Goal: Task Accomplishment & Management: Manage account settings

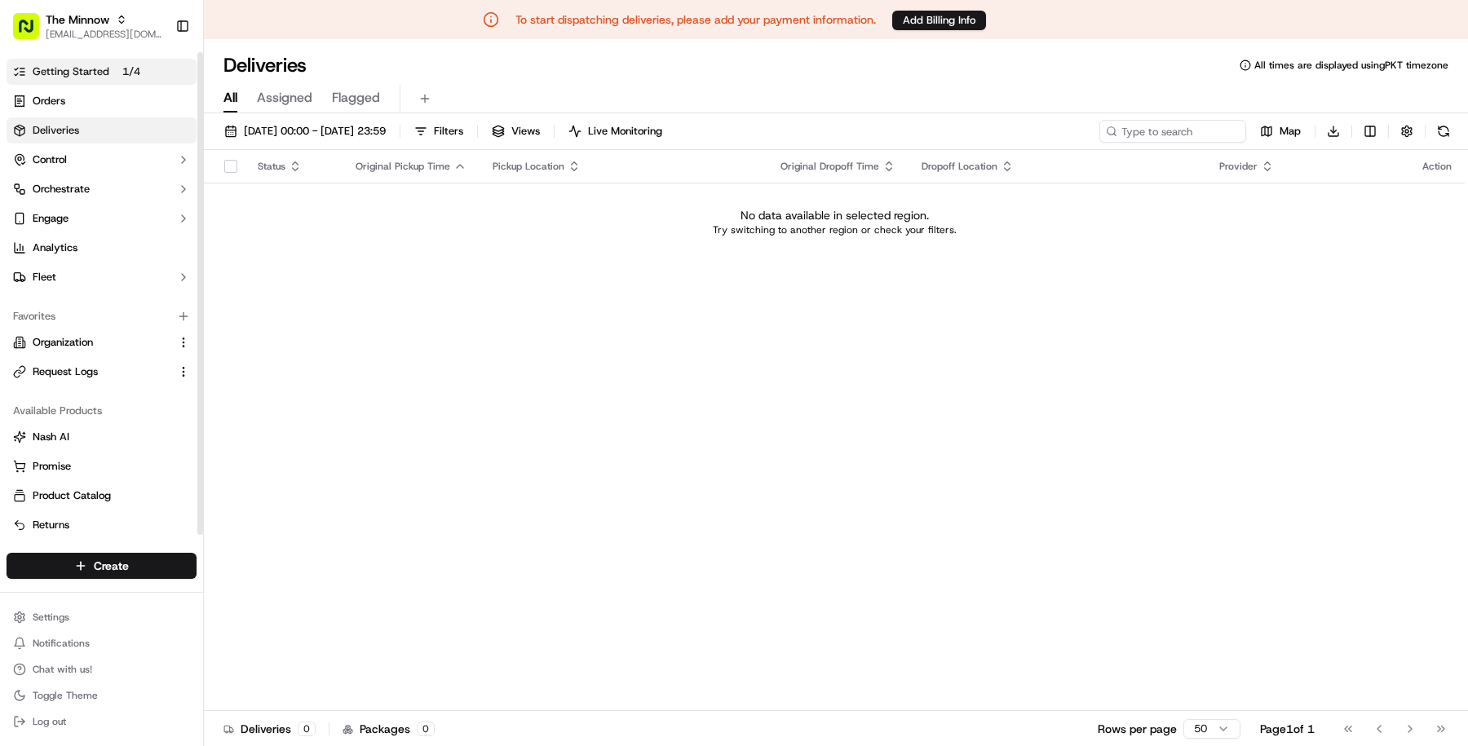
click at [169, 69] on link "Getting Started 1 / 4" at bounding box center [102, 72] width 190 height 26
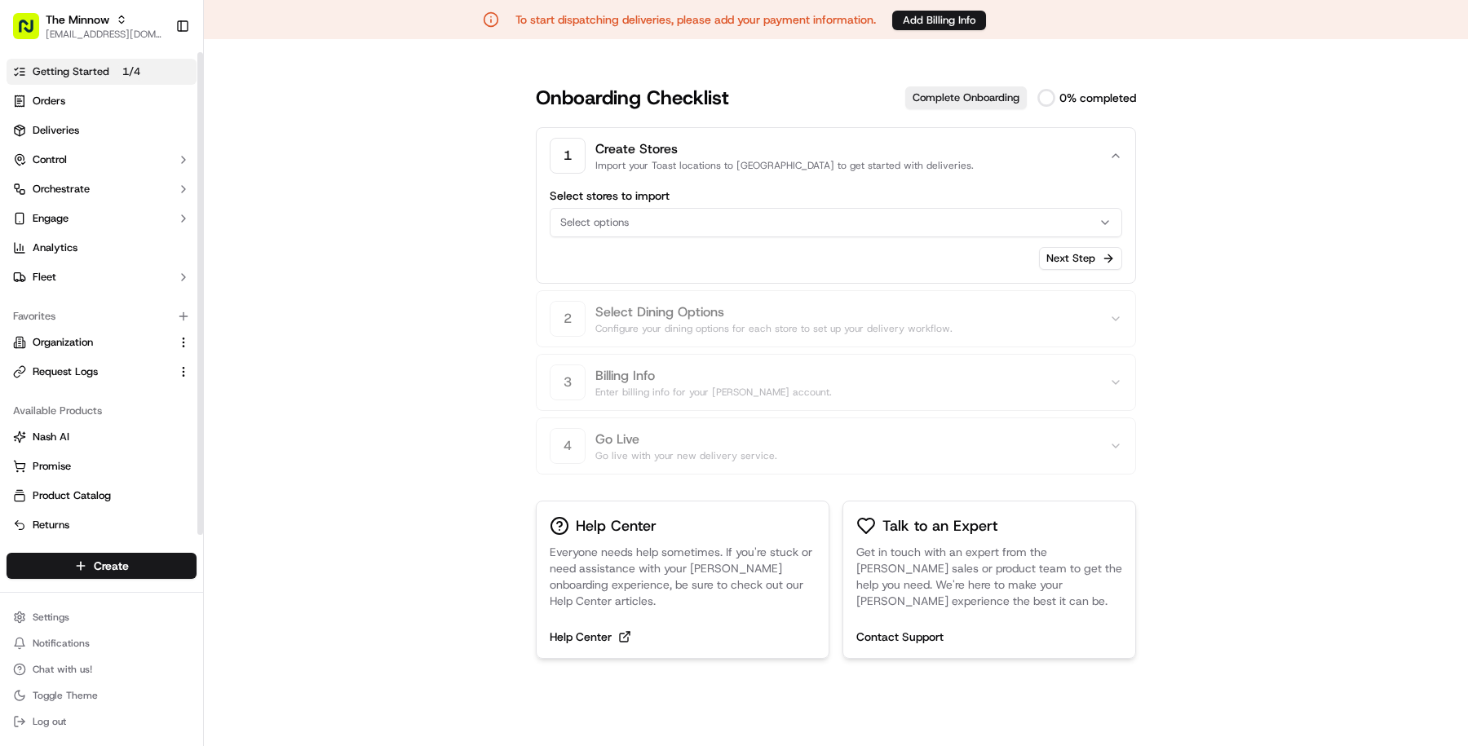
click at [612, 226] on span "Select options" at bounding box center [594, 222] width 69 height 15
click at [612, 226] on html "To start dispatching deliveries, please add your payment information. Add Billi…" at bounding box center [734, 373] width 1468 height 746
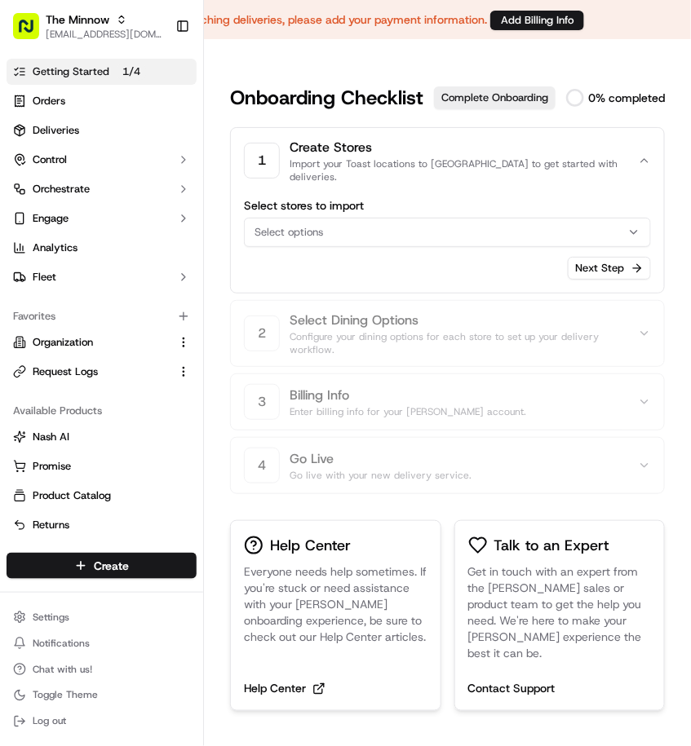
click at [502, 218] on button "Select options" at bounding box center [447, 232] width 407 height 29
click at [502, 212] on html "To start dispatching deliveries, please add your payment information. Add Billi…" at bounding box center [345, 373] width 691 height 746
click at [502, 218] on button "Select options" at bounding box center [447, 232] width 407 height 29
click at [502, 212] on html "To start dispatching deliveries, please add your payment information. Add Billi…" at bounding box center [345, 373] width 691 height 746
click at [502, 218] on button "Select options" at bounding box center [447, 232] width 407 height 29
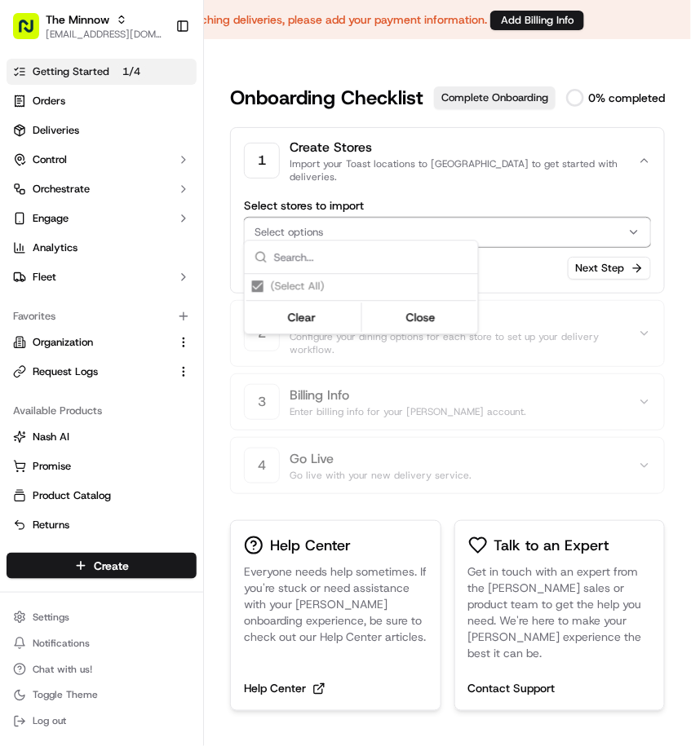
click at [502, 212] on html "To start dispatching deliveries, please add your payment information. Add Billi…" at bounding box center [345, 373] width 691 height 746
click at [502, 218] on button "Select options" at bounding box center [447, 232] width 407 height 29
click at [502, 212] on html "To start dispatching deliveries, please add your payment information. Add Billi…" at bounding box center [345, 373] width 691 height 746
click at [584, 93] on icon at bounding box center [575, 98] width 26 height 26
click at [604, 96] on p "0 % completed" at bounding box center [626, 98] width 77 height 16
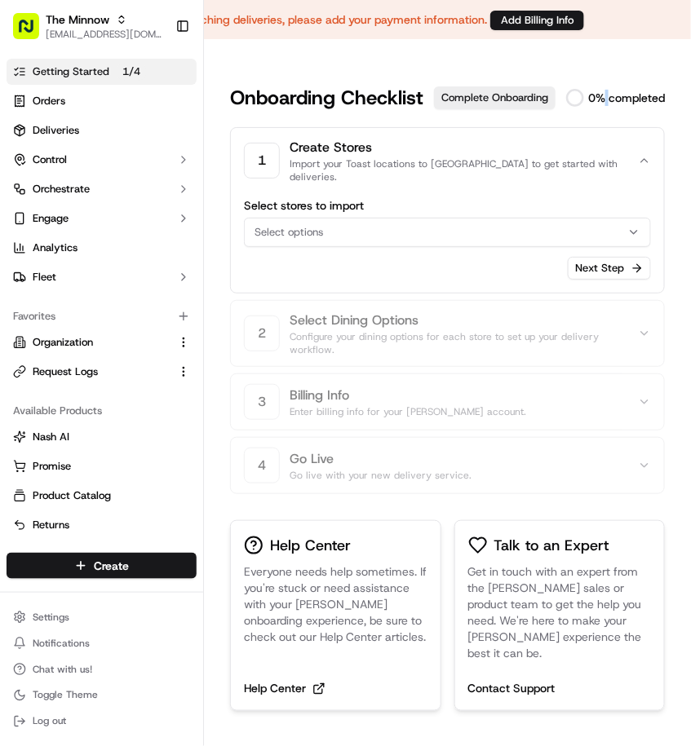
click at [604, 96] on p "0 % completed" at bounding box center [626, 98] width 77 height 16
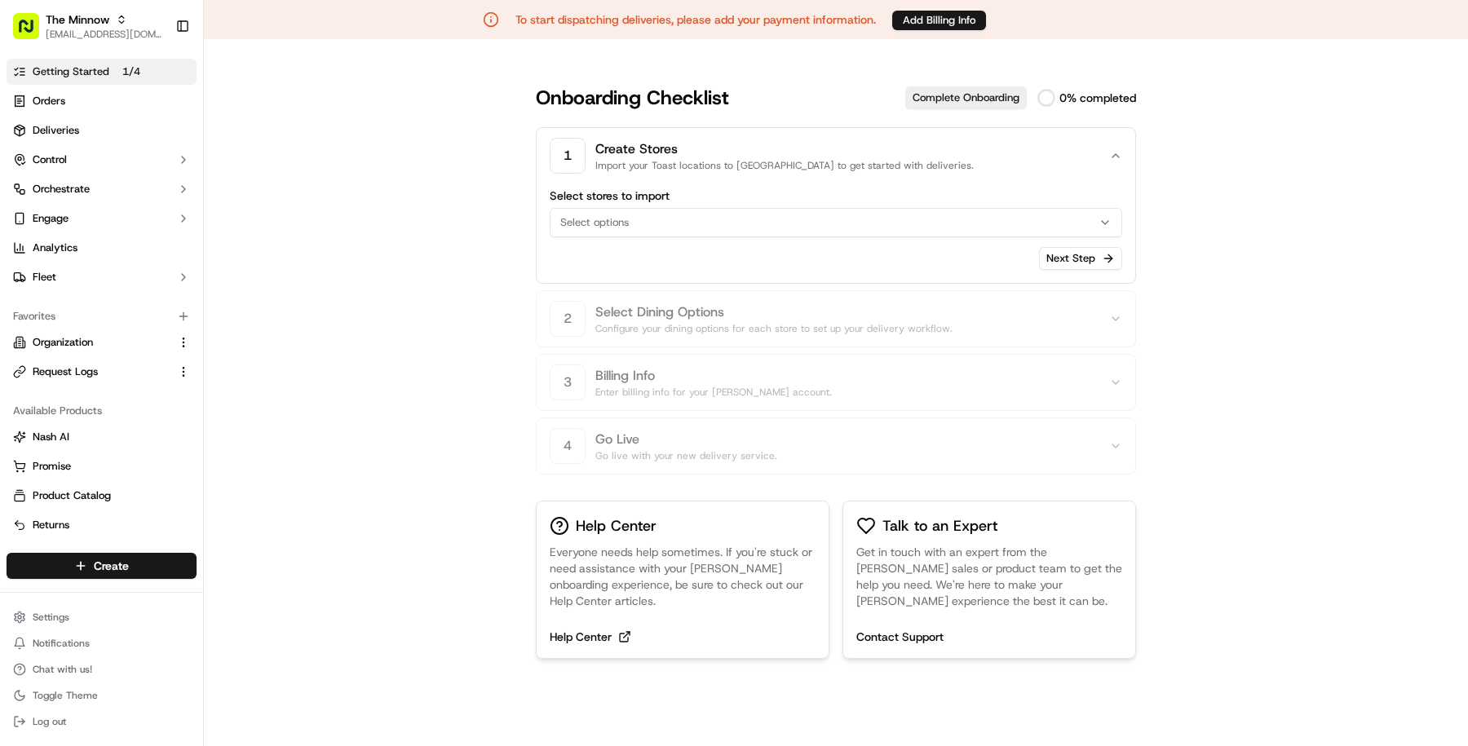
click at [1006, 229] on button "Select options" at bounding box center [836, 222] width 572 height 29
click at [1006, 229] on html "To start dispatching deliveries, please add your payment information. Add Billi…" at bounding box center [734, 373] width 1468 height 746
click at [1006, 229] on button "Select options" at bounding box center [836, 222] width 572 height 29
click at [991, 271] on html "To start dispatching deliveries, please add your payment information. Add Billi…" at bounding box center [734, 373] width 1468 height 746
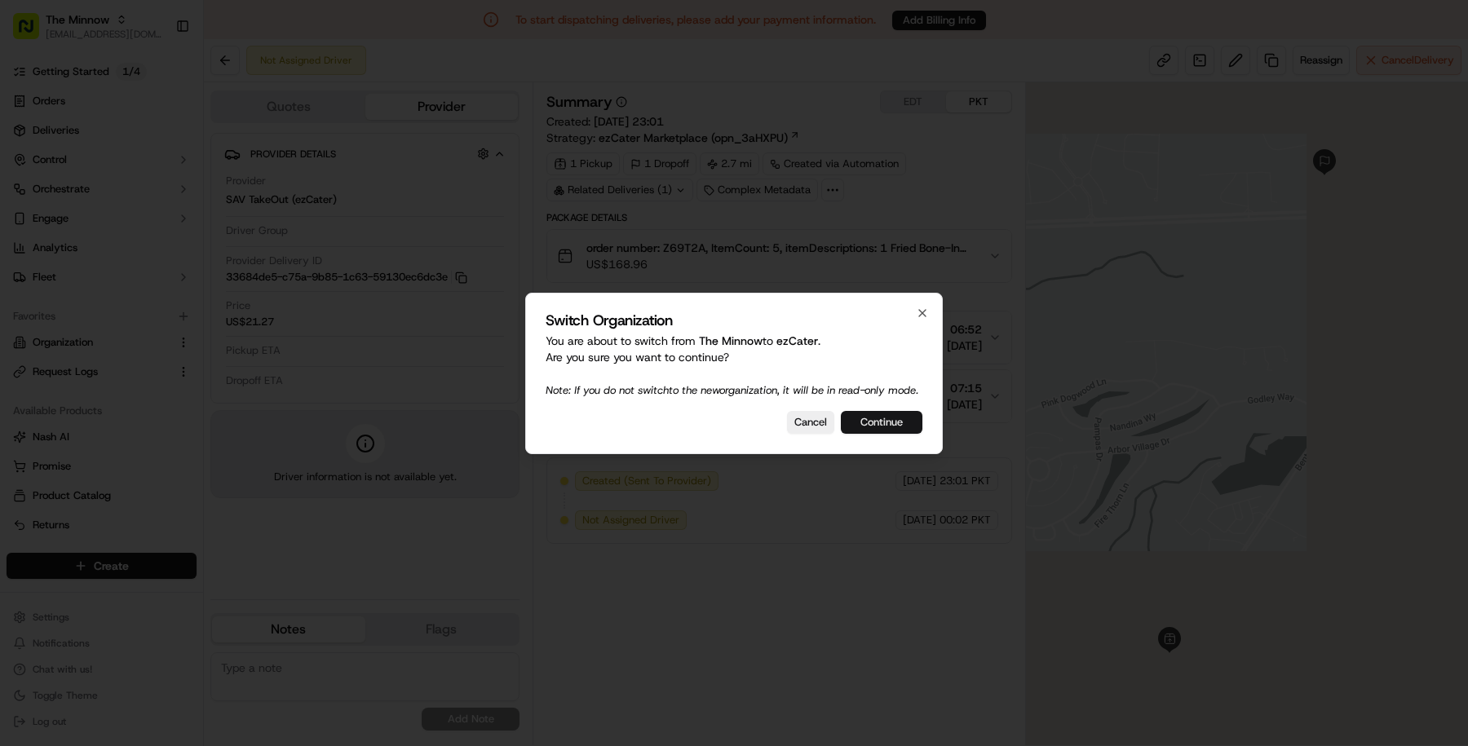
click at [891, 430] on button "Continue" at bounding box center [882, 422] width 82 height 23
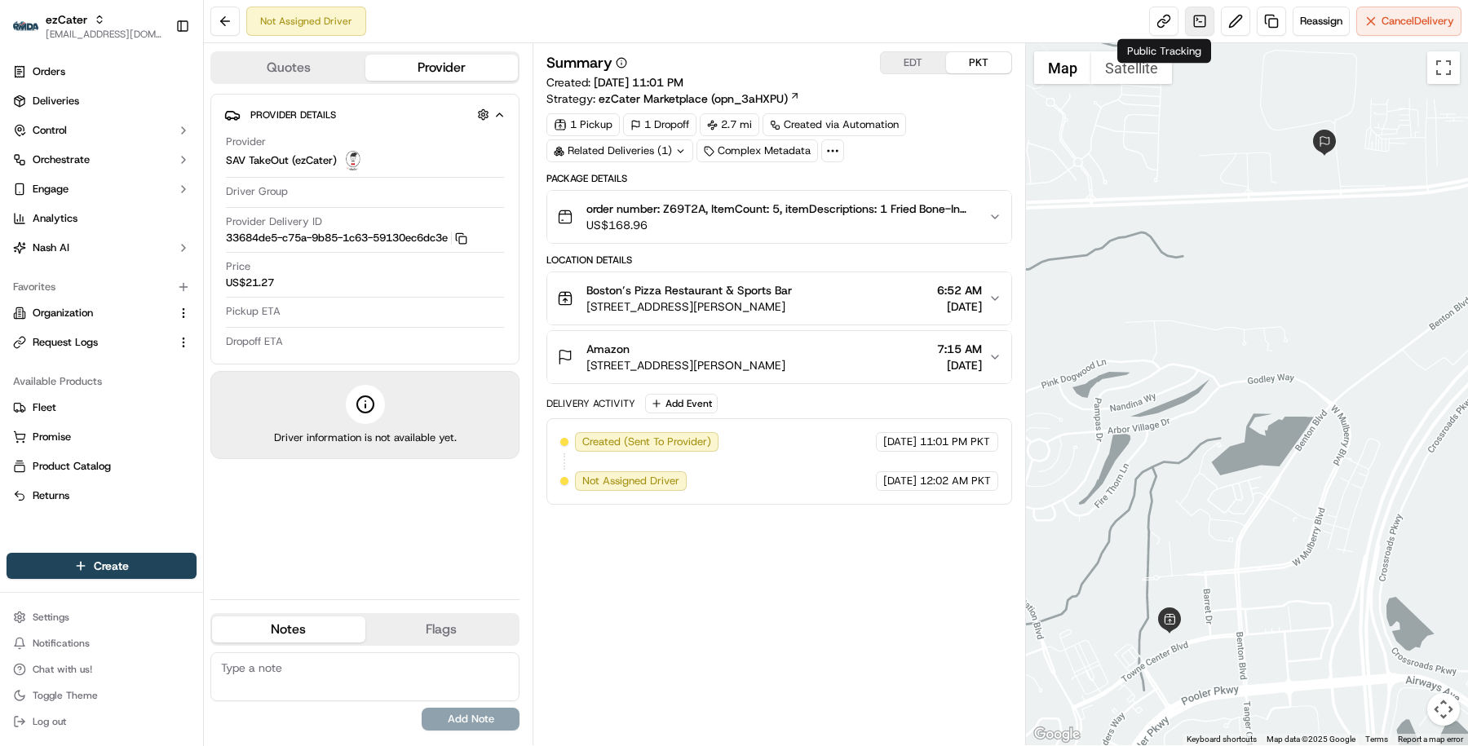
click at [1187, 26] on link at bounding box center [1199, 21] width 29 height 29
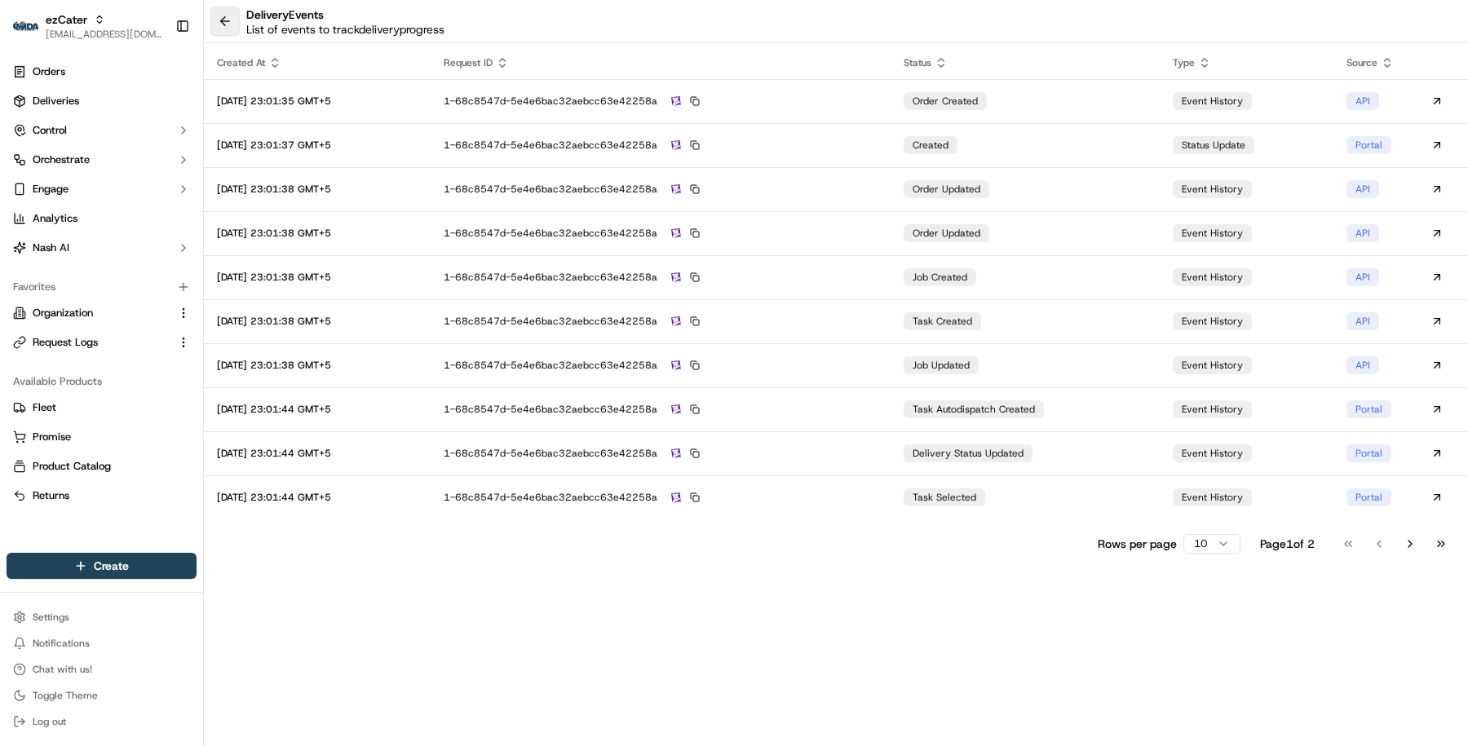
click at [228, 22] on button at bounding box center [224, 21] width 29 height 29
click at [98, 343] on link "Request Logs" at bounding box center [91, 342] width 157 height 15
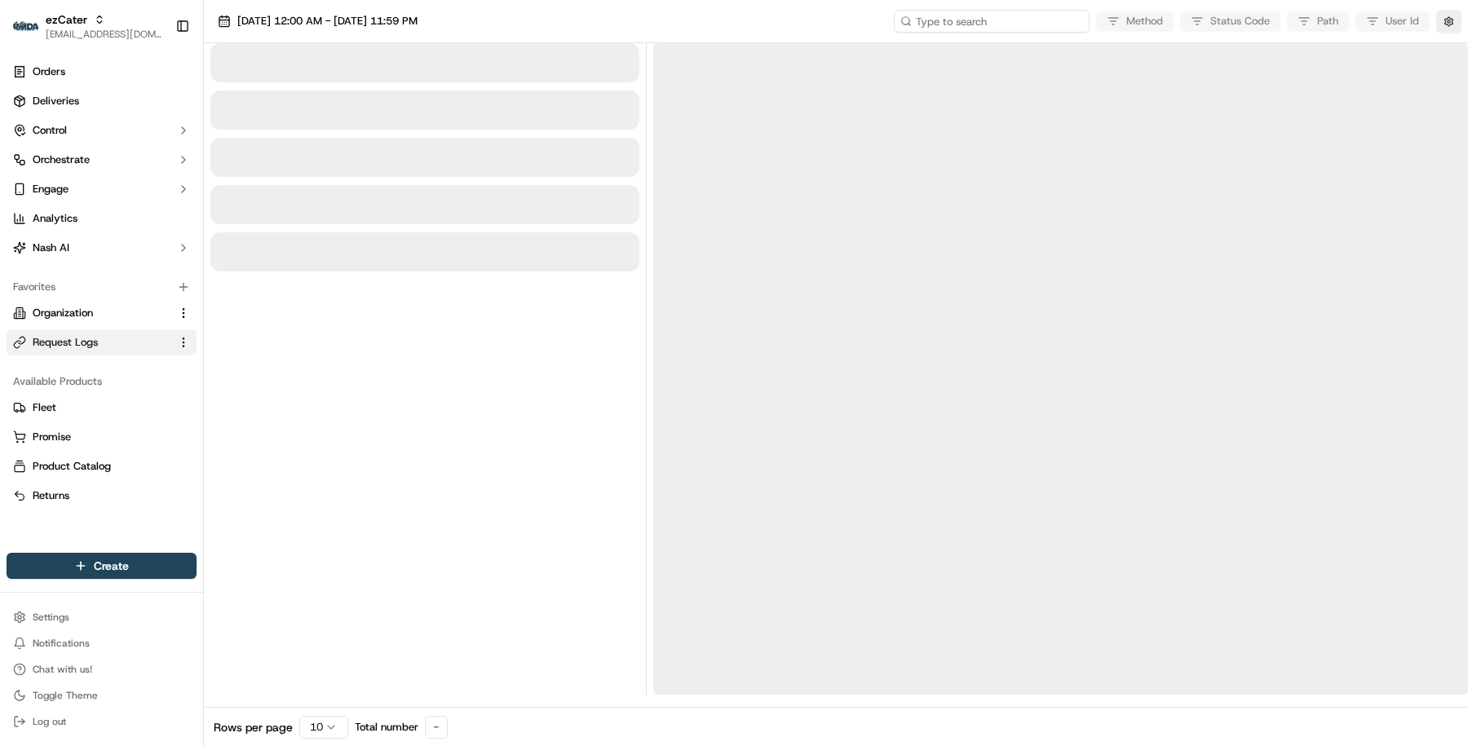
click at [1028, 14] on input at bounding box center [992, 21] width 196 height 23
paste input "job_TecKehwQMw3VNQBJbNQMrP"
type input "job_TecKehwQMw3VNQBJbNQMrP"
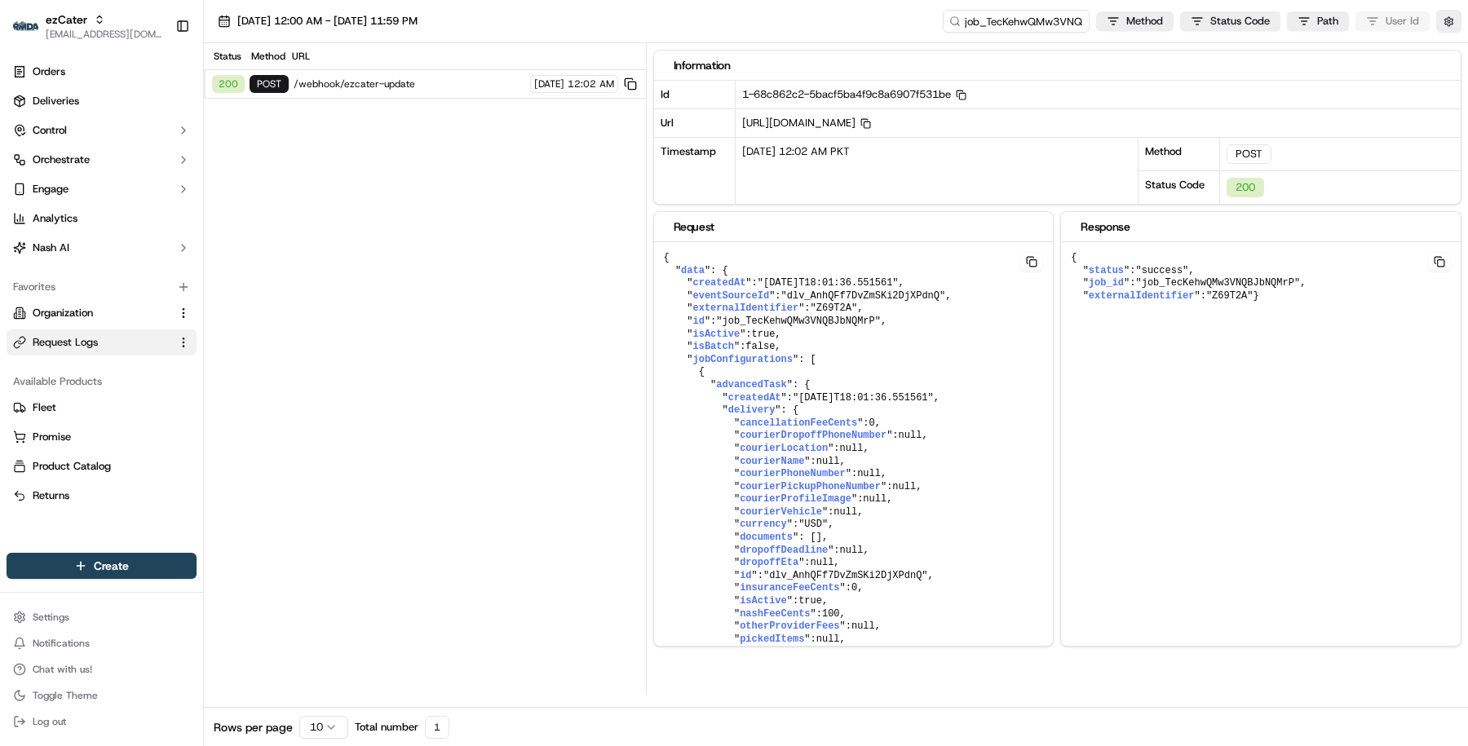
click at [439, 81] on span "/webhook/ezcater-update" at bounding box center [410, 83] width 232 height 13
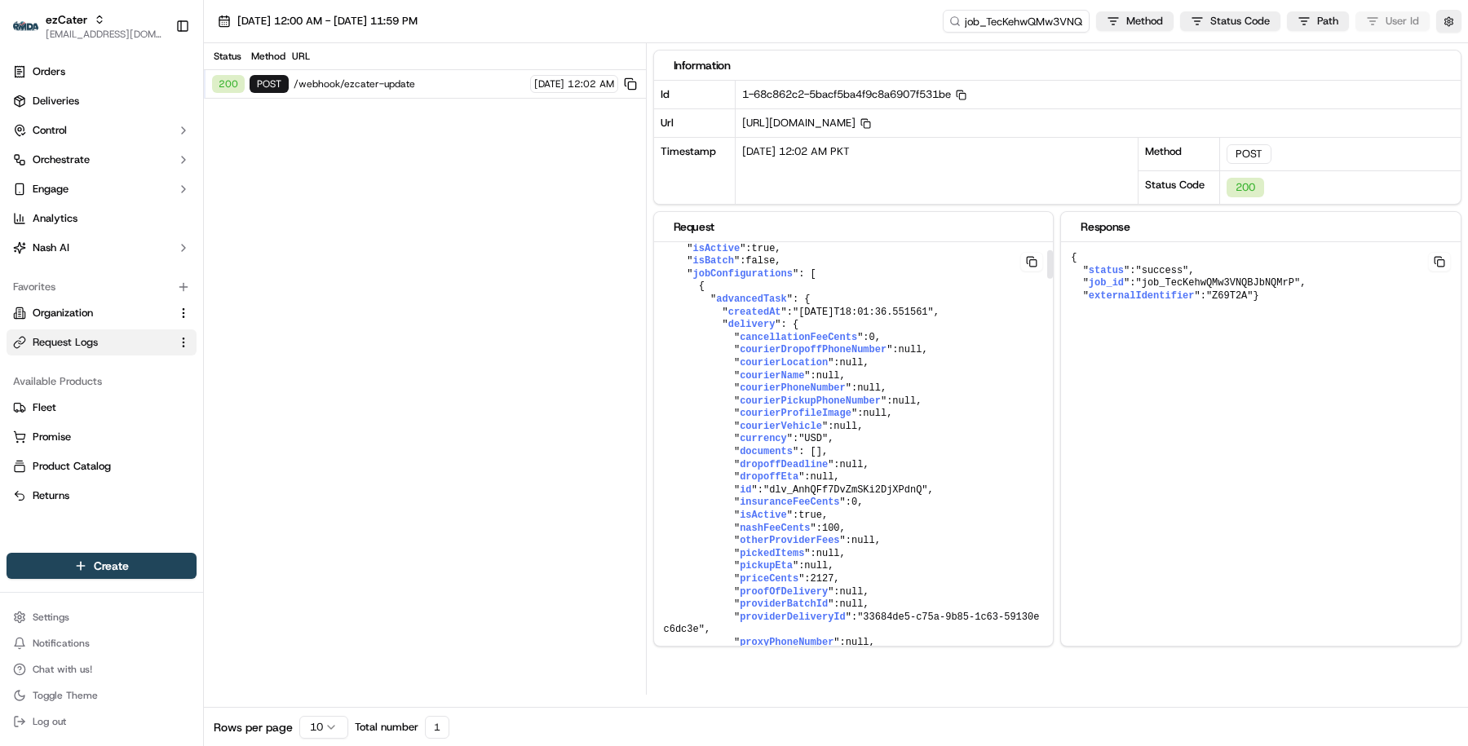
scroll to position [0, 0]
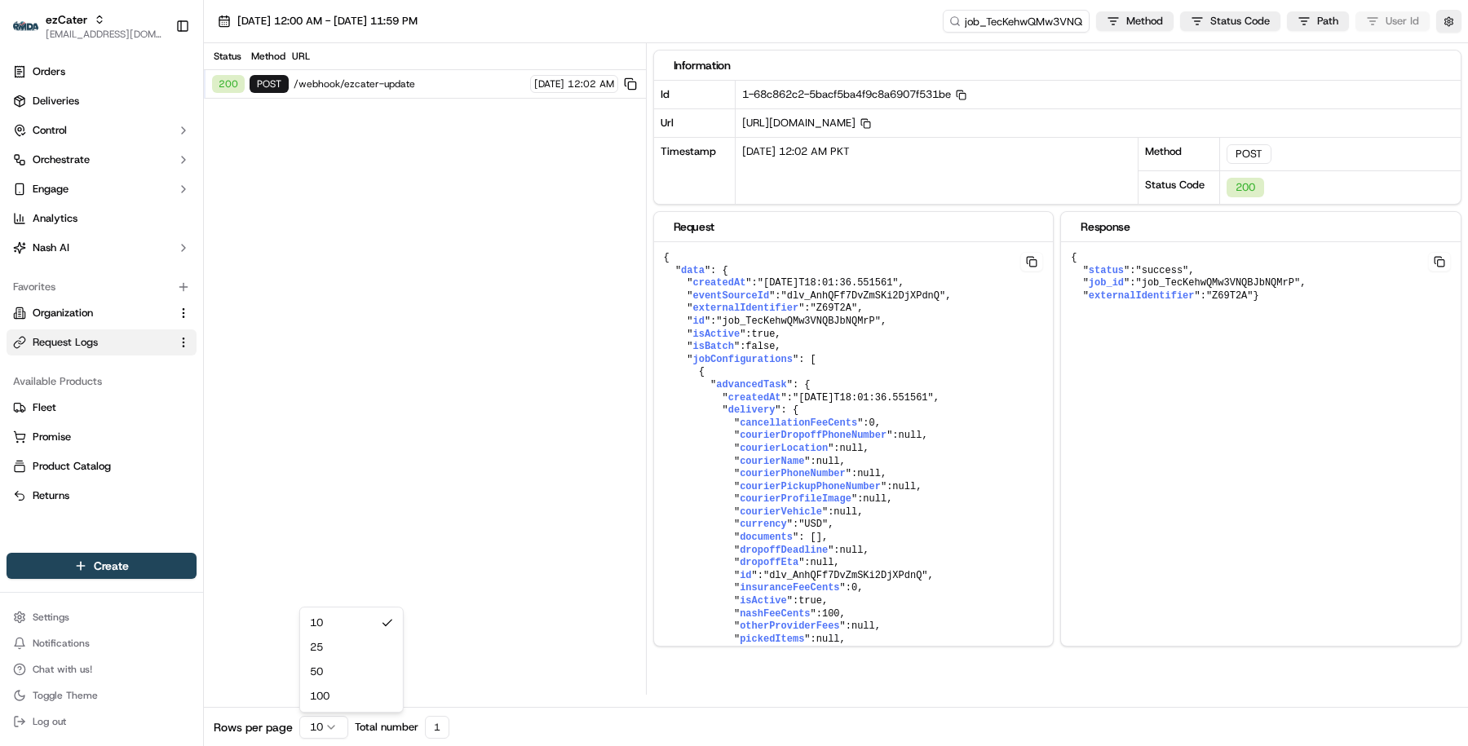
click at [314, 729] on html "ezCater masood@usenash.com Toggle Sidebar Orders Deliveries Control Orchestrate…" at bounding box center [734, 373] width 1468 height 746
click at [425, 29] on button "09/16/2025 12:00 AM - 09/16/2025 11:59 PM" at bounding box center [317, 21] width 214 height 23
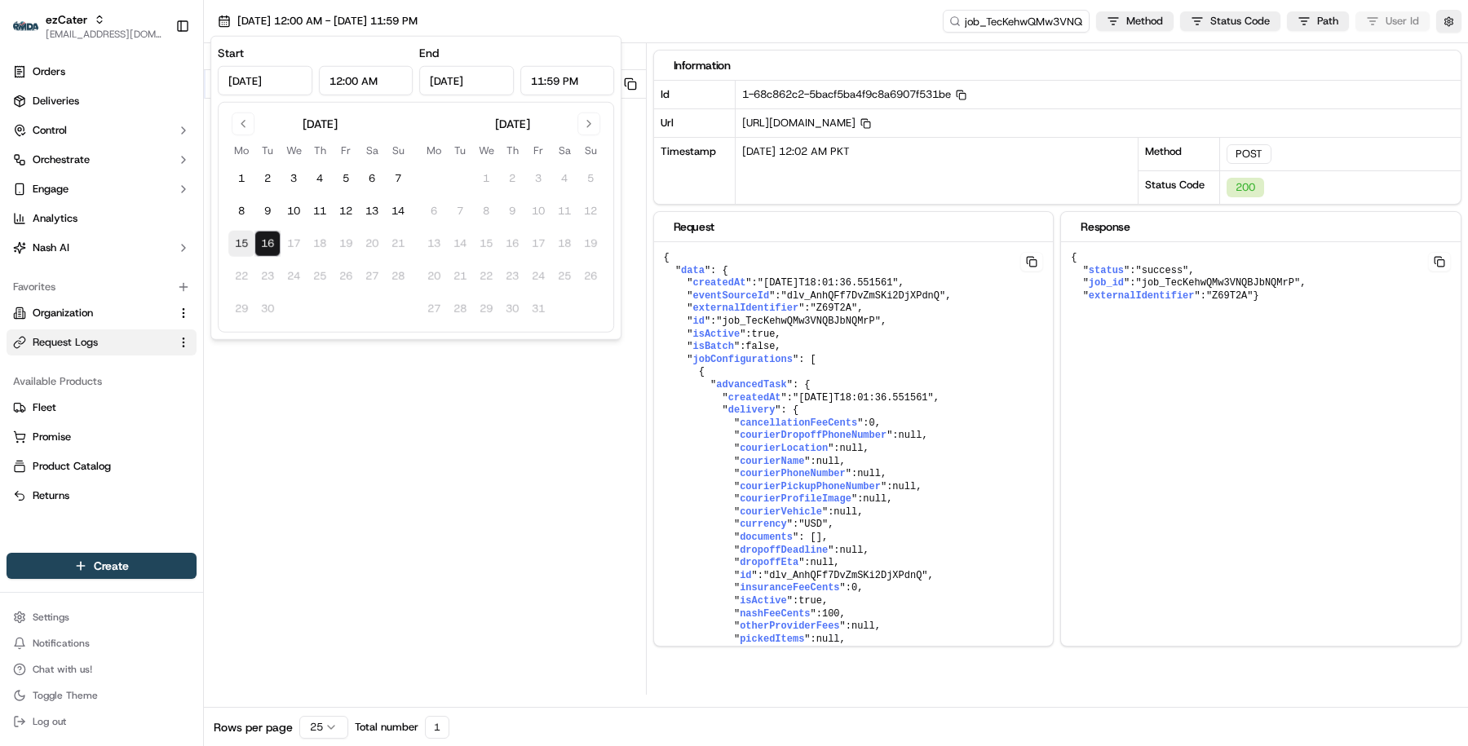
click at [239, 234] on button "15" at bounding box center [241, 244] width 26 height 26
type input "Sep 15, 2025"
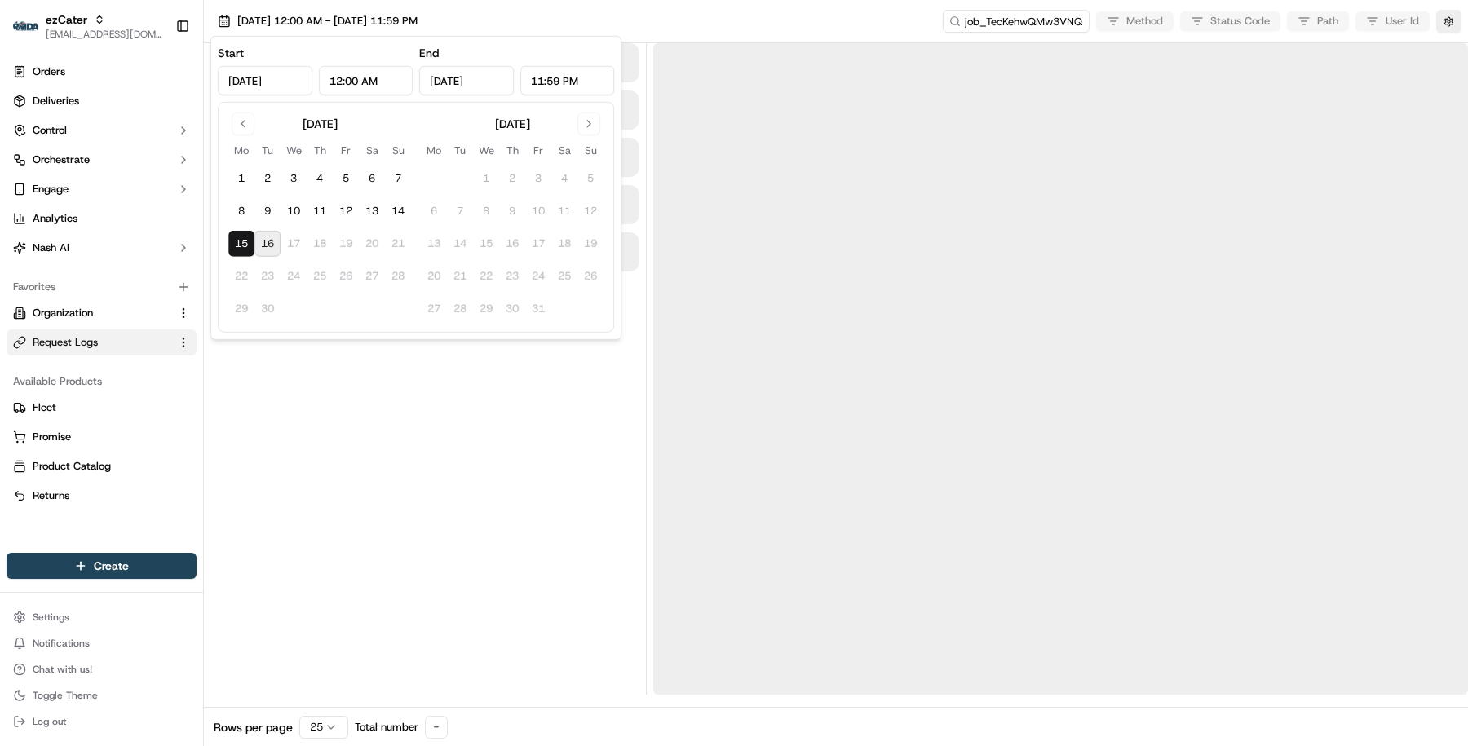
click at [270, 234] on button "16" at bounding box center [267, 244] width 26 height 26
type input "[DATE]"
click at [333, 413] on div at bounding box center [424, 369] width 429 height 652
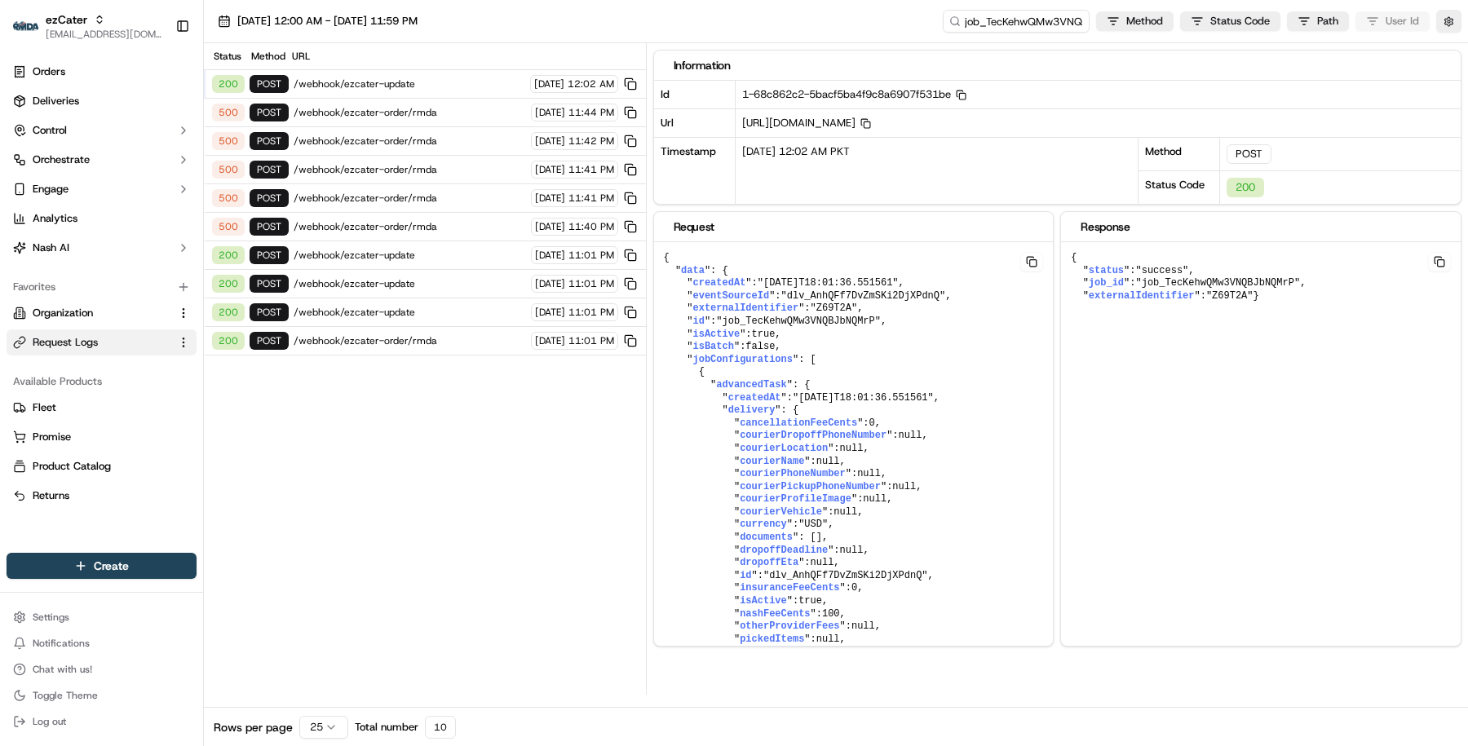
click at [431, 222] on span "/webhook/ezcater-order/rmda" at bounding box center [410, 226] width 232 height 13
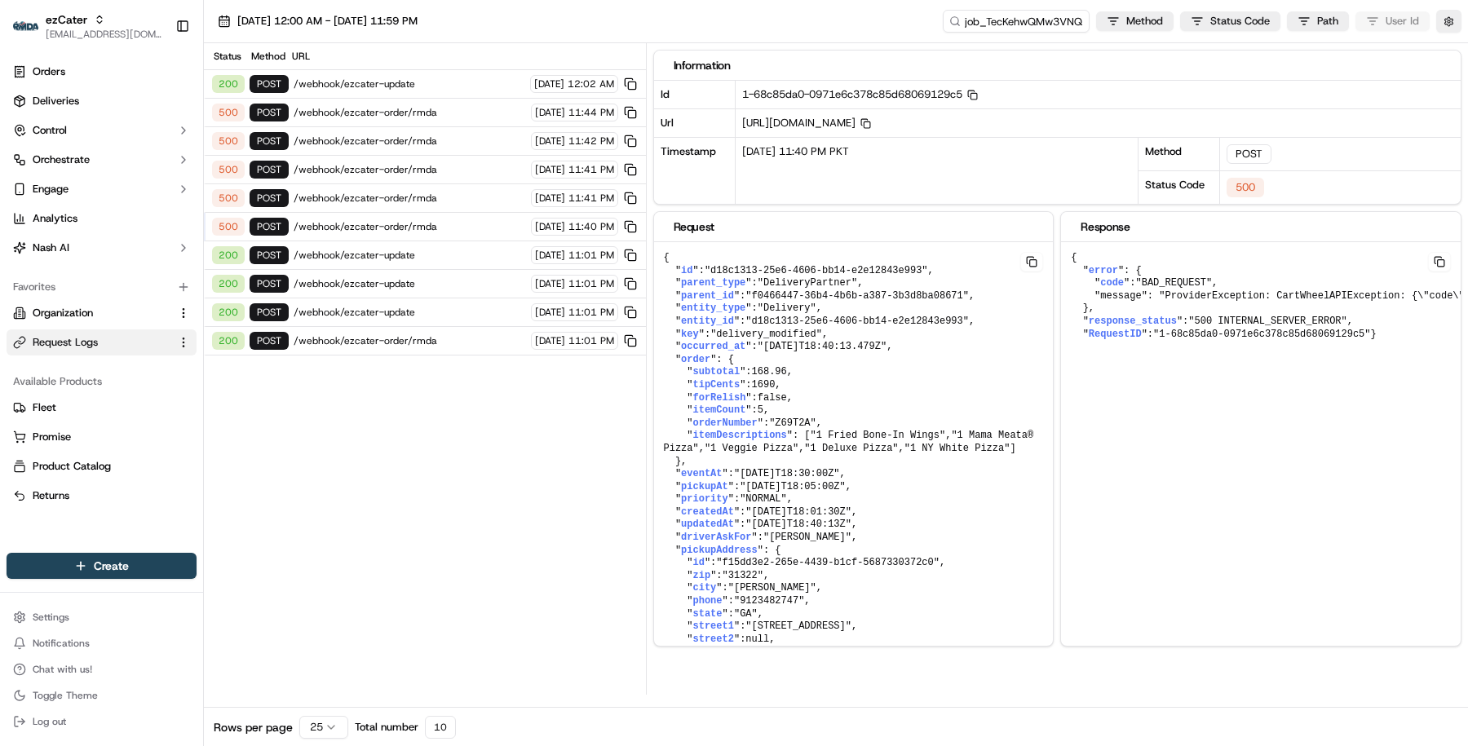
click at [474, 334] on span "/webhook/ezcater-order/rmda" at bounding box center [410, 340] width 232 height 13
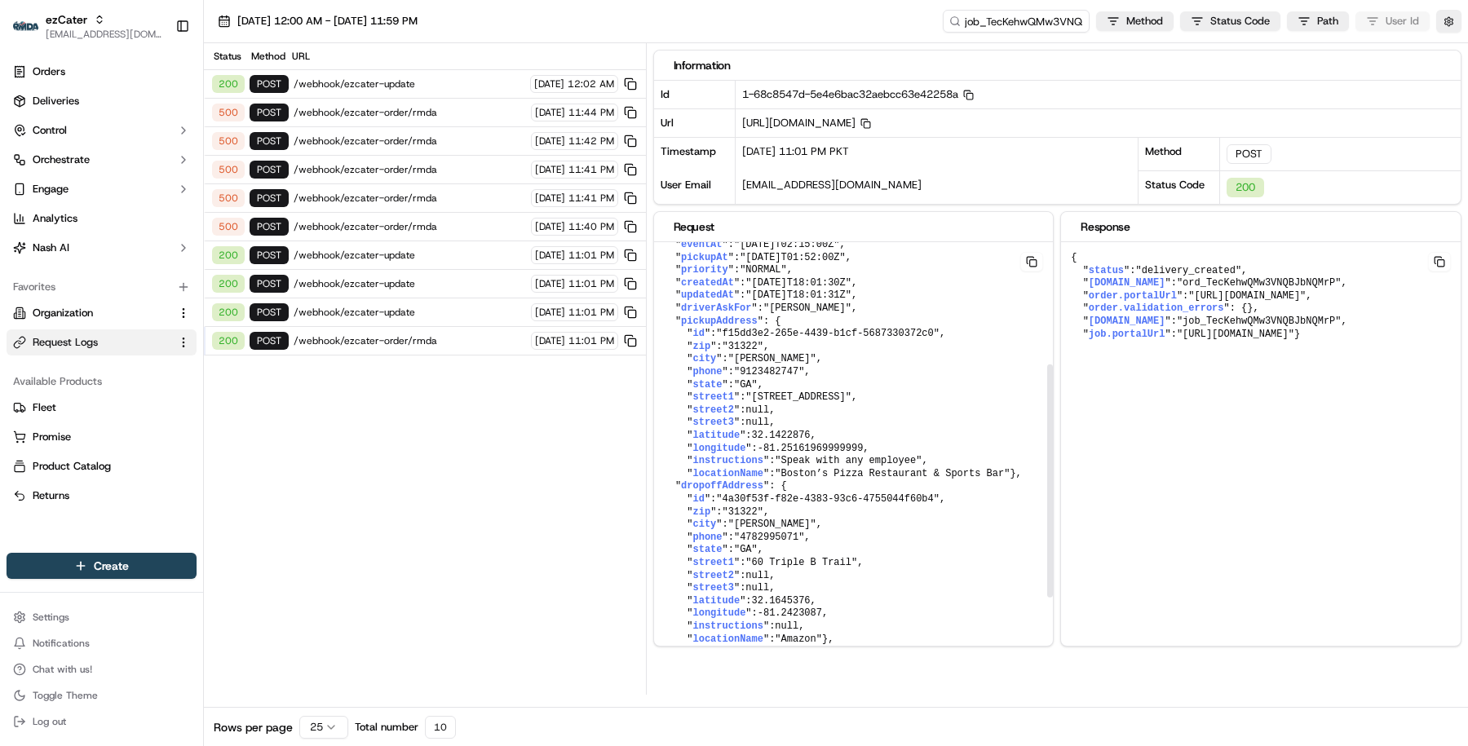
scroll to position [230, 0]
click at [448, 251] on span "/webhook/ezcater-update" at bounding box center [410, 255] width 232 height 13
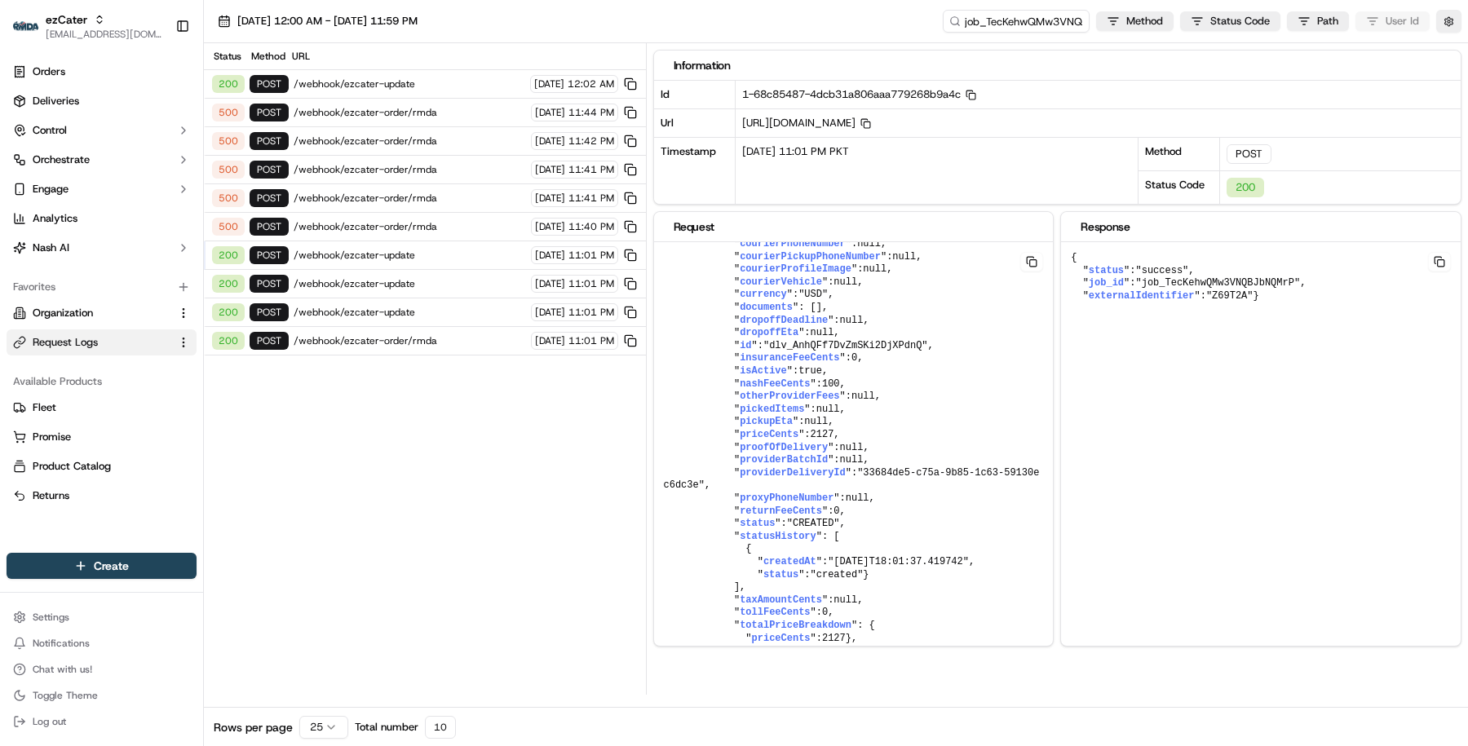
click at [448, 308] on span "/webhook/ezcater-update" at bounding box center [410, 312] width 232 height 13
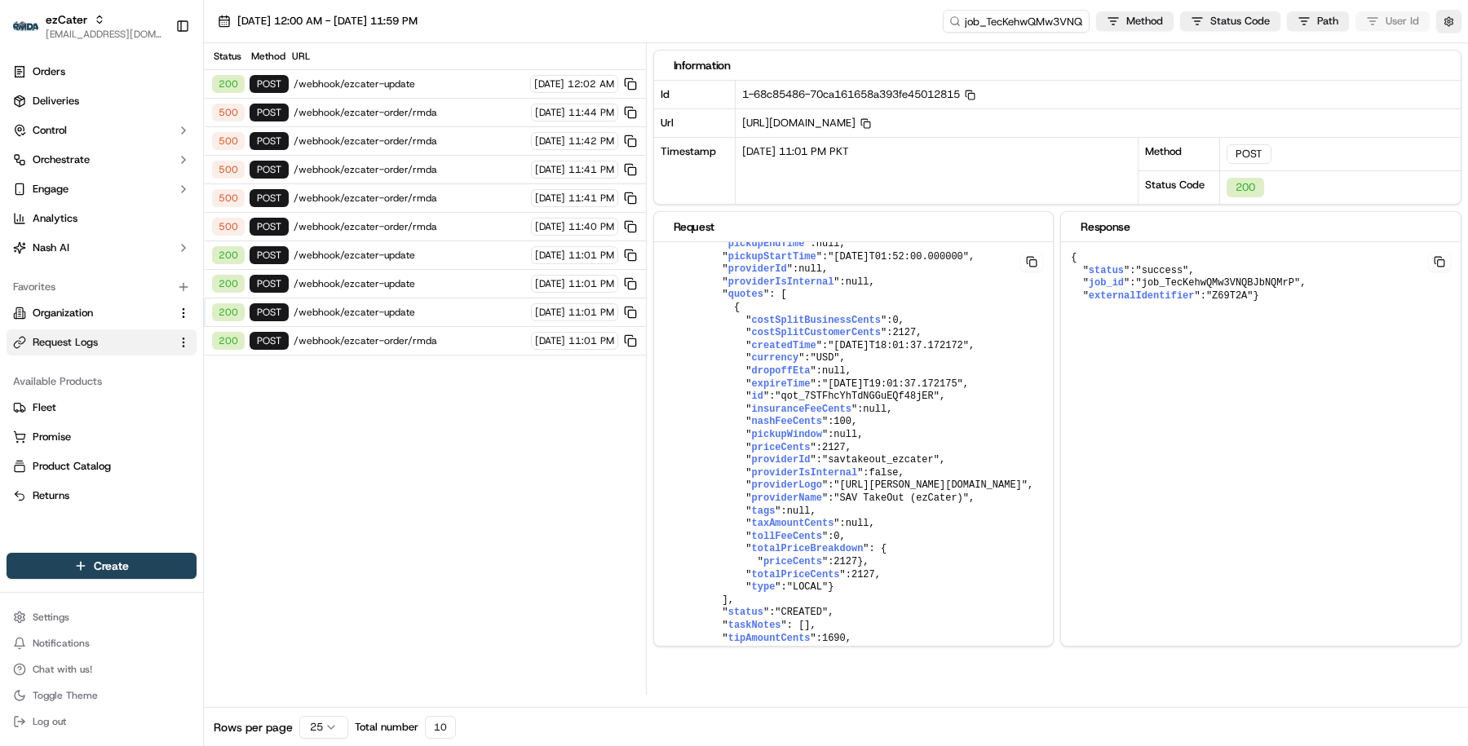
click at [457, 334] on span "/webhook/ezcater-order/rmda" at bounding box center [410, 340] width 232 height 13
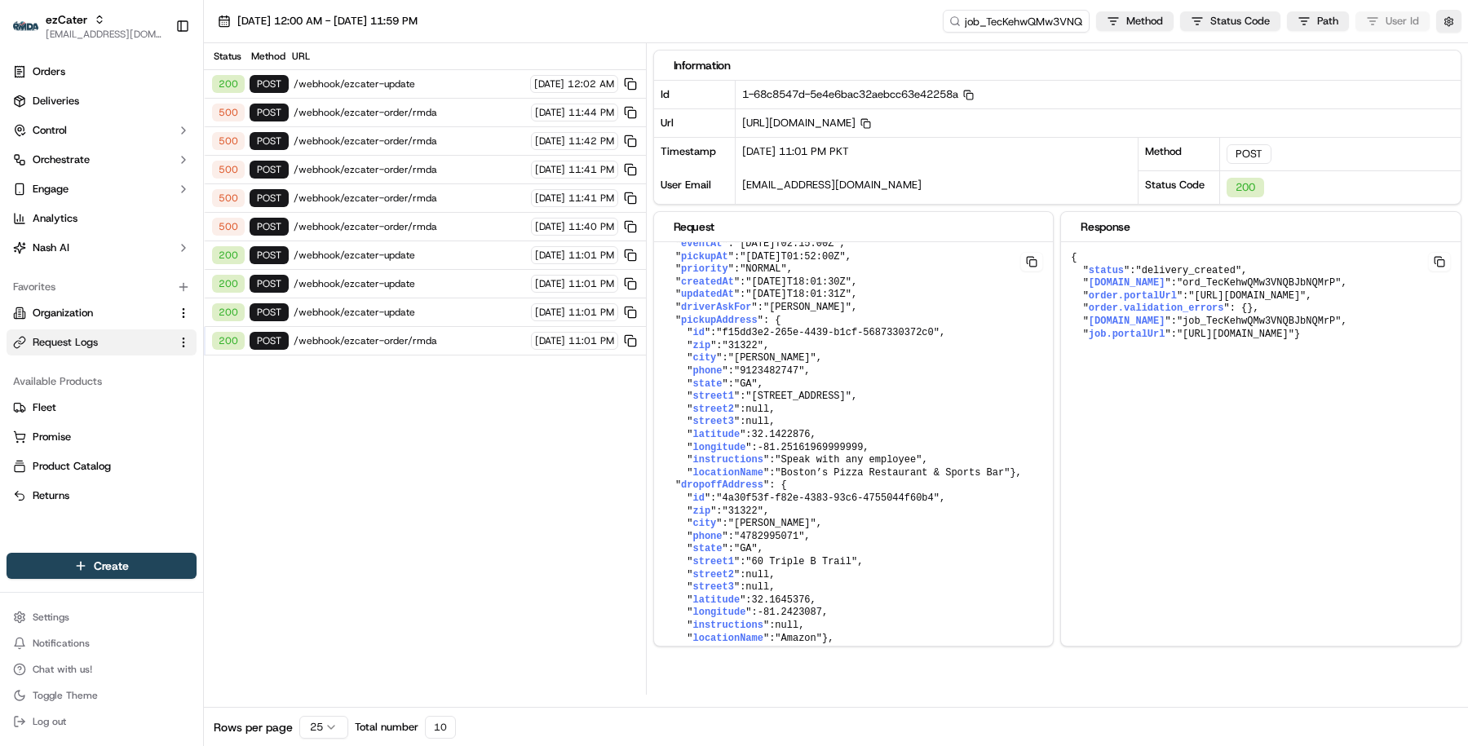
click at [455, 220] on span "/webhook/ezcater-order/rmda" at bounding box center [410, 226] width 232 height 13
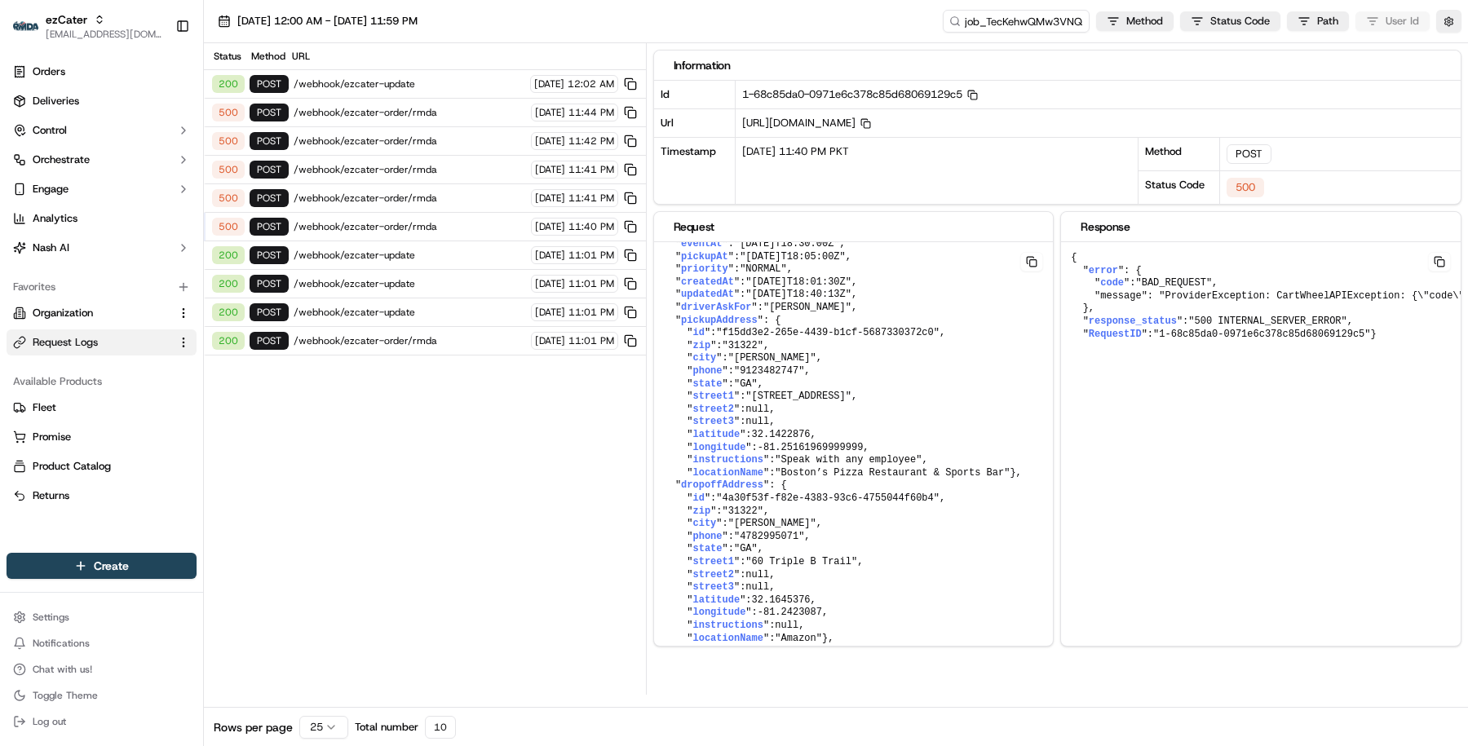
click at [462, 334] on span "/webhook/ezcater-order/rmda" at bounding box center [410, 340] width 232 height 13
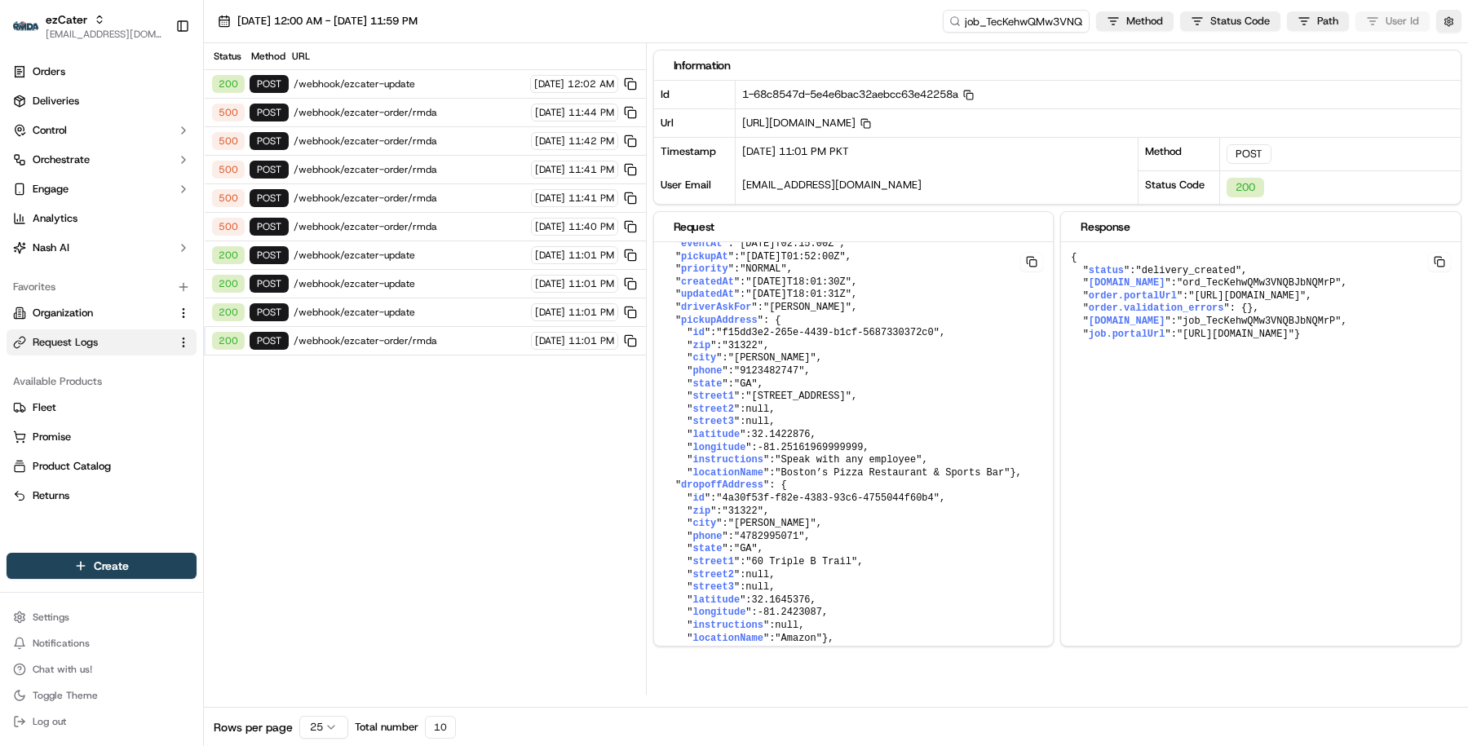
click at [462, 221] on span "/webhook/ezcater-order/rmda" at bounding box center [410, 226] width 232 height 13
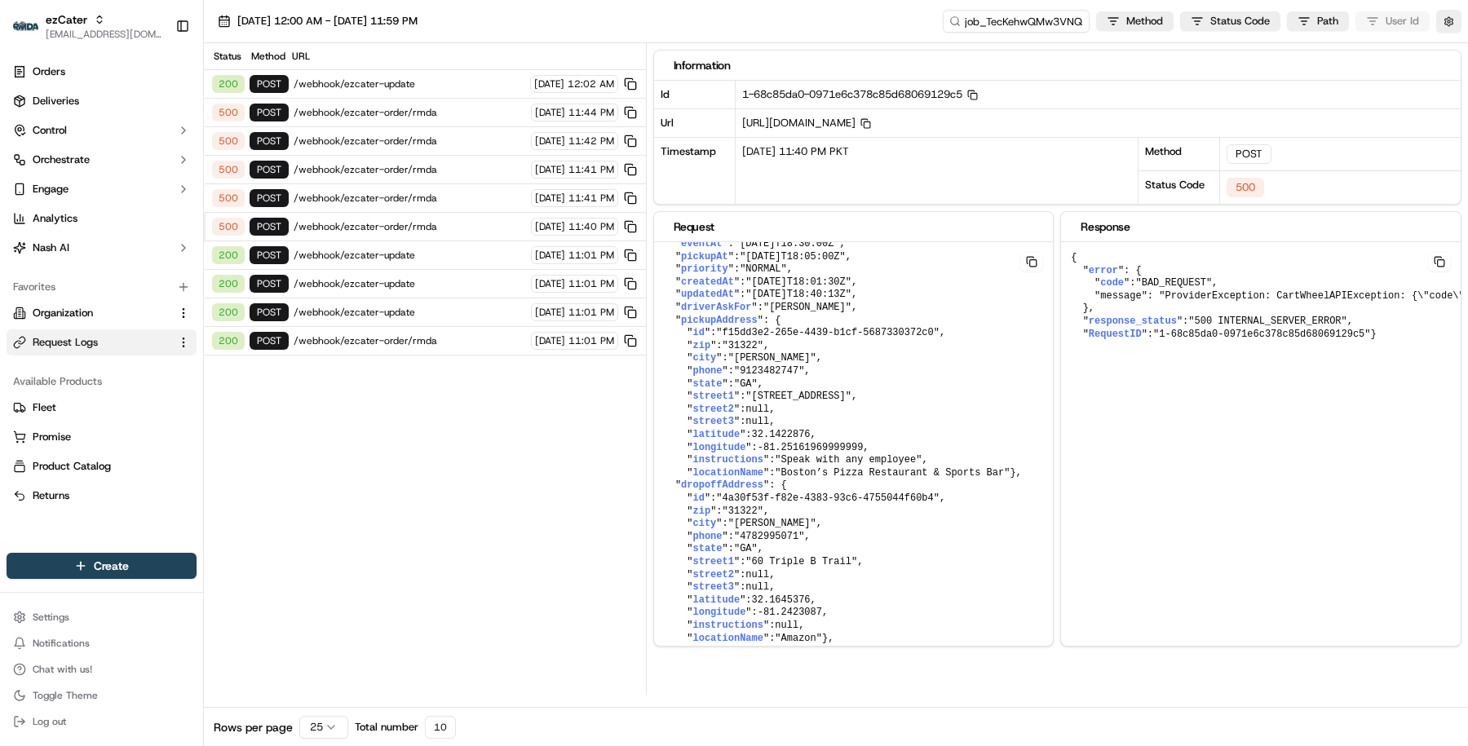
click at [438, 148] on div "500 POST /webhook/ezcater-order/rmda 09/15/2025 11:42 PM" at bounding box center [425, 141] width 442 height 29
click at [442, 109] on span "/webhook/ezcater-order/rmda" at bounding box center [410, 112] width 232 height 13
click at [441, 91] on div "200 POST /webhook/ezcater-update 09/16/2025 12:02 AM" at bounding box center [425, 84] width 442 height 29
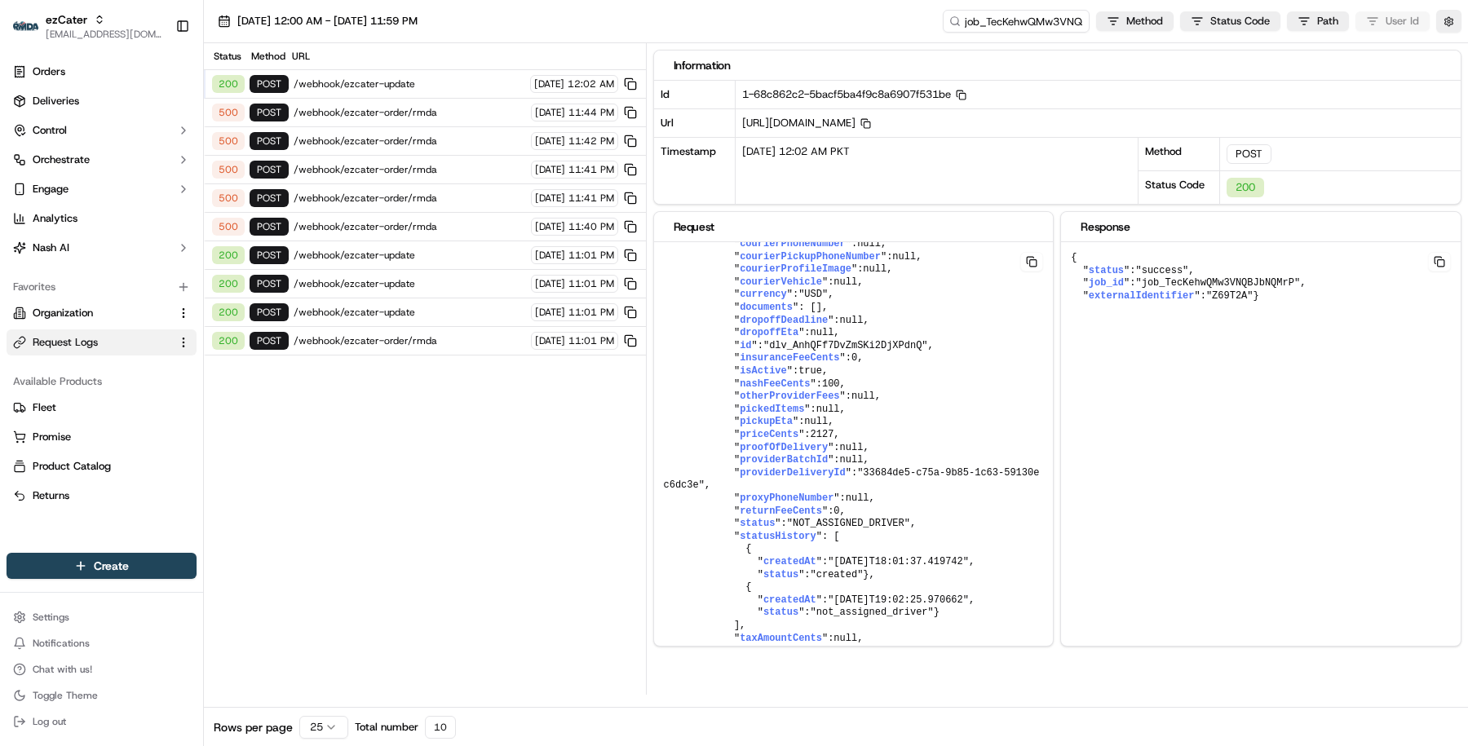
click at [440, 106] on span "/webhook/ezcater-order/rmda" at bounding box center [410, 112] width 232 height 13
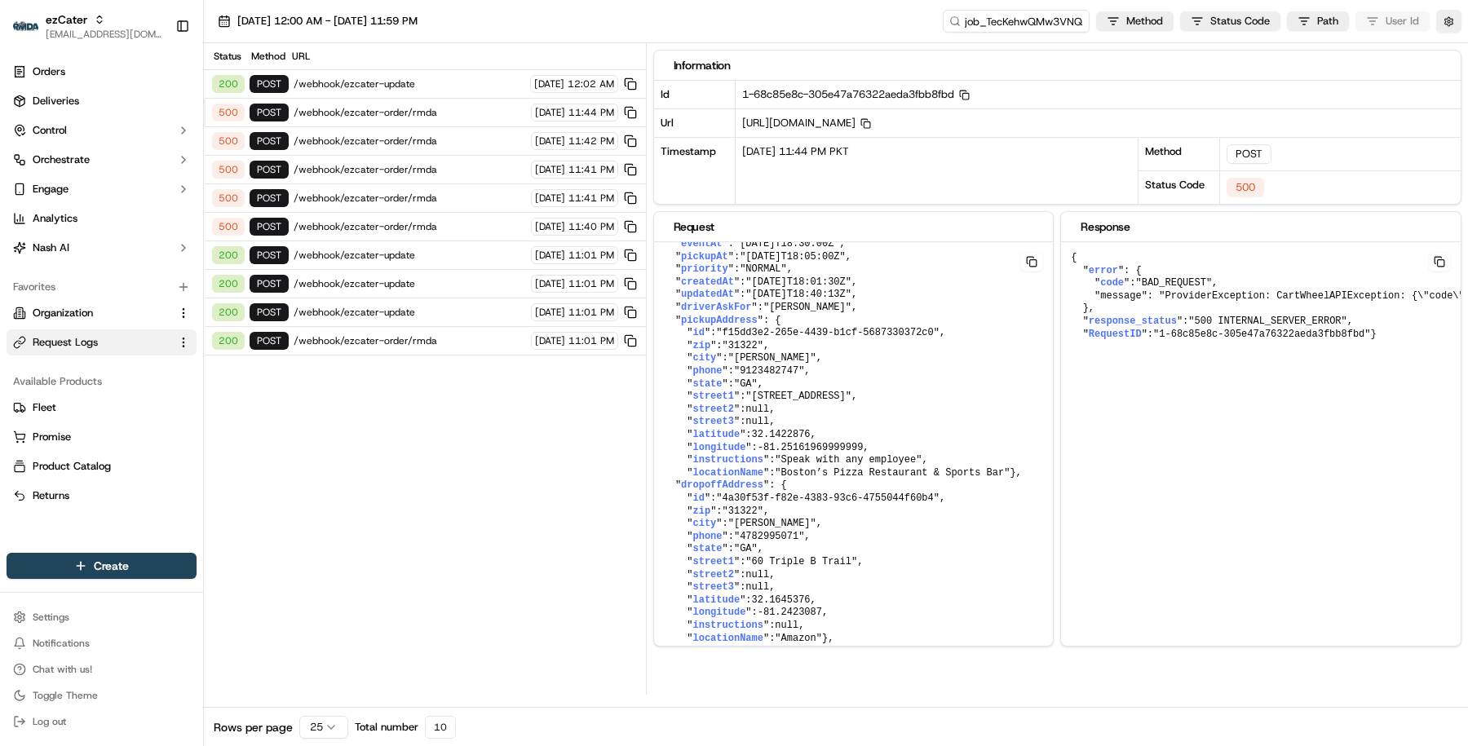
click at [471, 115] on span "/webhook/ezcater-order/rmda" at bounding box center [410, 112] width 232 height 13
click at [970, 95] on icon "button" at bounding box center [964, 95] width 11 height 11
click at [427, 80] on span "/webhook/ezcater-update" at bounding box center [410, 83] width 232 height 13
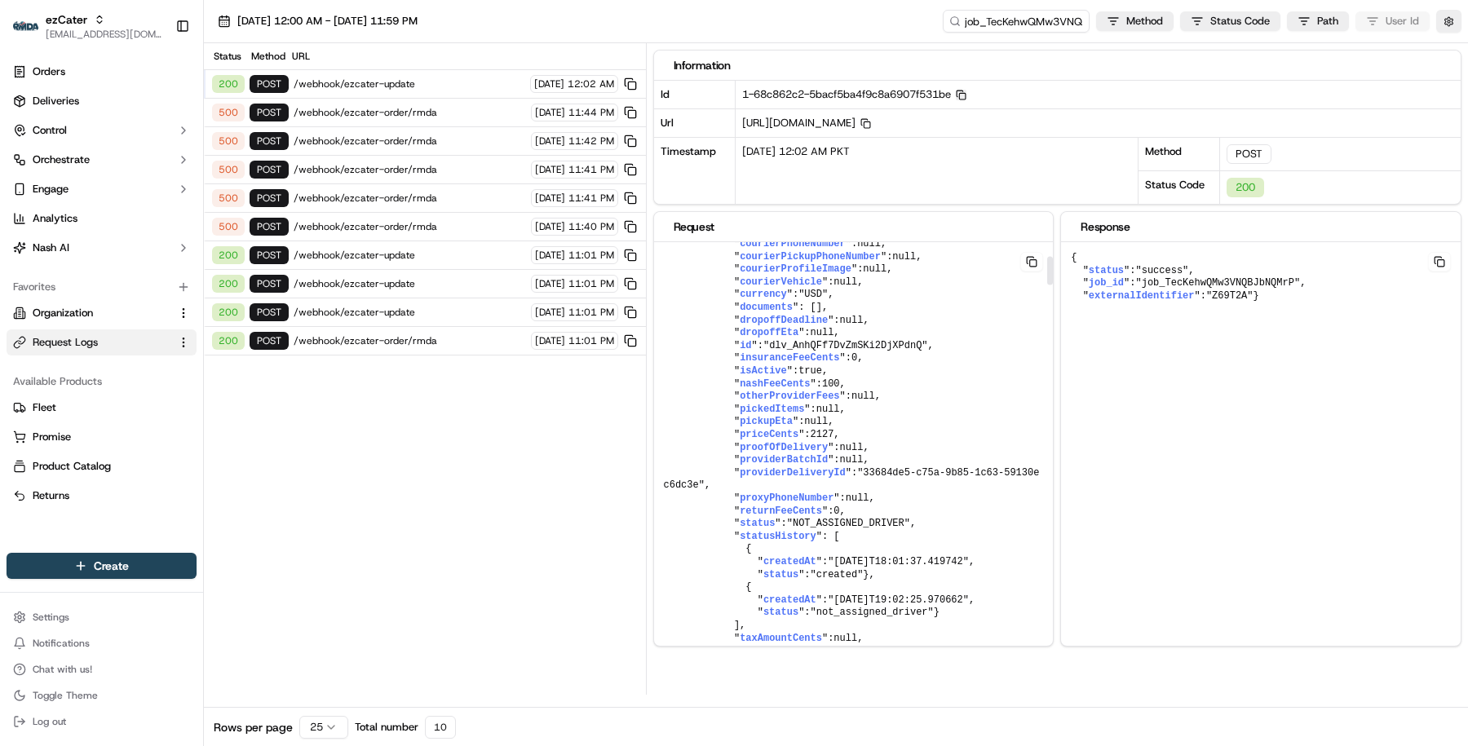
scroll to position [0, 0]
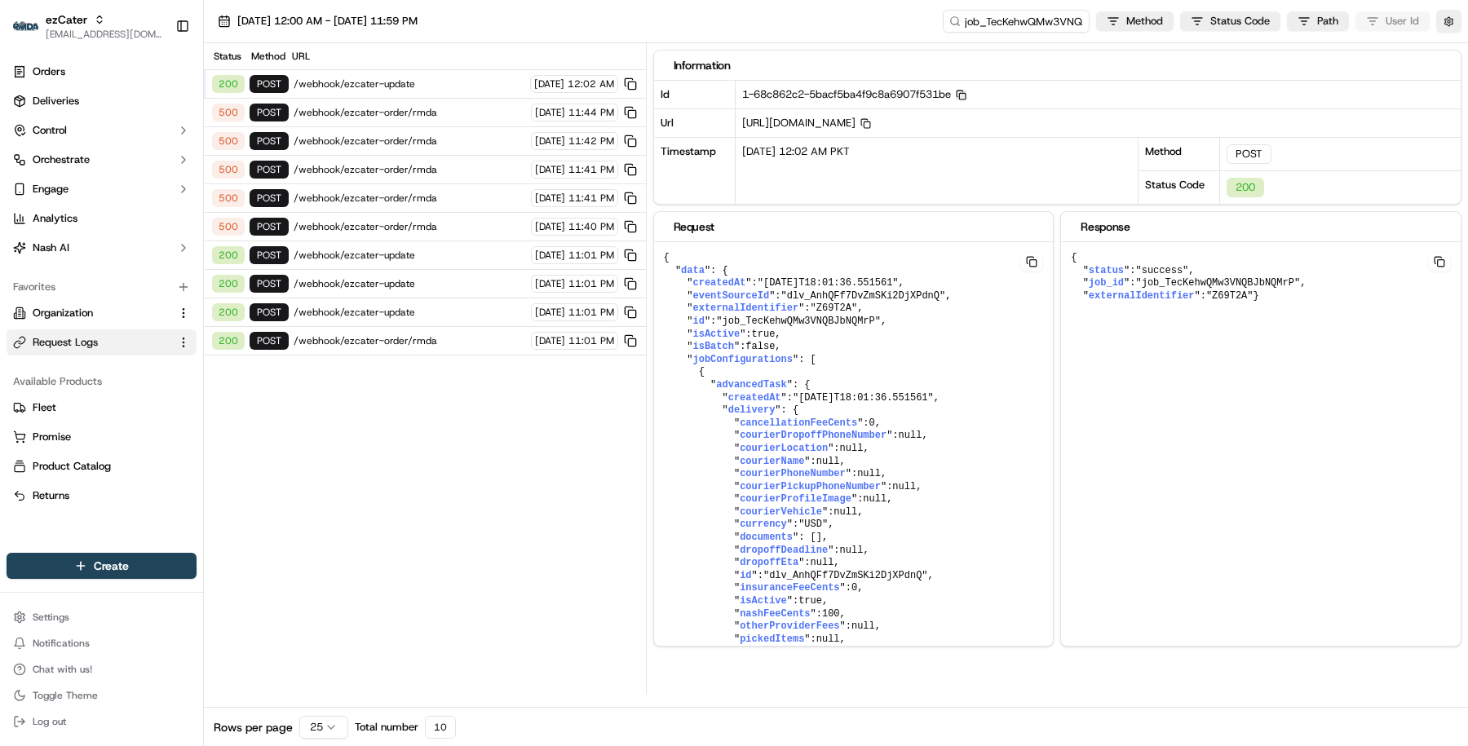
click at [442, 118] on div "500 POST /webhook/ezcater-order/rmda 09/15/2025 11:44 PM" at bounding box center [425, 113] width 442 height 29
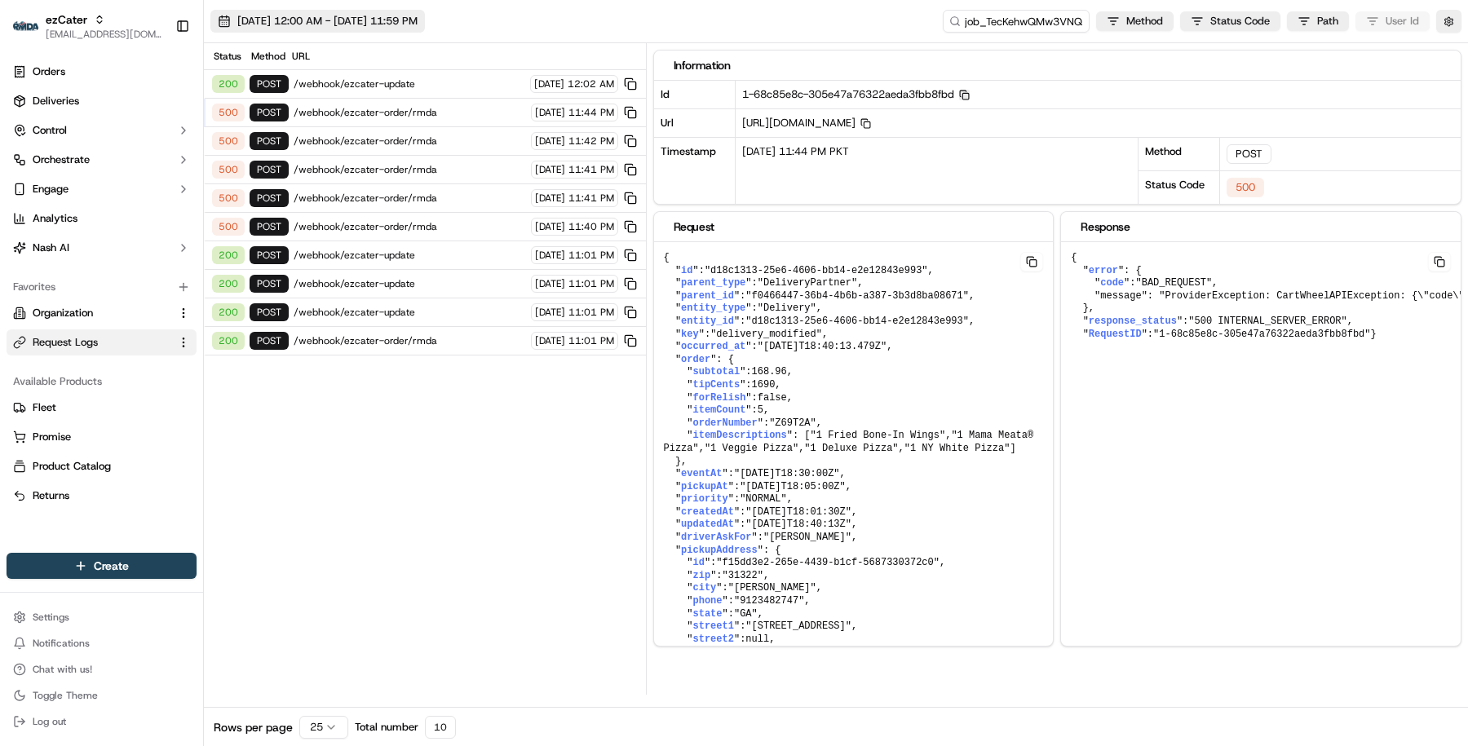
click at [373, 32] on button "09/15/2025 12:00 AM - 09/16/2025 11:59 PM" at bounding box center [317, 21] width 214 height 23
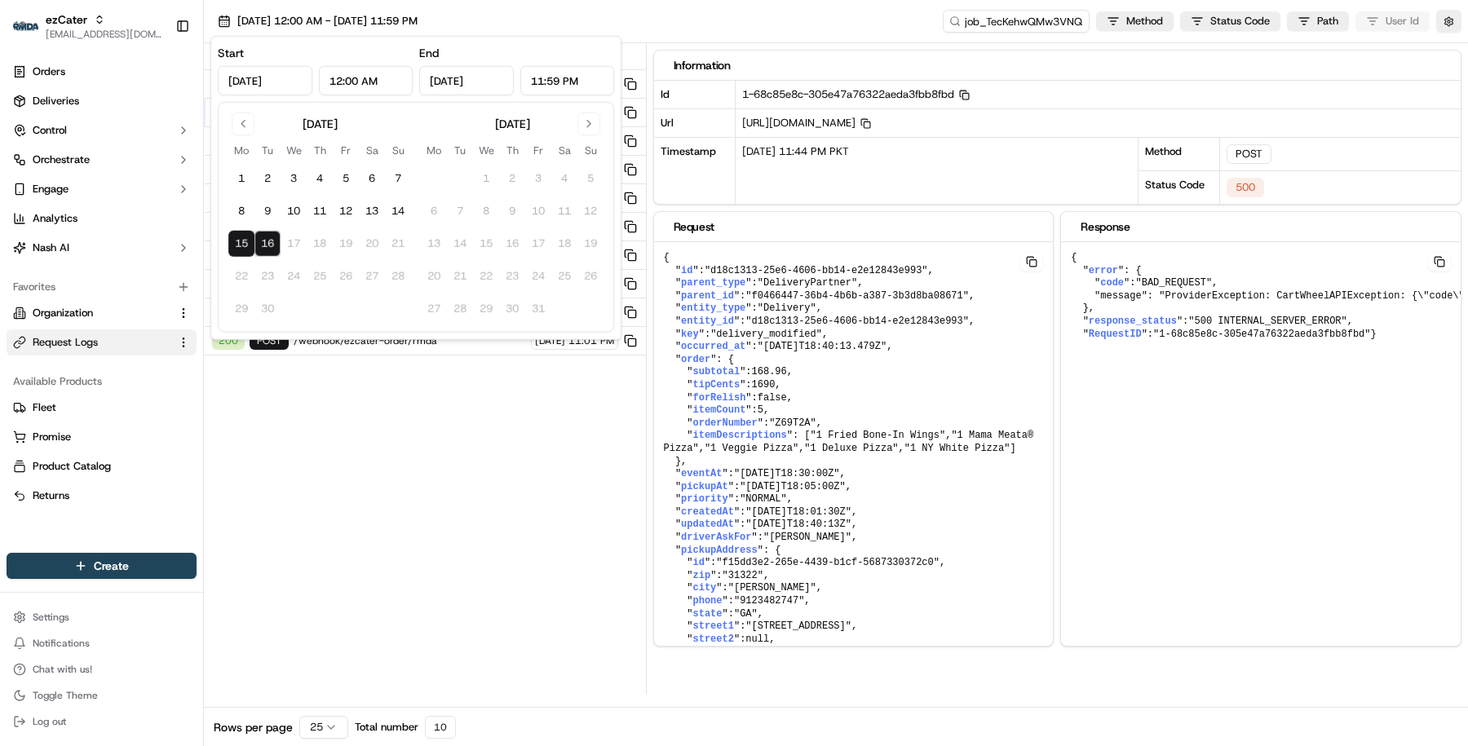
click at [414, 555] on div "Status Method URL 200 POST /webhook/ezcater-update 09/16/2025 12:02 AM 500 POST…" at bounding box center [425, 369] width 442 height 652
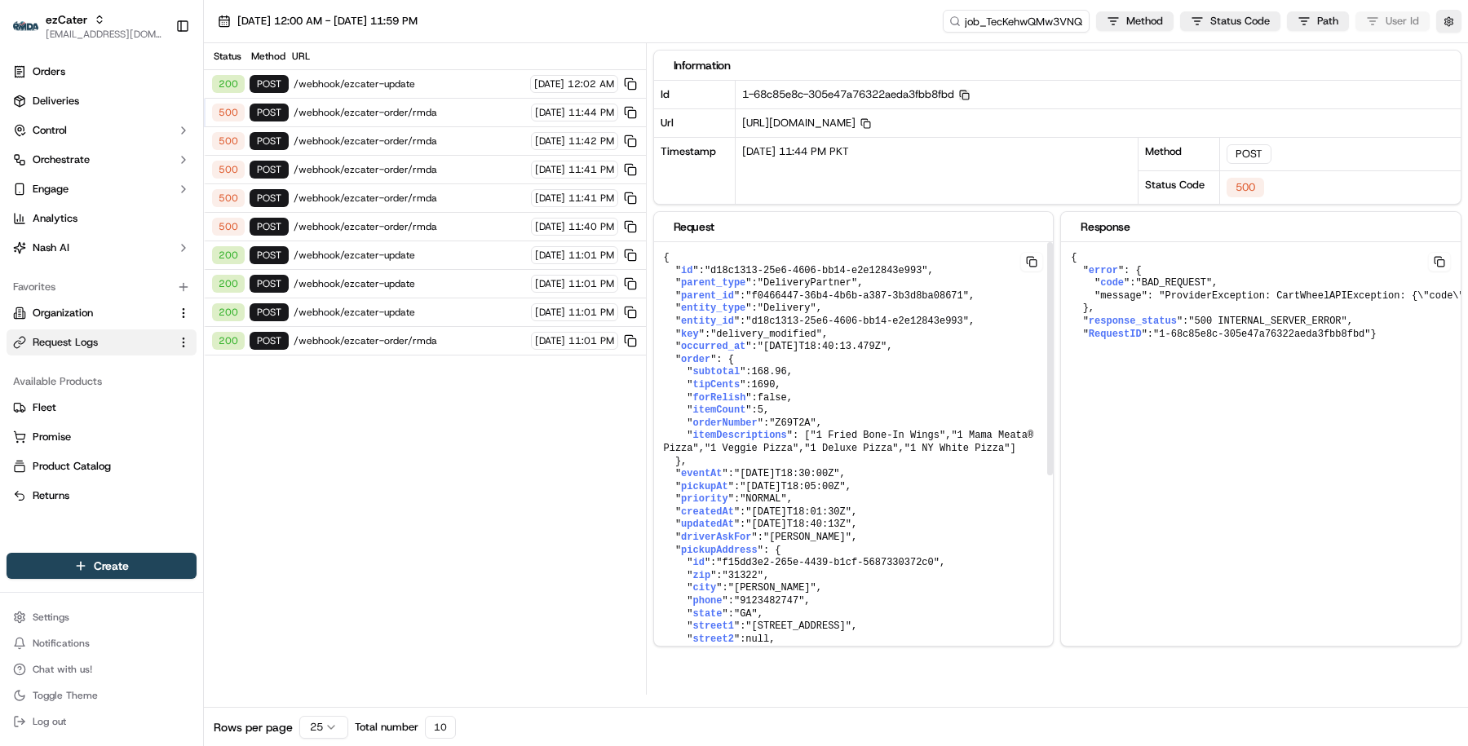
click at [969, 365] on pre "{ " id ": "d18c1313-25e6-4606-bb14-e2e12843e993" , " parent_type ": "DeliveryPa…" at bounding box center [854, 595] width 400 height 706
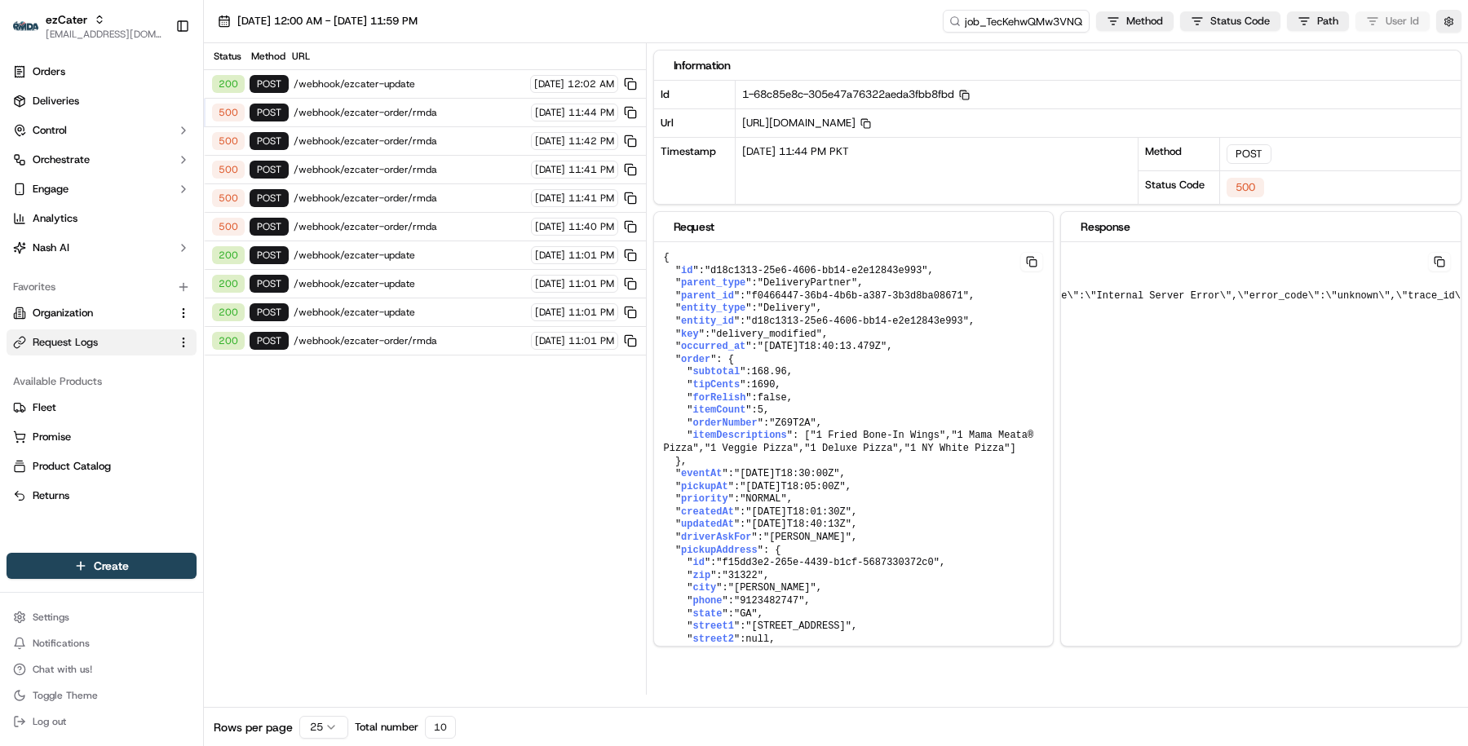
scroll to position [0, 586]
drag, startPoint x: 1427, startPoint y: 292, endPoint x: 1386, endPoint y: 292, distance: 41.6
click at [1386, 292] on pre "{ " error ": { " code ": "BAD_REQUEST" , "message": "ProviderException: CartWhe…" at bounding box center [969, 296] width 983 height 108
click at [1016, 20] on input "job_TecKehwQMw3VNQBJbNQMrP" at bounding box center [992, 21] width 196 height 23
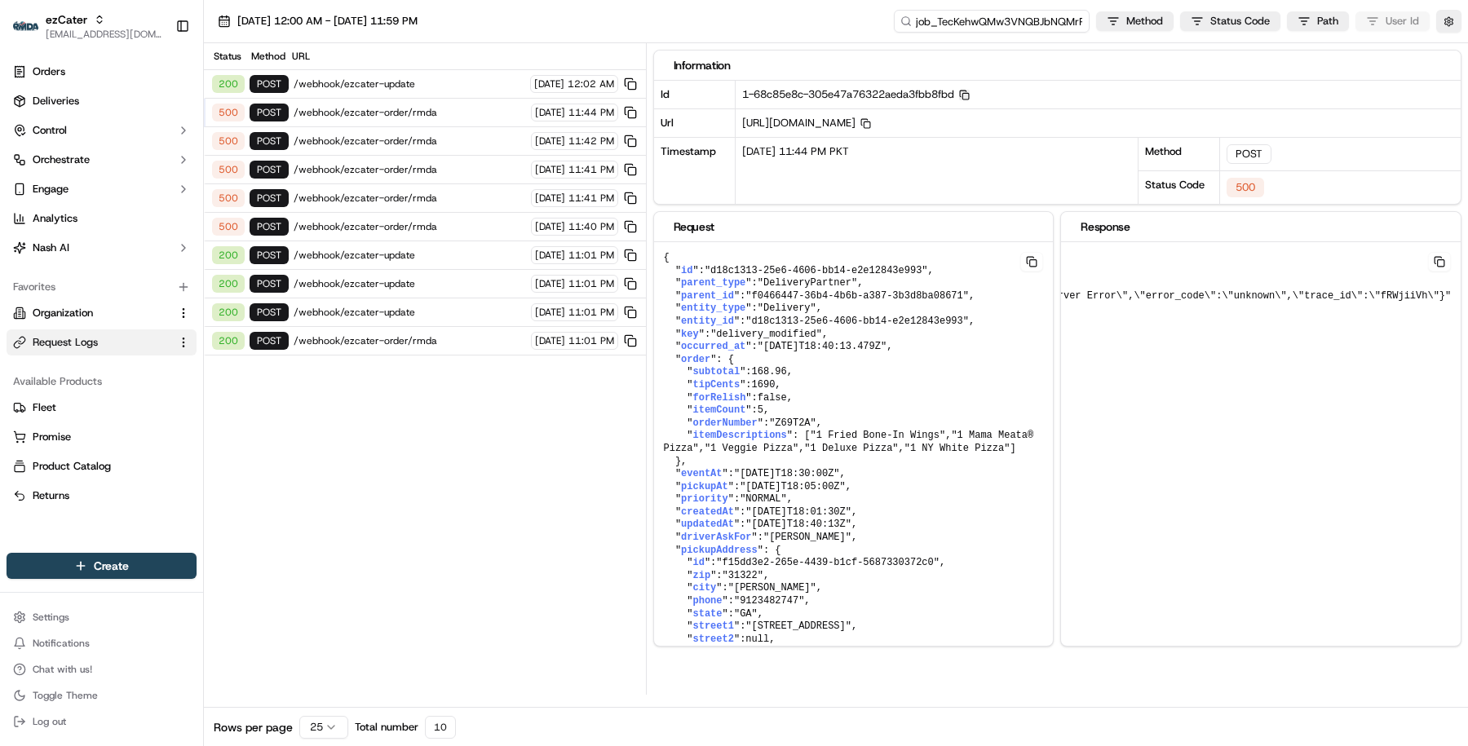
click at [1016, 20] on input "job_TecKehwQMw3VNQBJbNQMrP" at bounding box center [992, 21] width 196 height 23
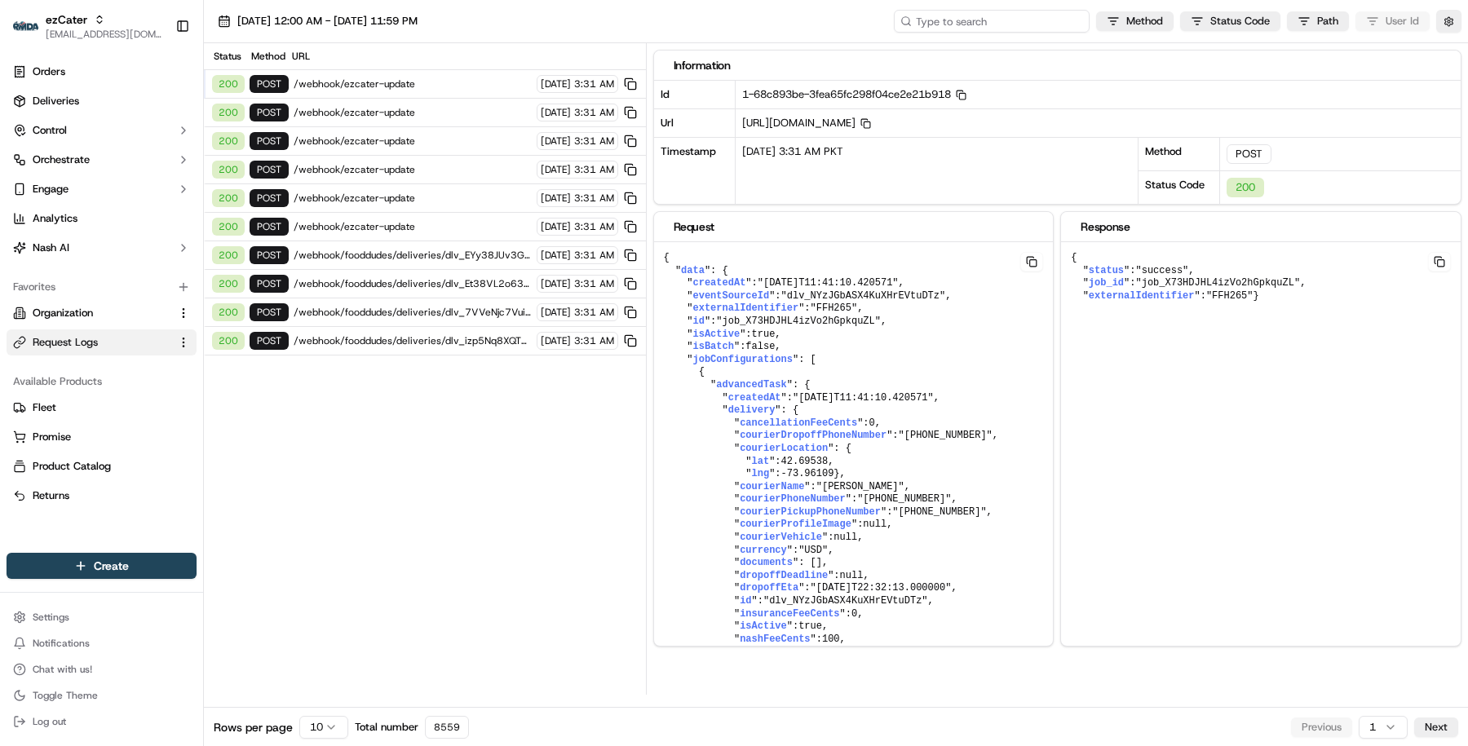
click at [1018, 19] on input at bounding box center [992, 21] width 196 height 23
paste input "job_TecKehwQMw3VNQBJbNQMrP"
type input "job_TecKehwQMw3VNQBJbNQMrP"
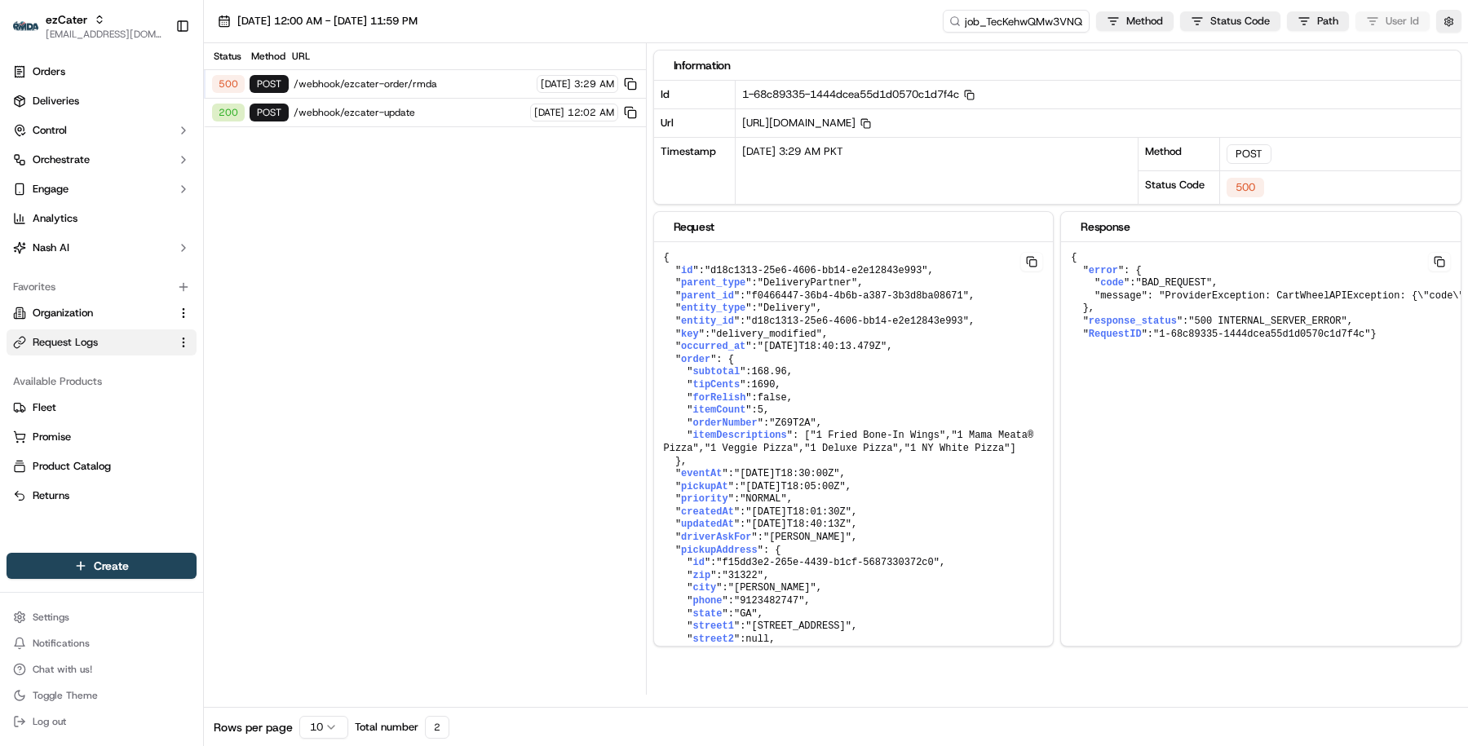
click at [550, 106] on span "[DATE]" at bounding box center [549, 112] width 30 height 13
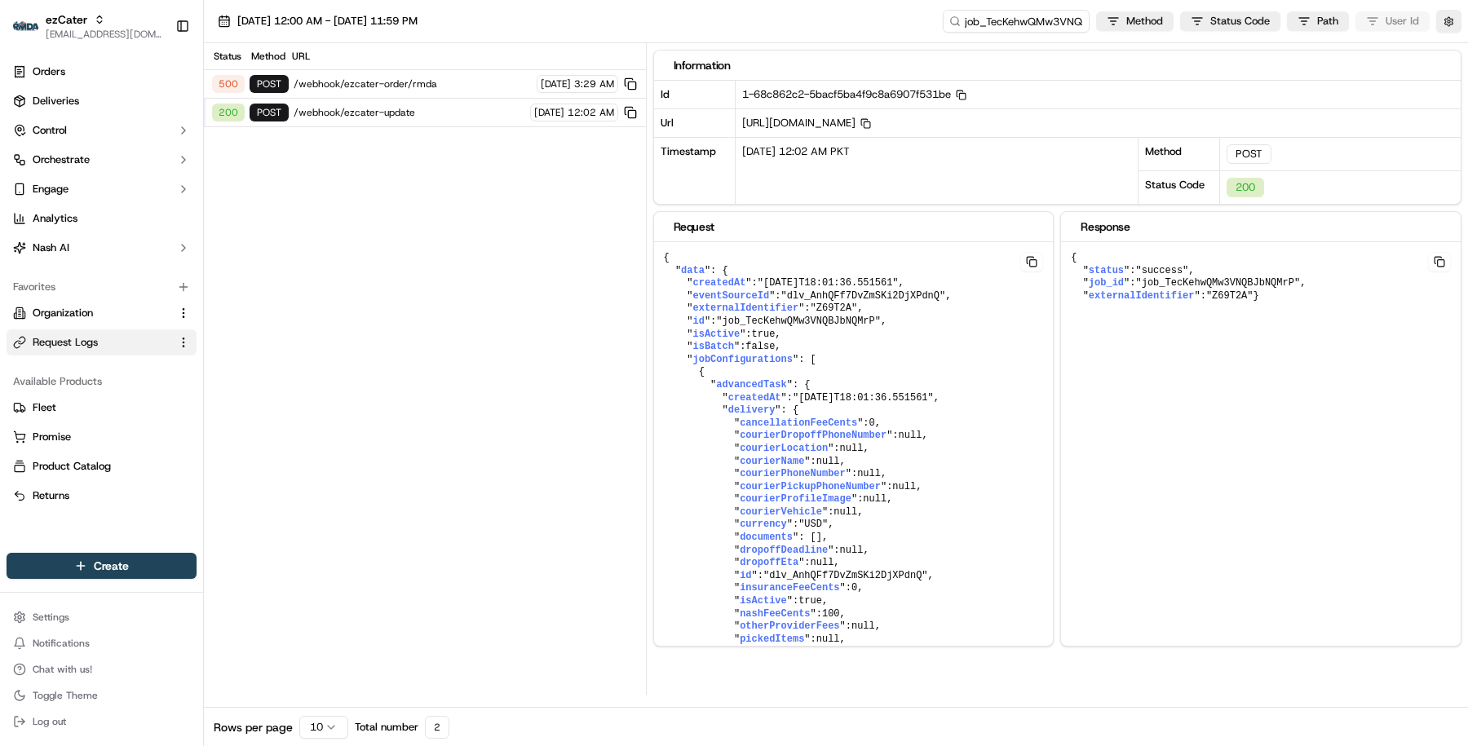
click at [485, 89] on span "/webhook/ezcater-order/rmda" at bounding box center [413, 83] width 238 height 13
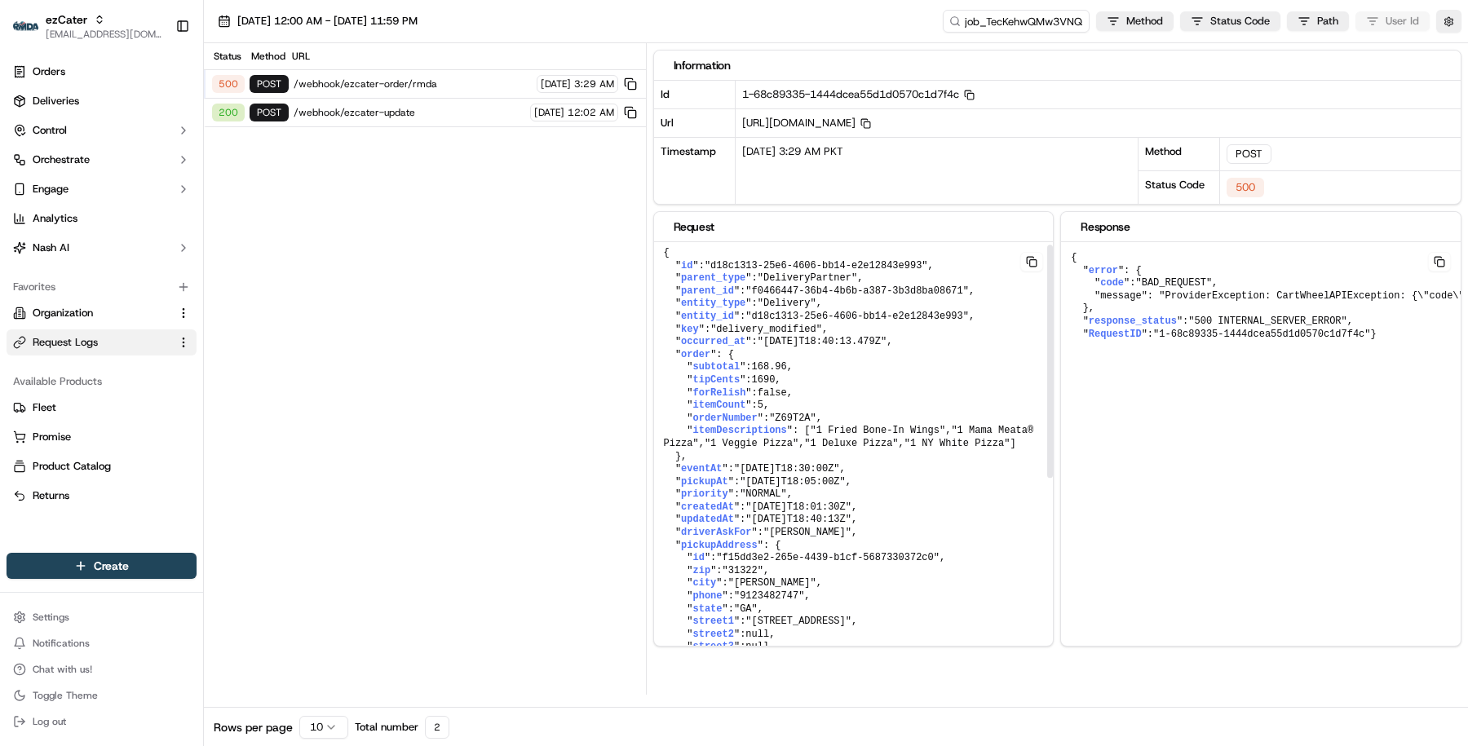
scroll to position [0, 0]
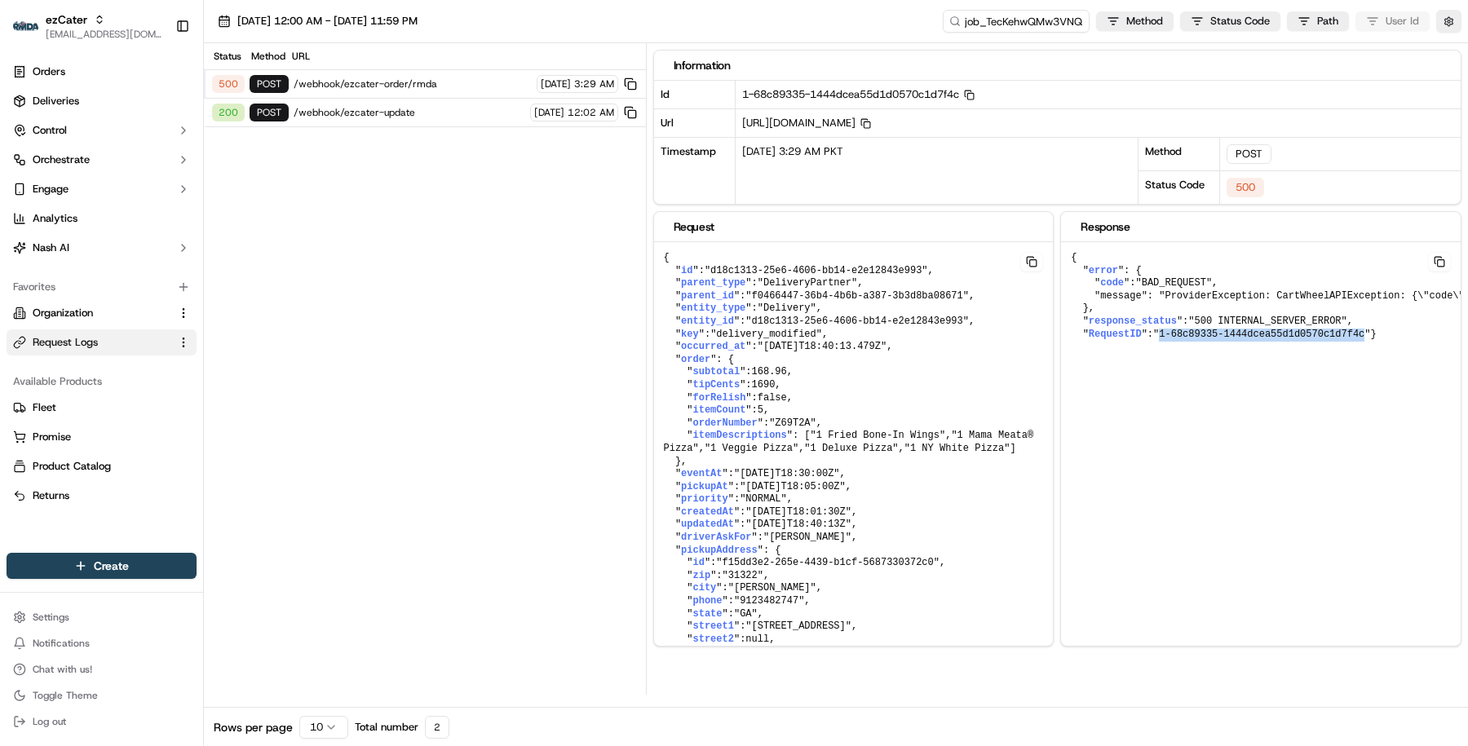
drag, startPoint x: 1372, startPoint y: 332, endPoint x: 1165, endPoint y: 329, distance: 207.1
click at [1165, 329] on span ""1-68c89335-1444dcea55d1d0570c1d7f4c"" at bounding box center [1261, 334] width 217 height 11
copy span "1-68c89335-1444dcea55d1d0570c1d7f4c"
drag, startPoint x: 1369, startPoint y: 295, endPoint x: 1166, endPoint y: 288, distance: 203.2
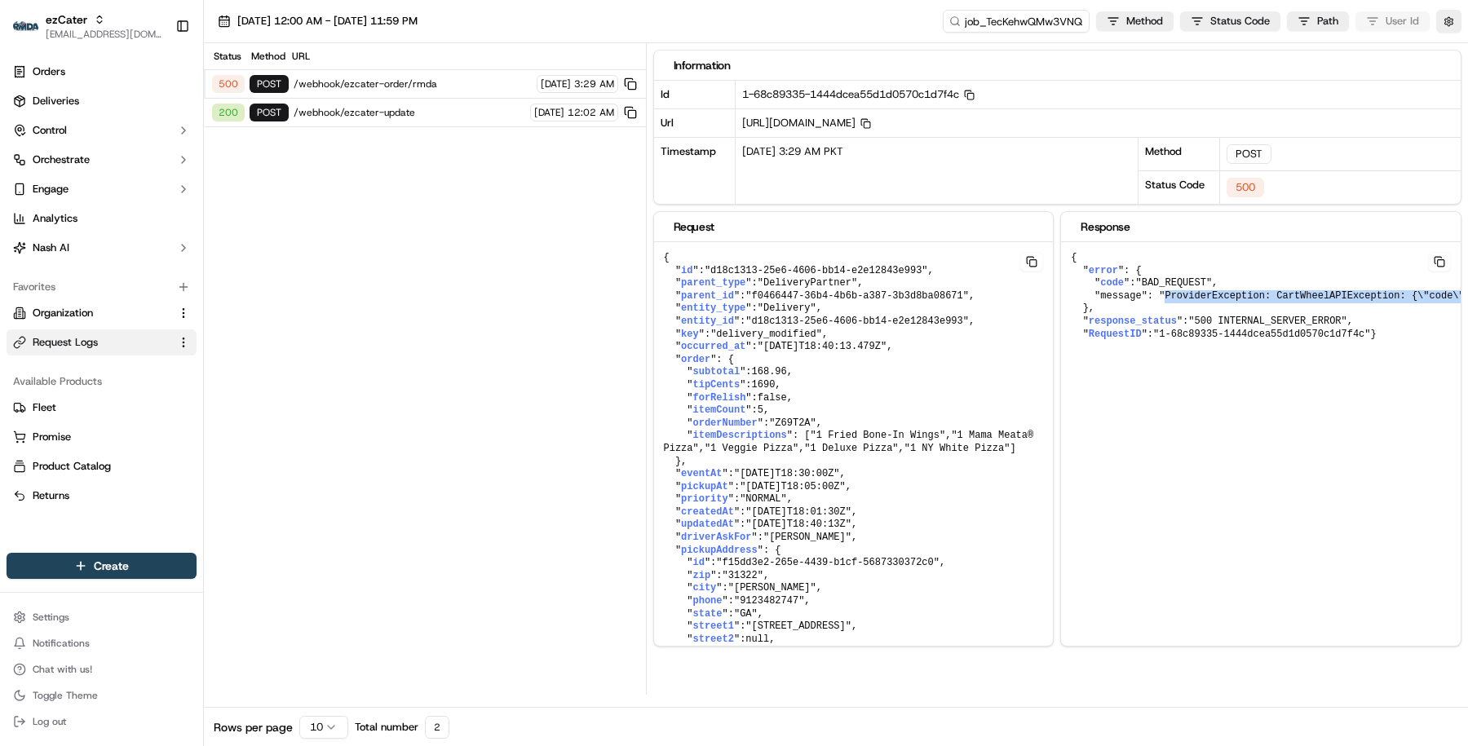
copy pre "ProviderException: CartWheelAPIException: {\"code\":500,\"message\":\"Internal …"
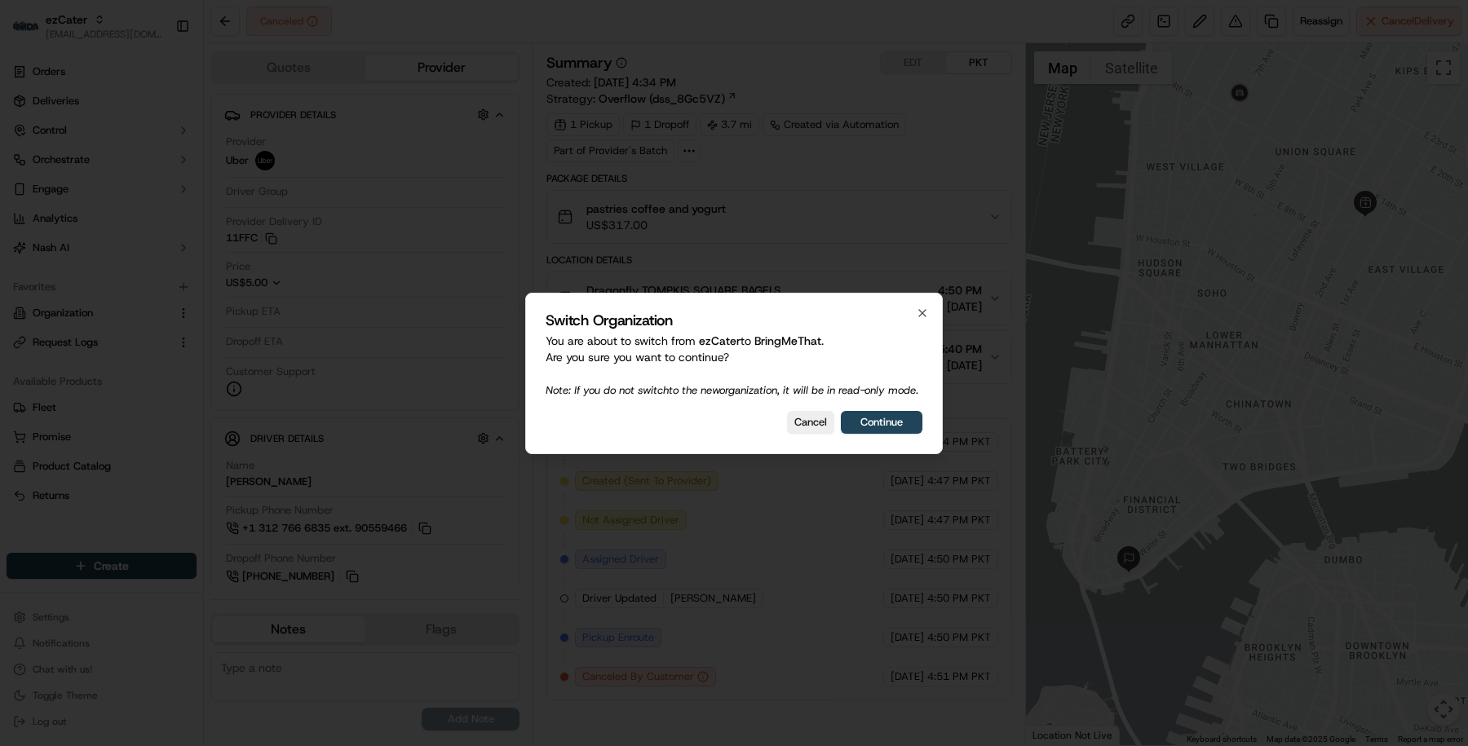
click at [868, 442] on div "Switch Organization You are about to switch from ezCater to BringMeThat . Are y…" at bounding box center [734, 373] width 418 height 161
click at [868, 420] on button "Continue" at bounding box center [882, 422] width 82 height 23
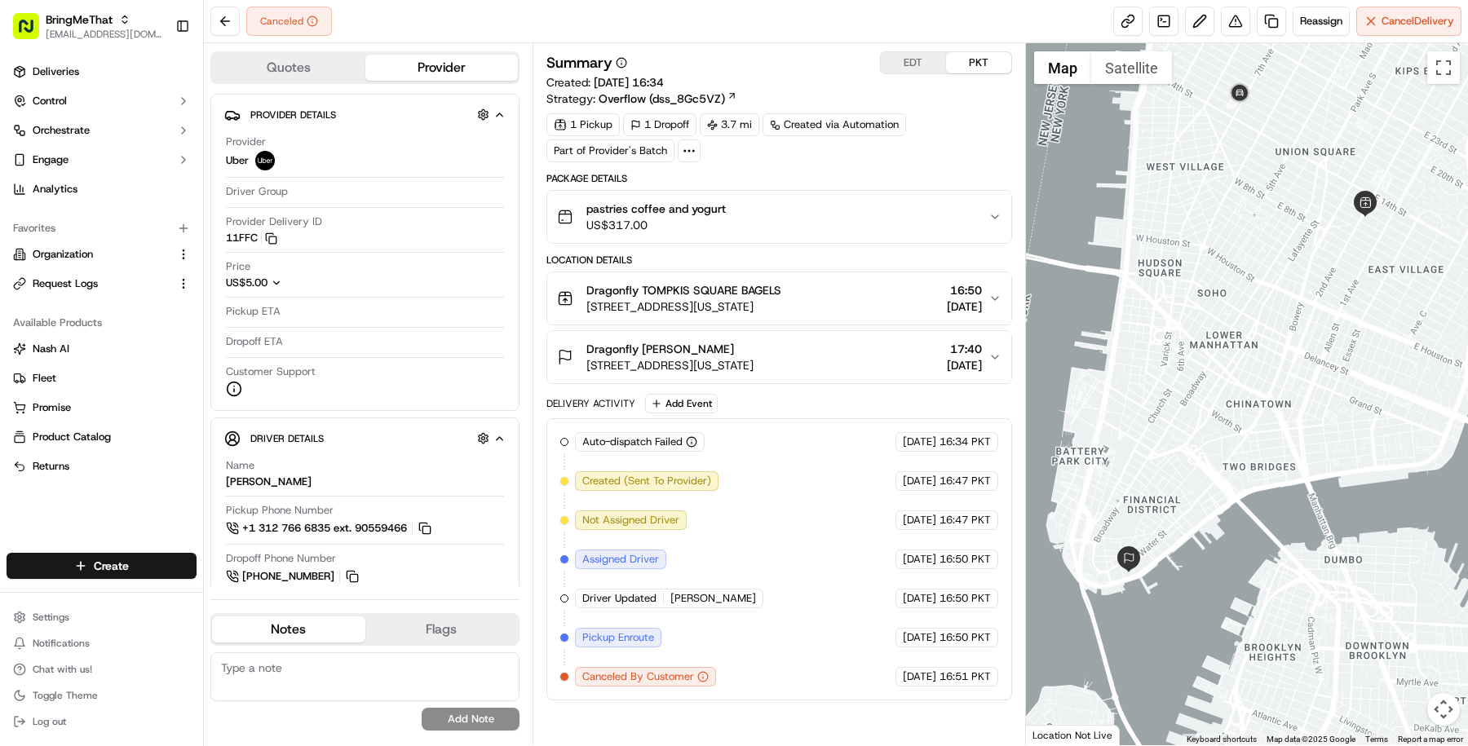
click at [658, 343] on span "Dragonfly [PERSON_NAME]" at bounding box center [660, 349] width 148 height 16
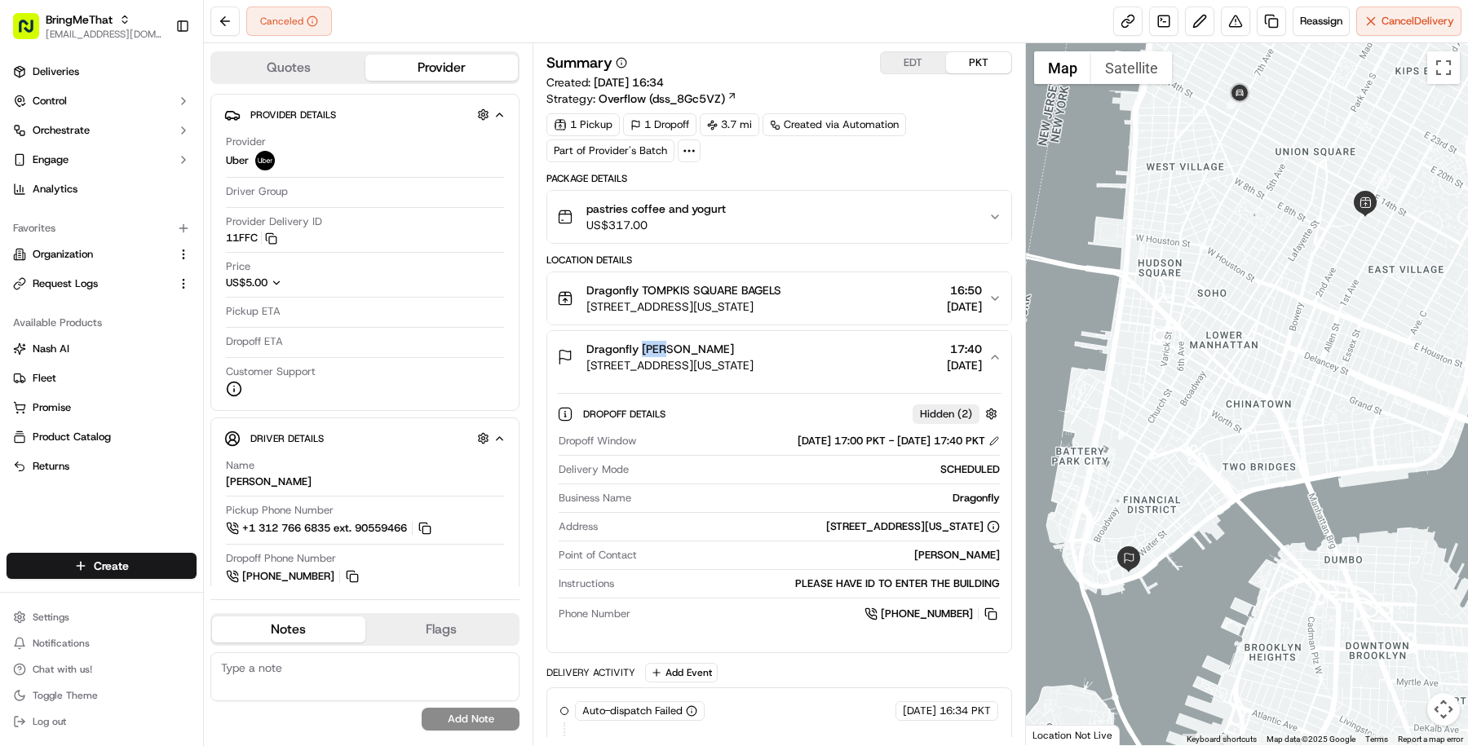
click at [658, 343] on span "Dragonfly [PERSON_NAME]" at bounding box center [660, 349] width 148 height 16
copy span "Dragonfly [PERSON_NAME]"
click at [96, 77] on link "Deliveries" at bounding box center [102, 72] width 190 height 26
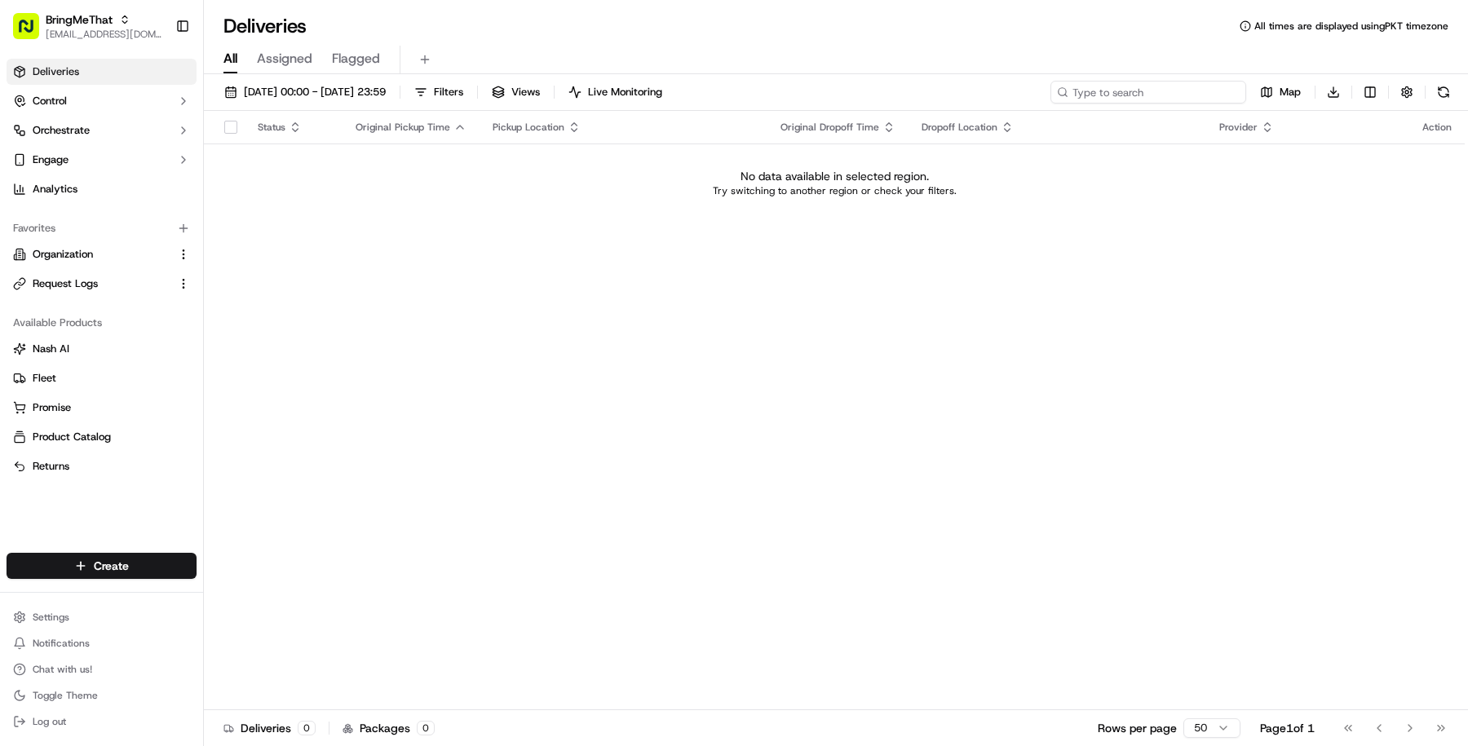
click at [1171, 85] on input at bounding box center [1148, 92] width 196 height 23
paste input "Dragonfly [PERSON_NAME]"
type input "Dragonfly Gigi James"
click at [409, 104] on div "16/09/2025 00:00 - 16/09/2025 23:59 Filters Views Live Monitoring Dragonfly Gig…" at bounding box center [836, 96] width 1264 height 30
click at [393, 81] on button "[DATE] 00:00 - [DATE] 23:59" at bounding box center [305, 92] width 176 height 23
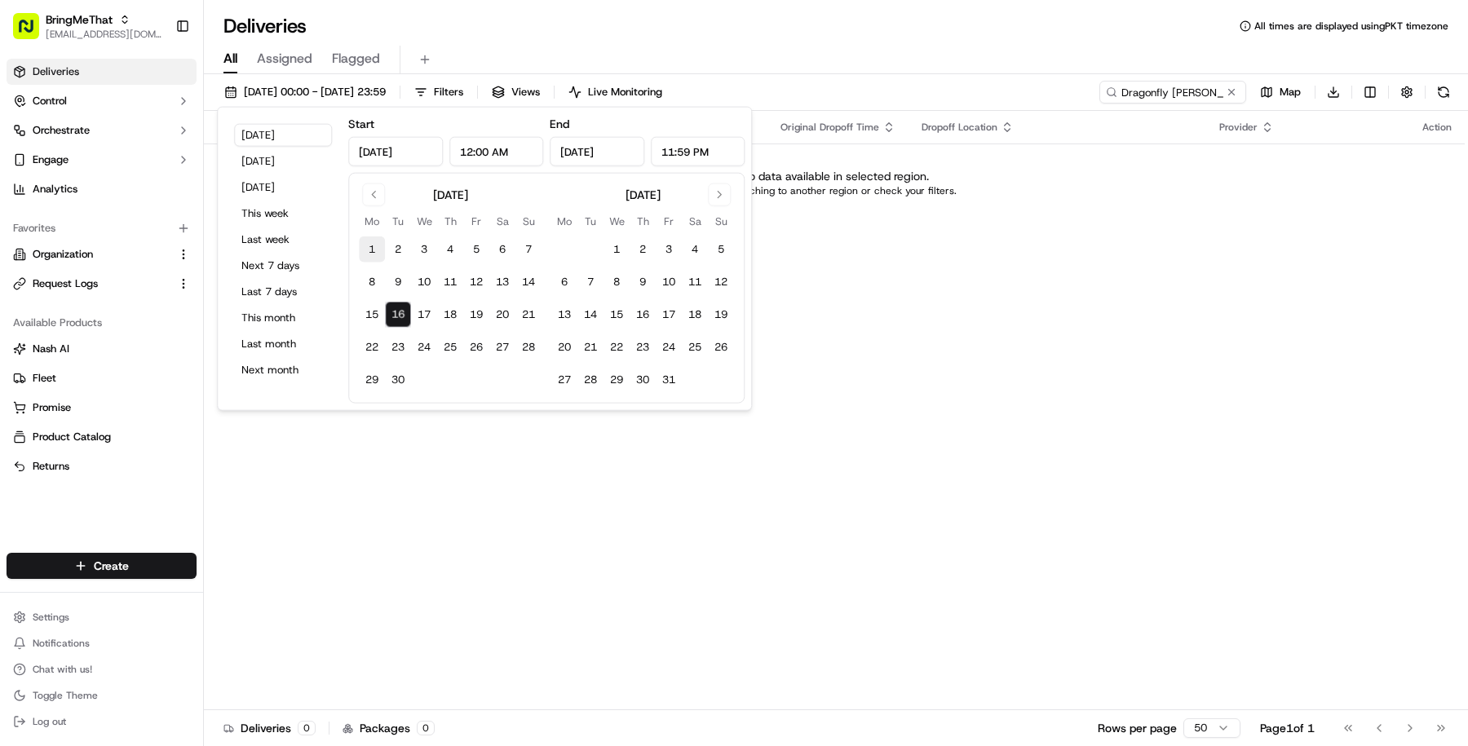
click at [377, 241] on button "1" at bounding box center [372, 249] width 26 height 26
type input "[DATE]"
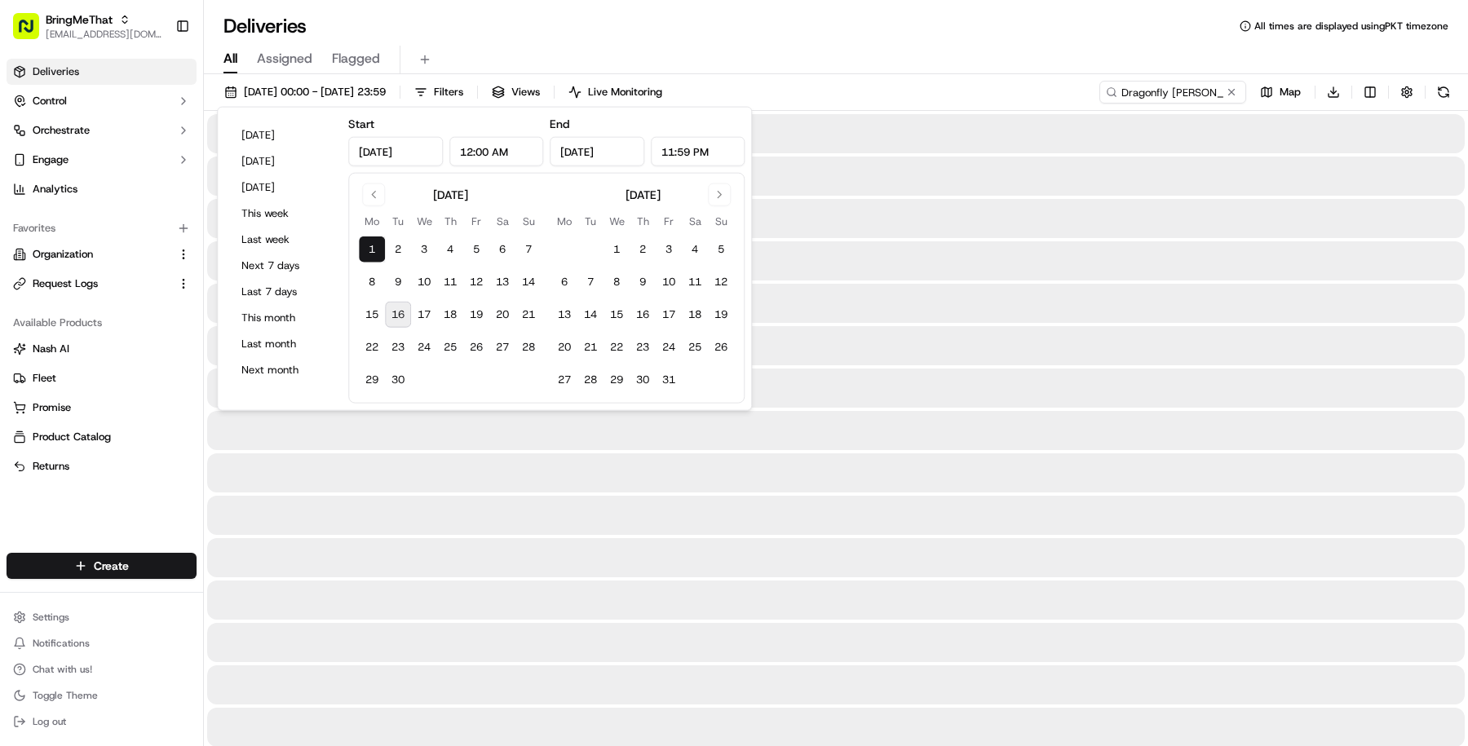
click at [387, 306] on button "16" at bounding box center [398, 315] width 26 height 26
type input "[DATE]"
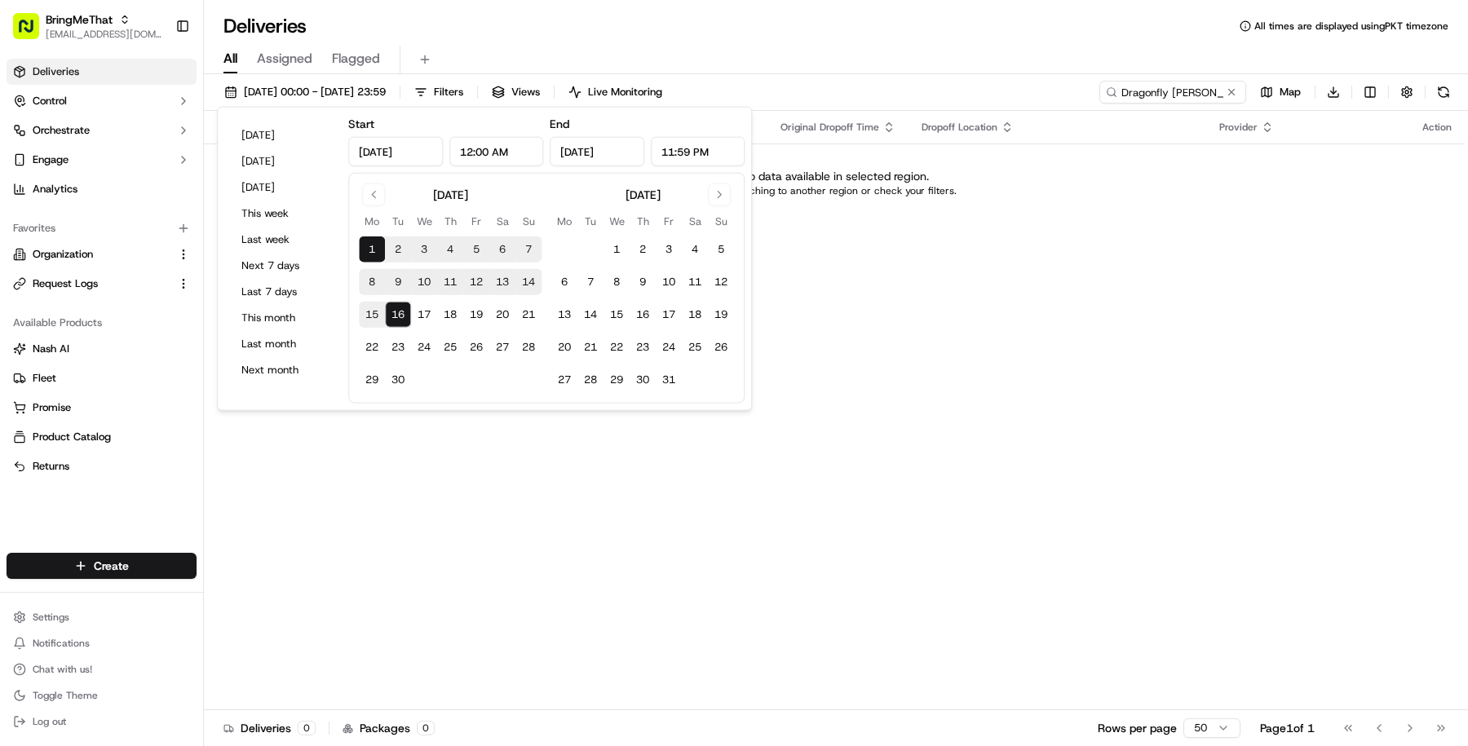
click at [519, 568] on div "Status Original Pickup Time Pickup Location Original Dropoff Time Dropoff Locat…" at bounding box center [834, 410] width 1261 height 599
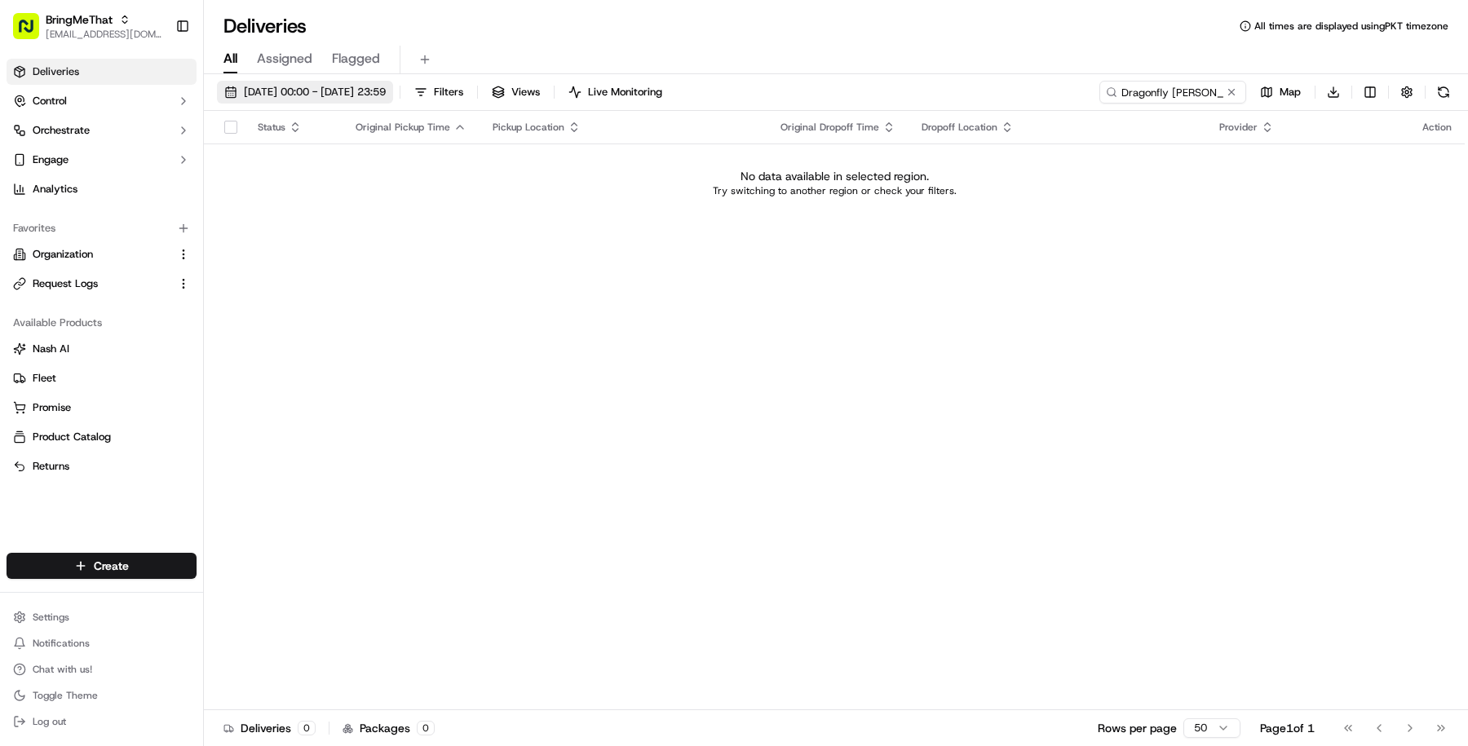
click at [386, 98] on span "[DATE] 00:00 - [DATE] 23:59" at bounding box center [315, 92] width 142 height 15
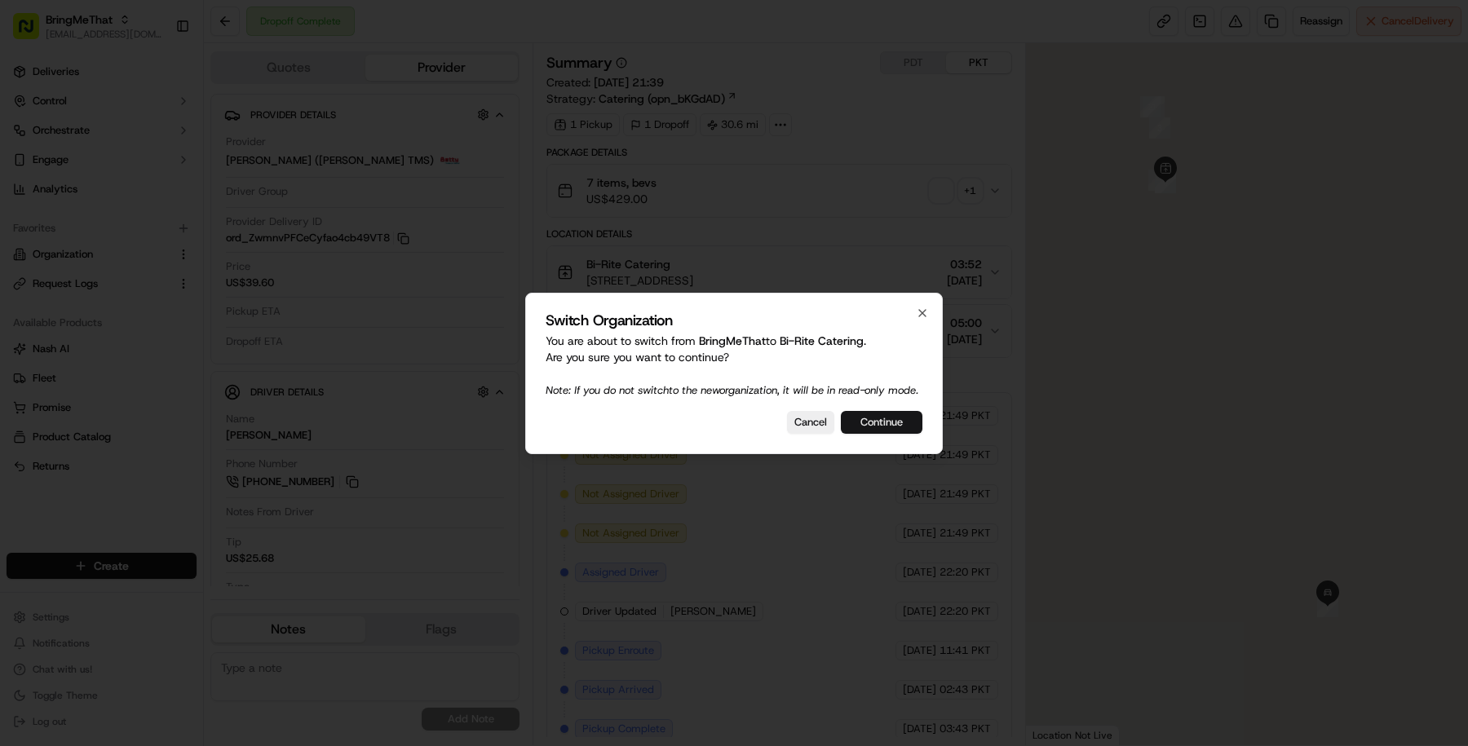
click at [908, 434] on button "Continue" at bounding box center [882, 422] width 82 height 23
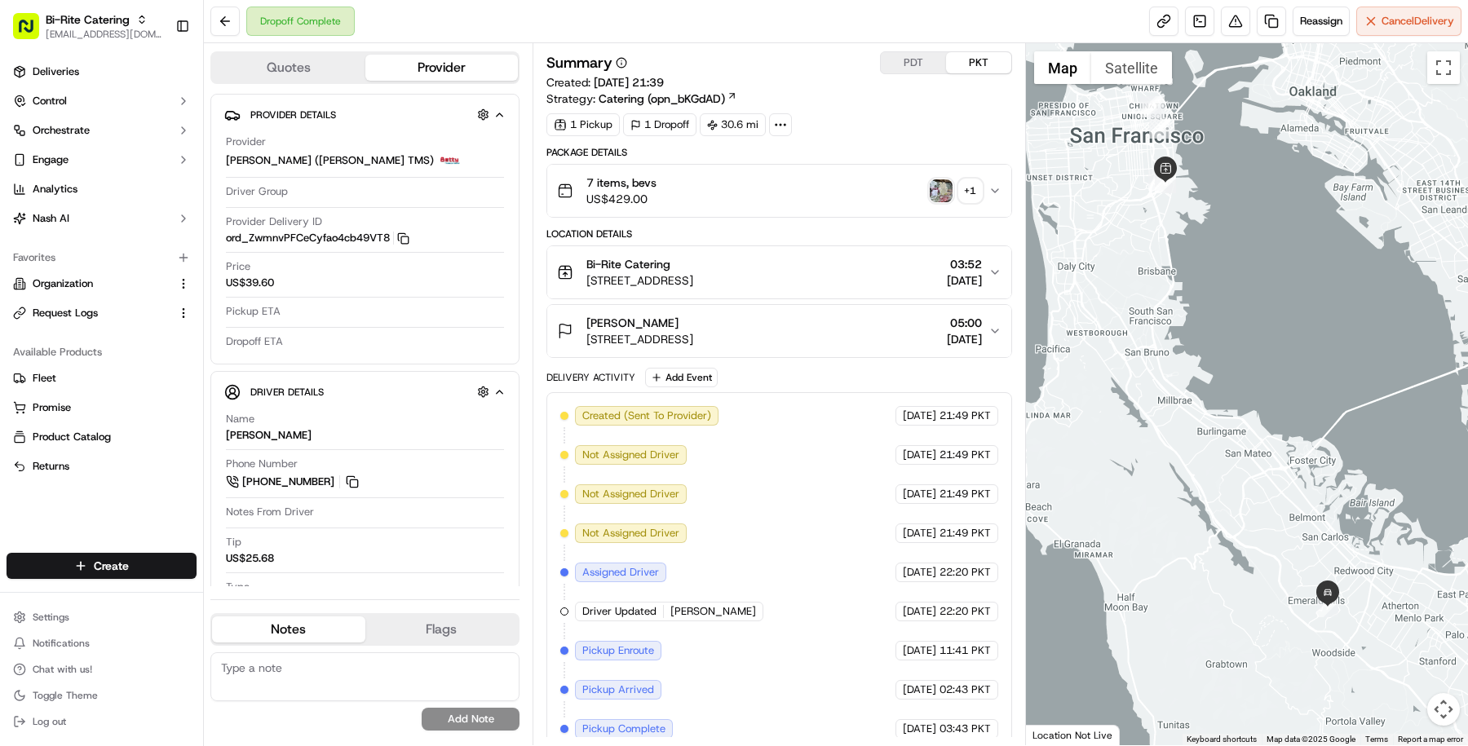
click at [887, 288] on button "Bi-Rite Catering 1970 Innes Ave, San Francisco, CA 94124, USA 03:52 17/08/2025" at bounding box center [779, 272] width 464 height 52
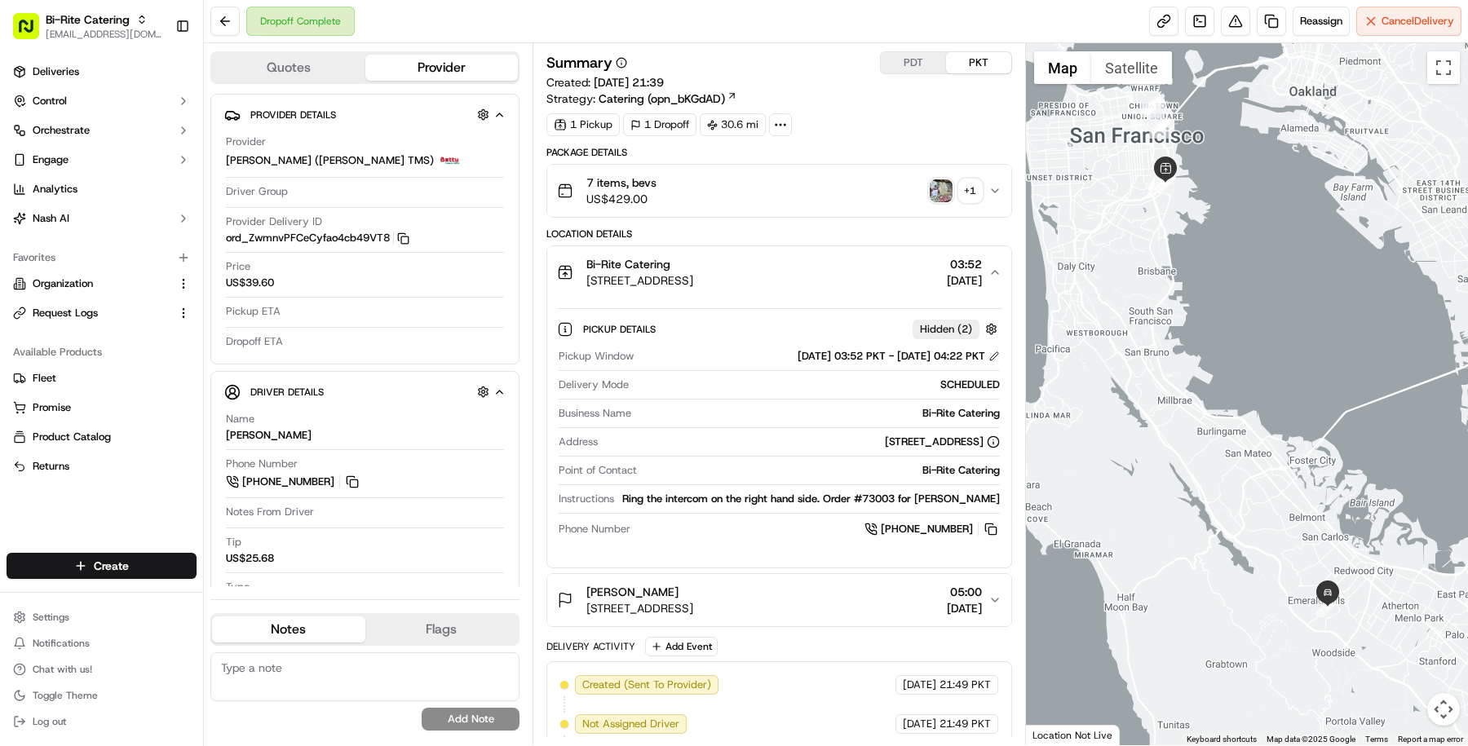
click at [809, 625] on div "Package Details 7 items, bevs US$429.00 + 1 Location Details Bi-Rite Catering 1…" at bounding box center [779, 642] width 466 height 993
click at [693, 610] on span "823 Mohican Way, Redwood City, CA 94062, USA" at bounding box center [639, 608] width 107 height 16
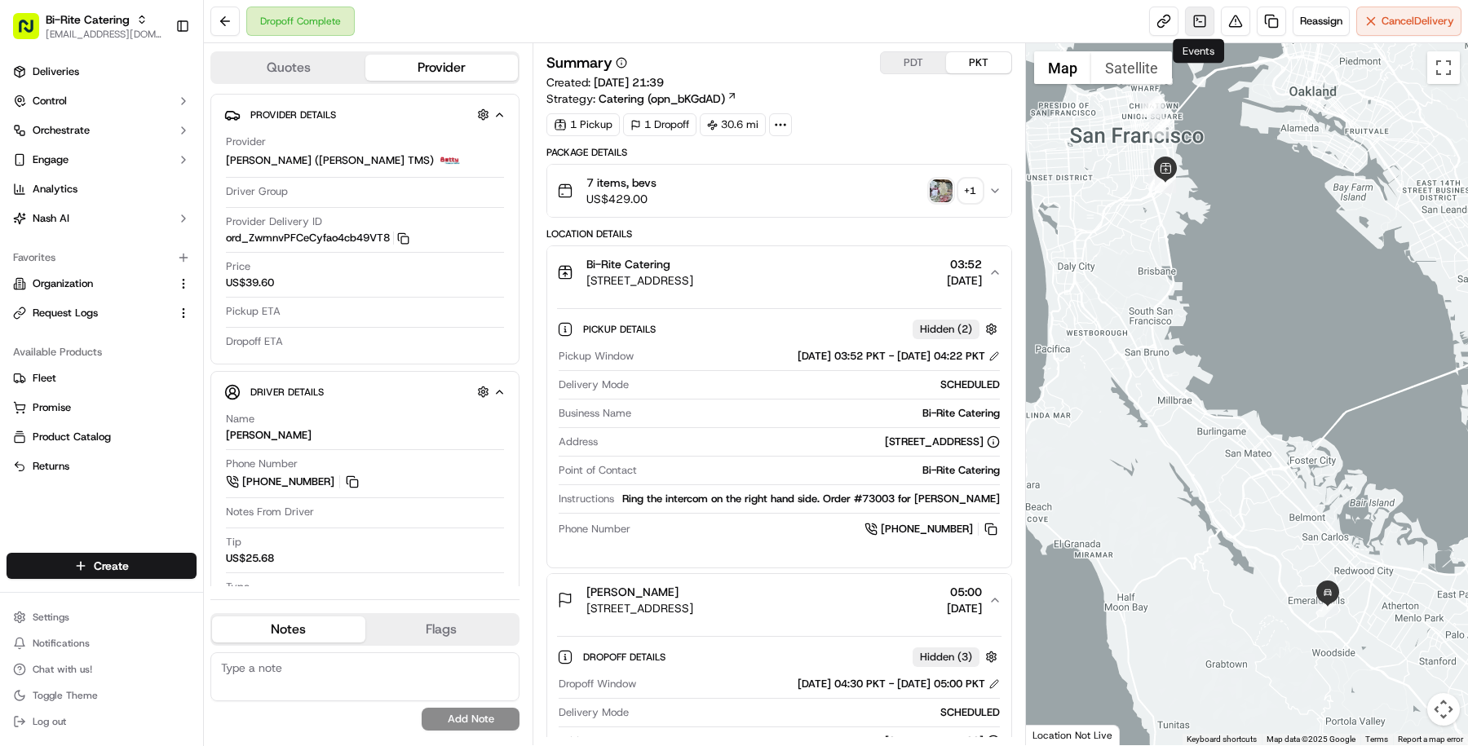
click at [1188, 29] on link at bounding box center [1199, 21] width 29 height 29
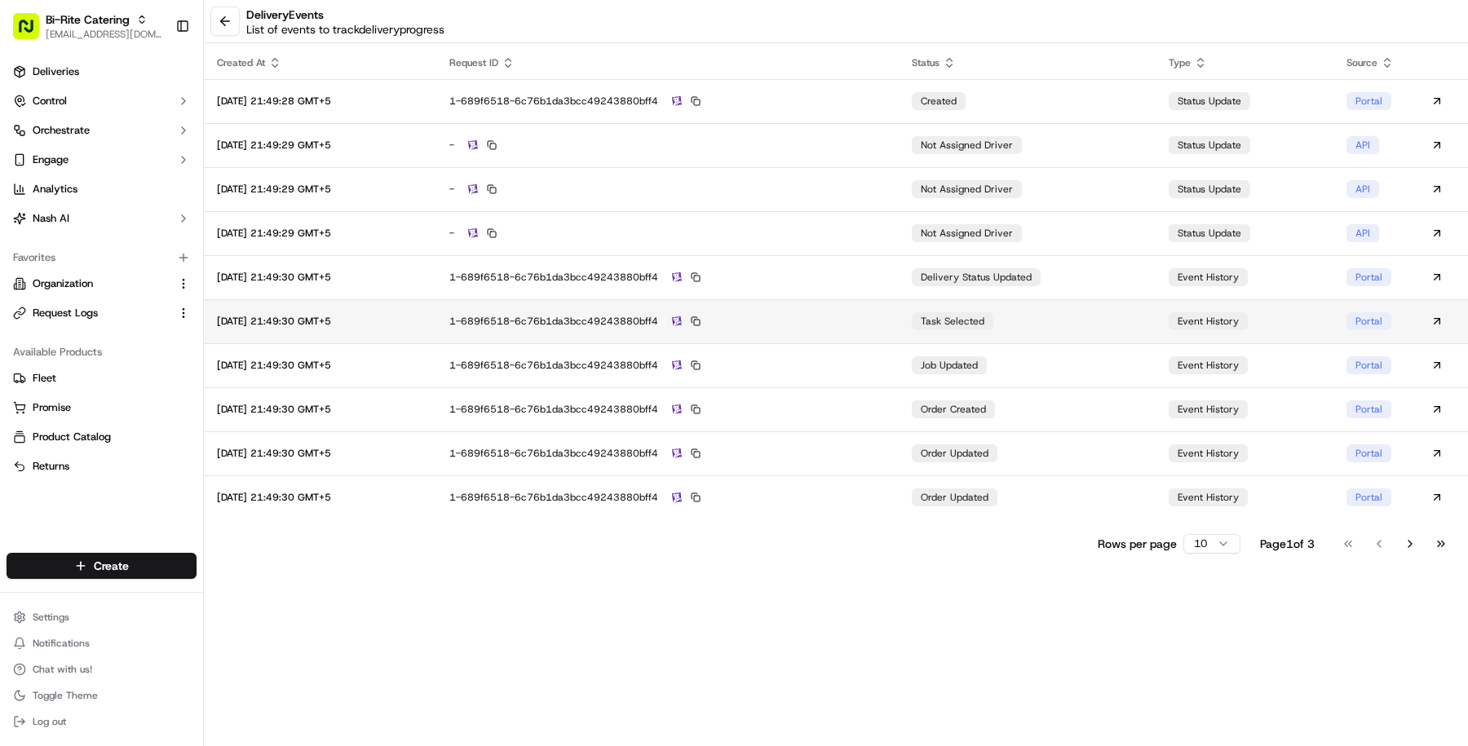
click at [835, 308] on td "1-689f6518-6c76b1da3bcc49243880bff4" at bounding box center [667, 321] width 463 height 44
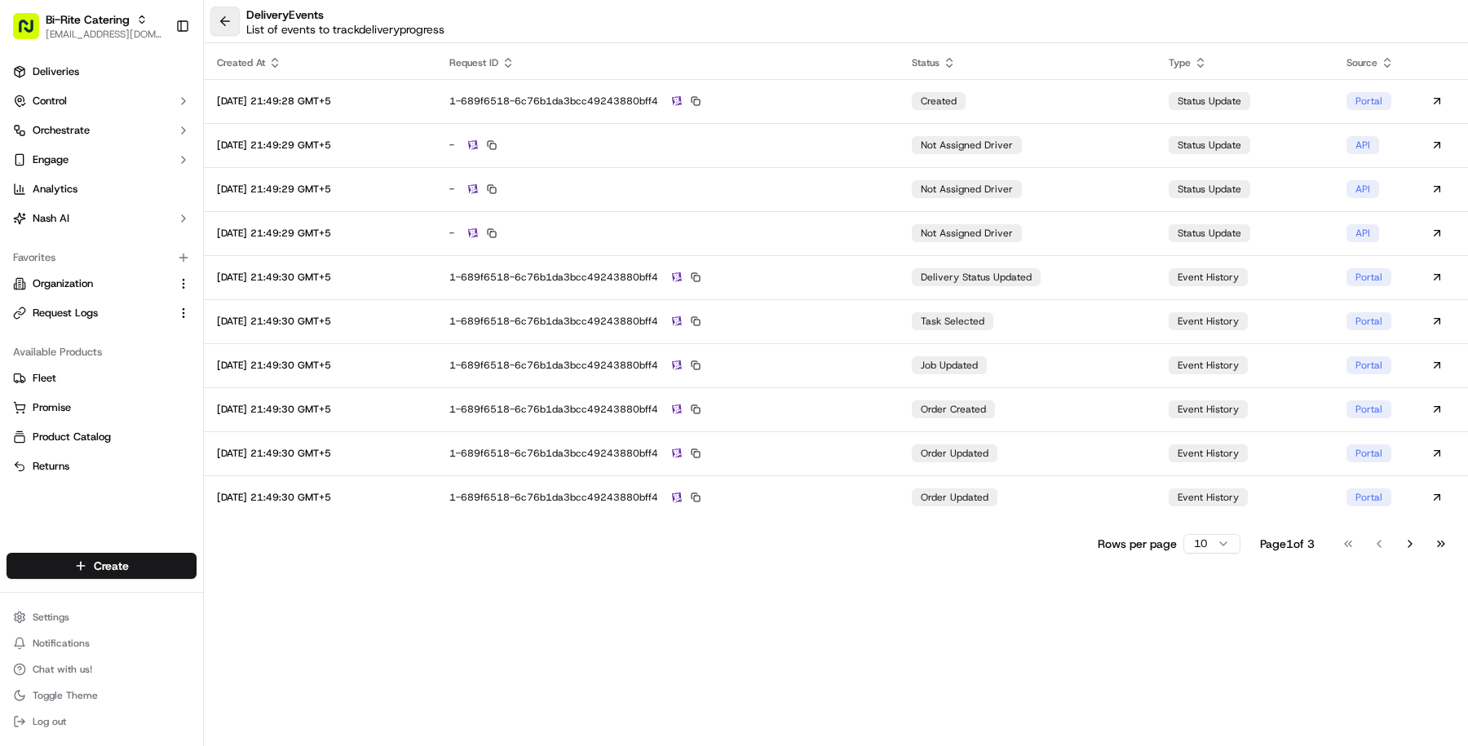
click at [228, 20] on button at bounding box center [224, 21] width 29 height 29
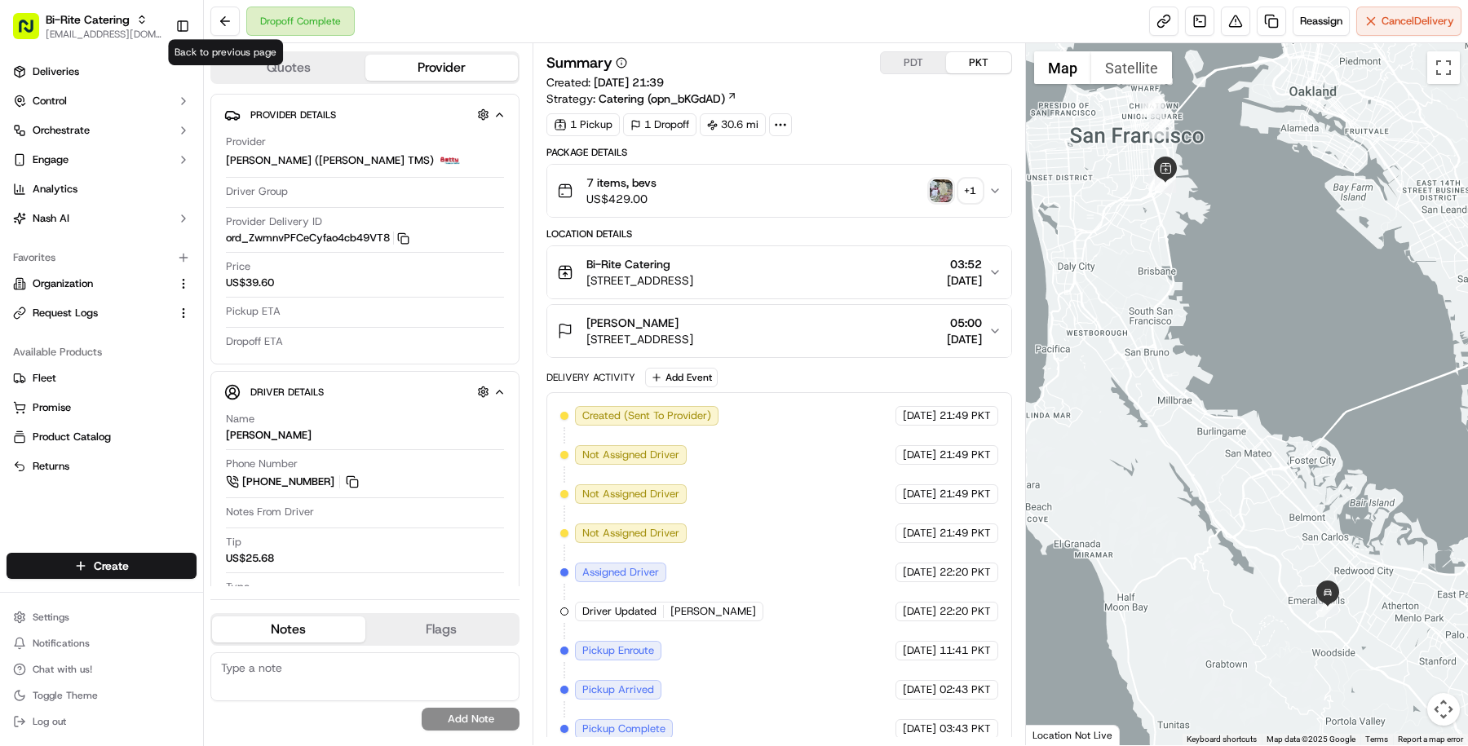
click at [961, 208] on button "7 items, bevs US$429.00 + 1" at bounding box center [779, 191] width 464 height 52
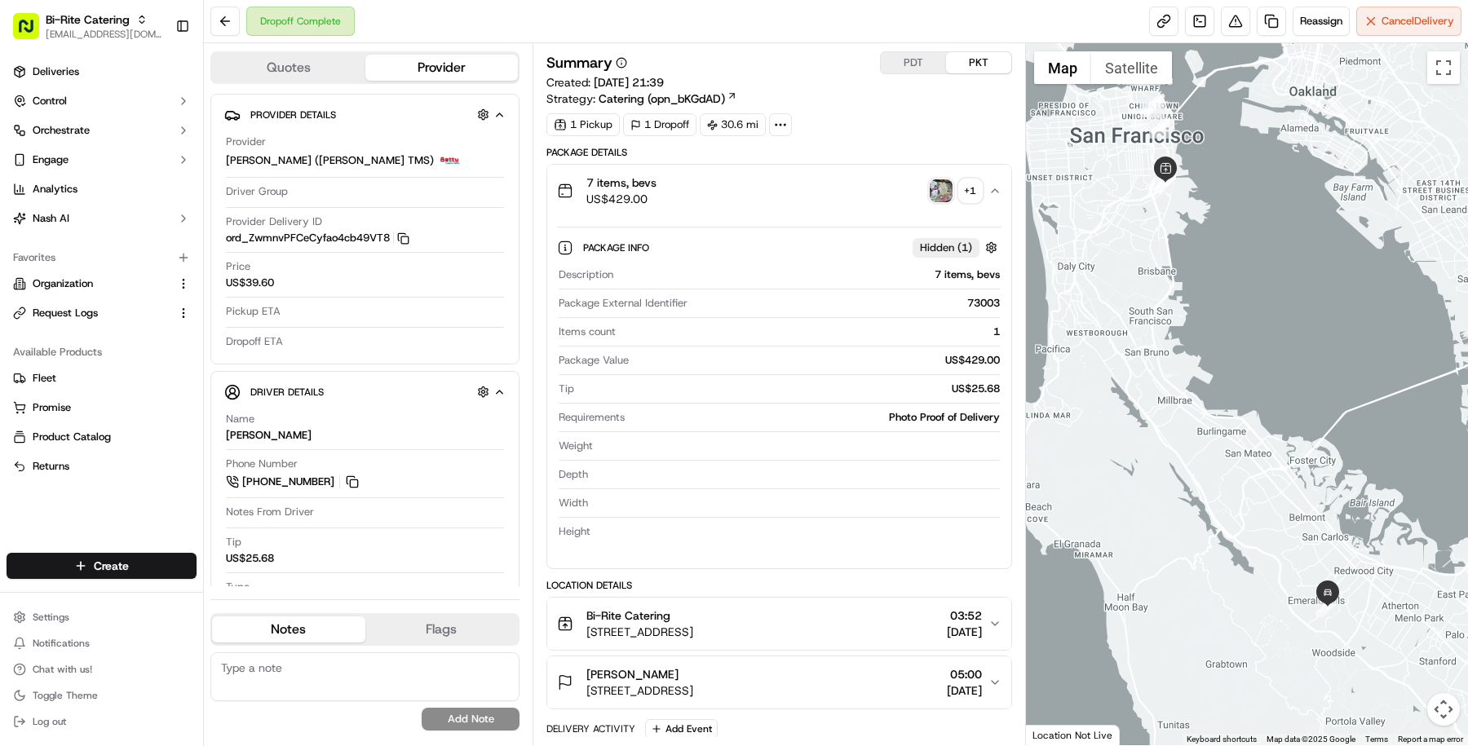
click at [961, 188] on div "+ 1" at bounding box center [970, 190] width 23 height 23
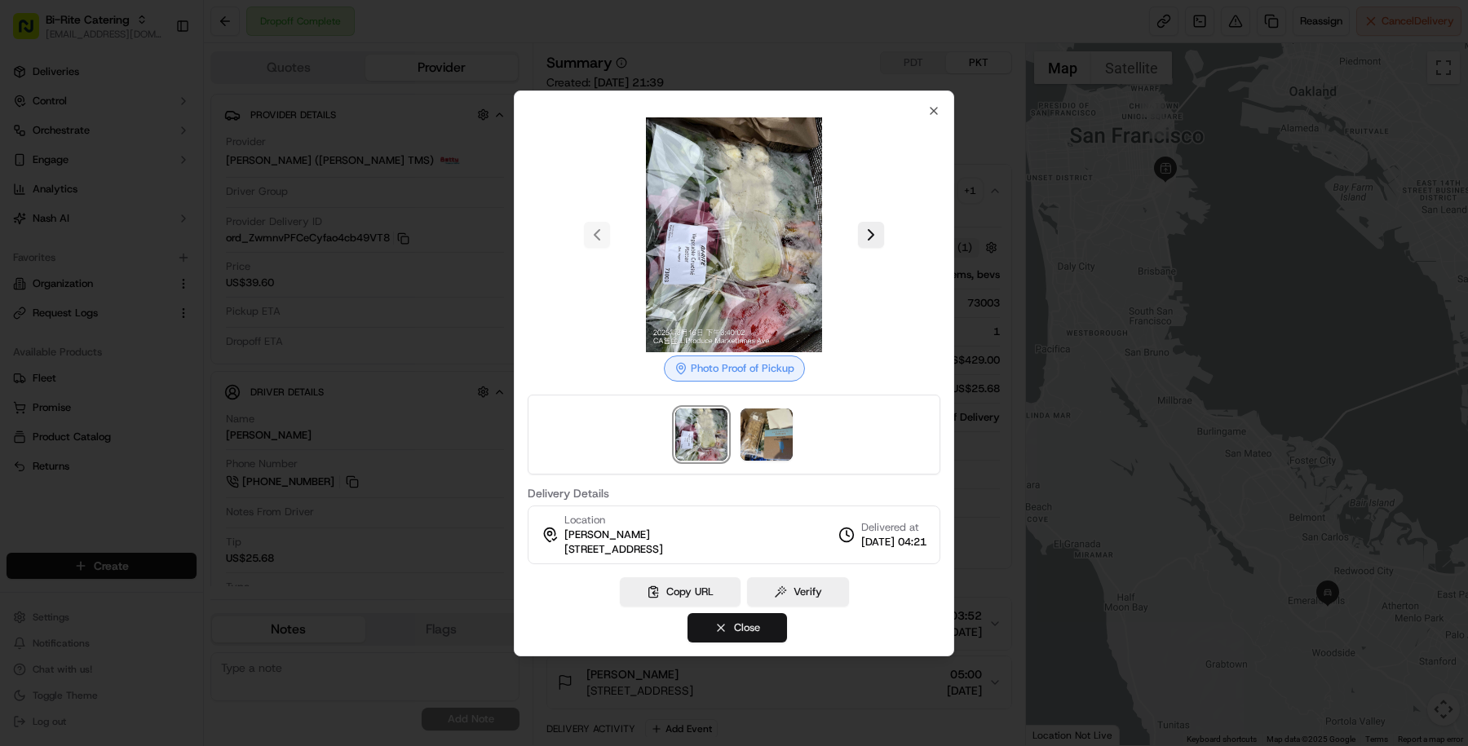
click at [771, 625] on button "Close" at bounding box center [736, 627] width 99 height 29
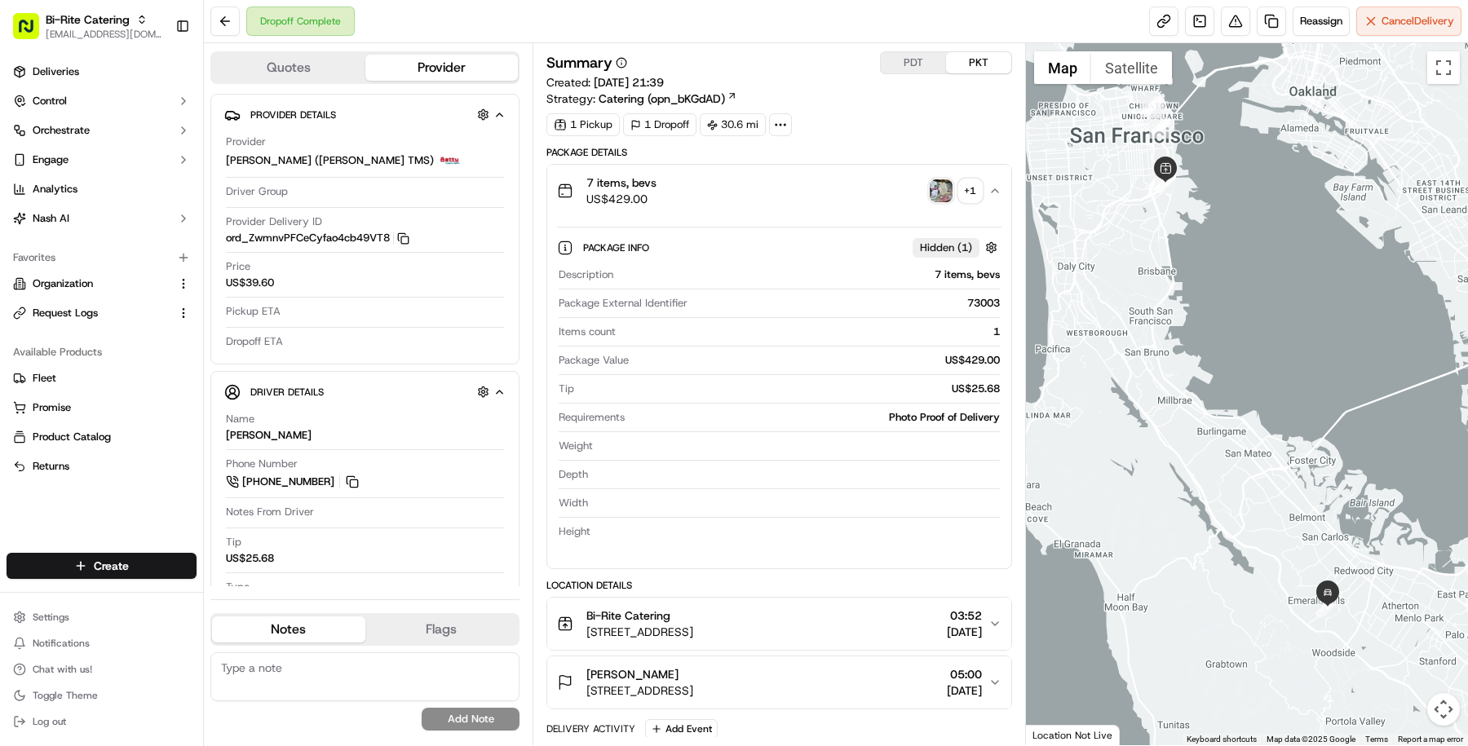
click at [779, 144] on div "Summary PDT PKT Created: 15/08/2025 21:39 Strategy: Catering (opn_bKGdAD) 1 Pic…" at bounding box center [779, 636] width 466 height 1170
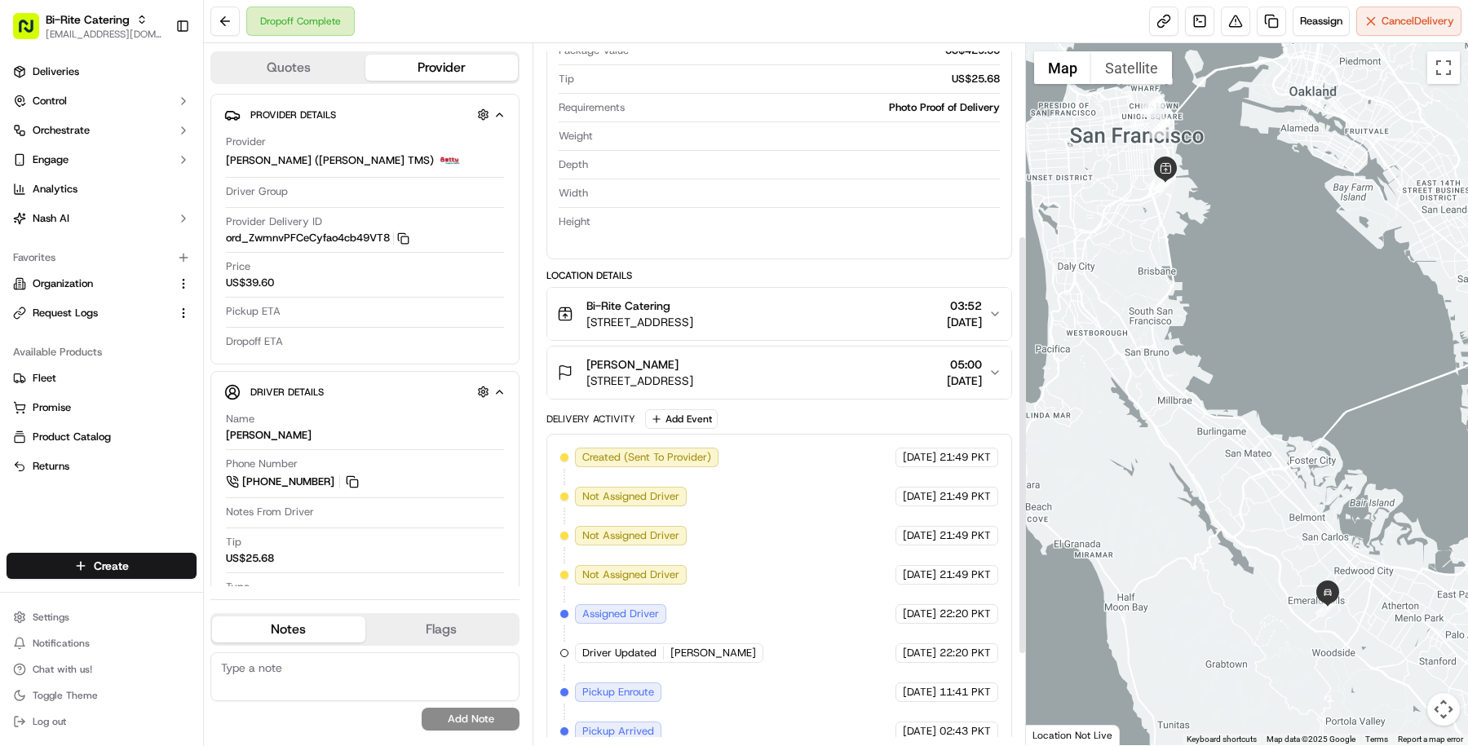
scroll to position [320, 0]
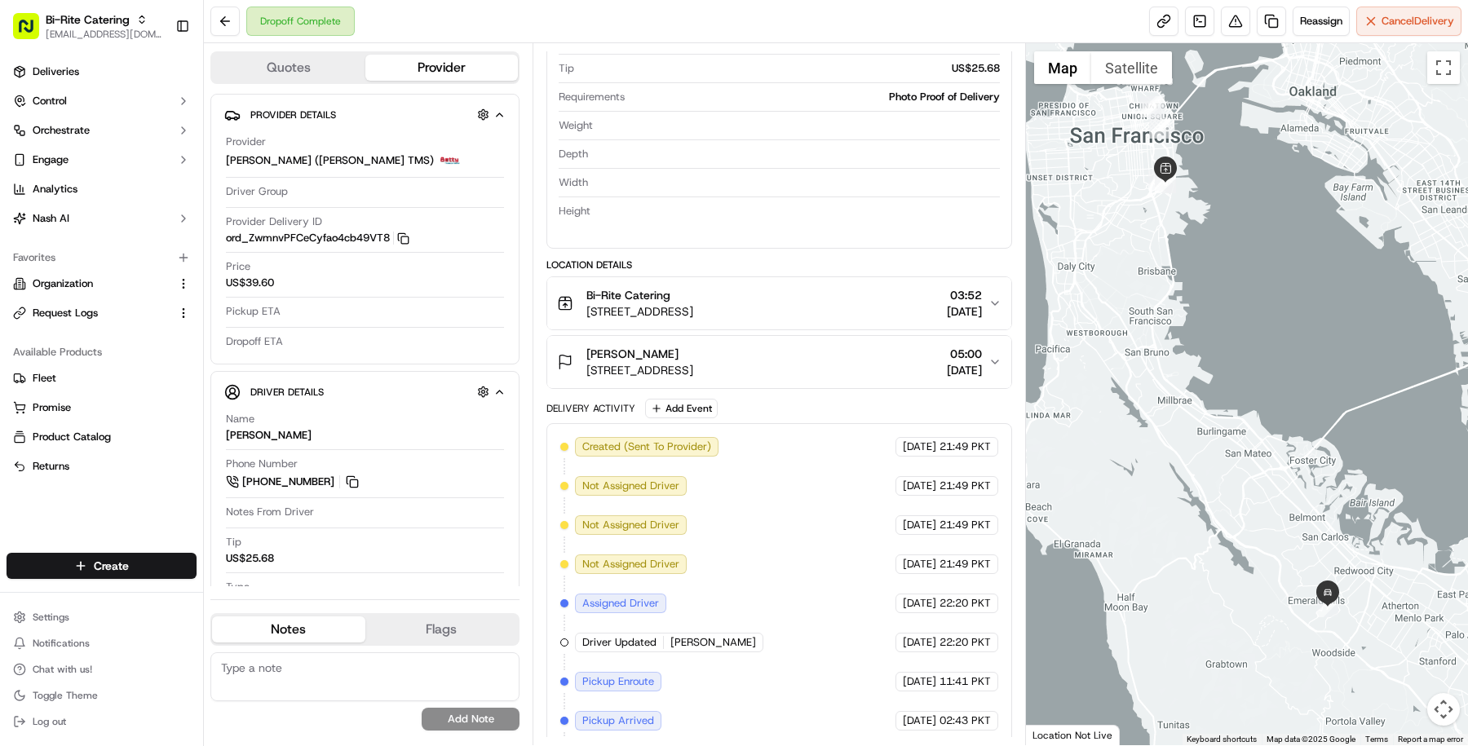
click at [630, 349] on span "Roma Sievers" at bounding box center [632, 354] width 92 height 16
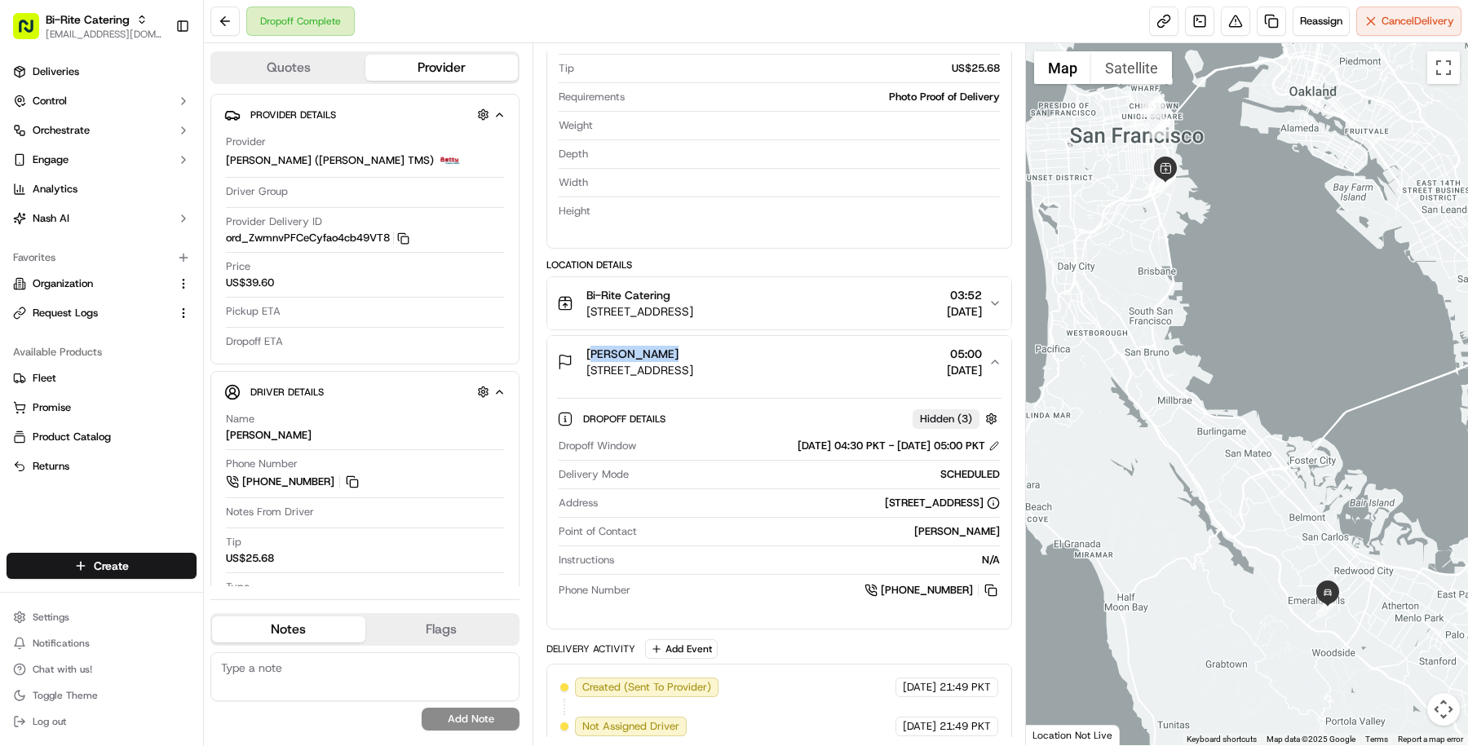
click at [630, 349] on span "Roma Sievers" at bounding box center [632, 354] width 92 height 16
copy span "Roma Sievers"
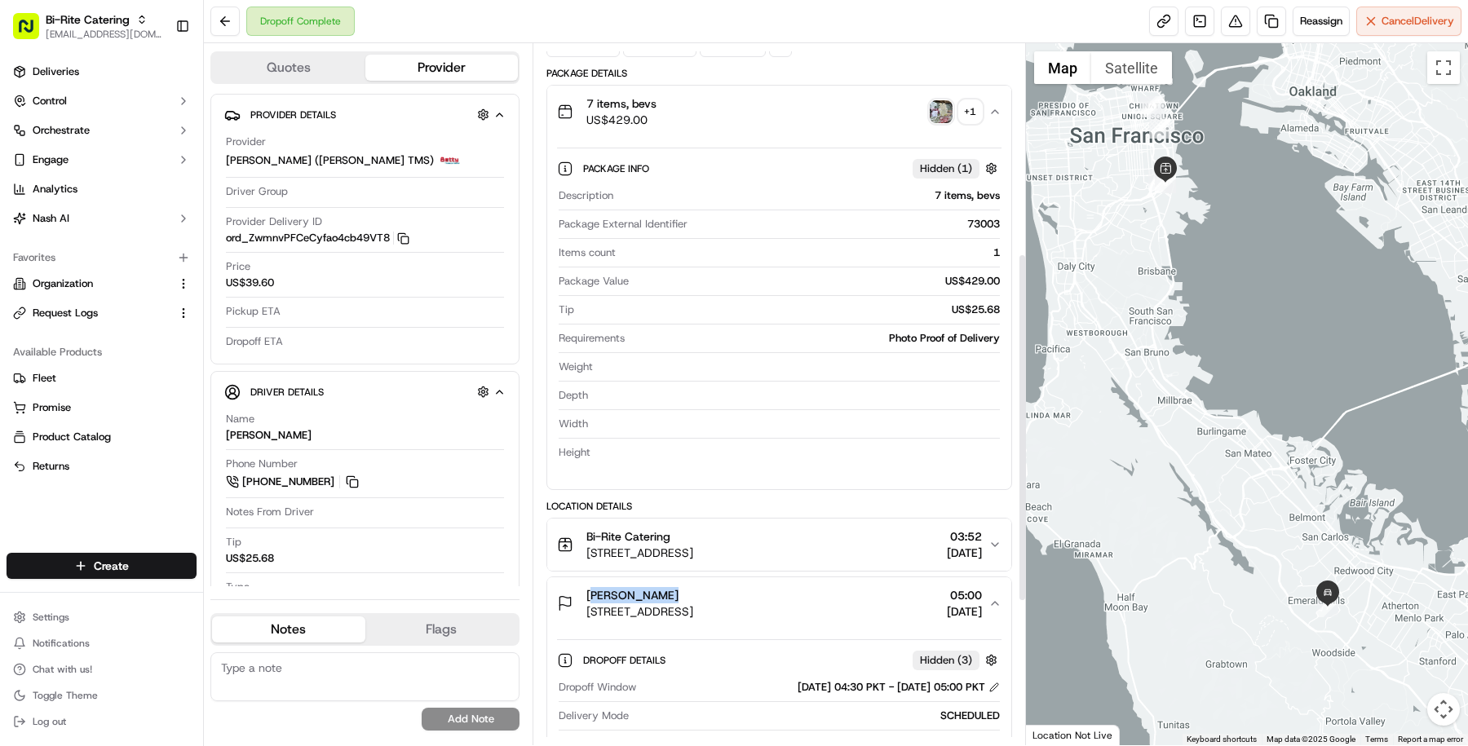
scroll to position [0, 0]
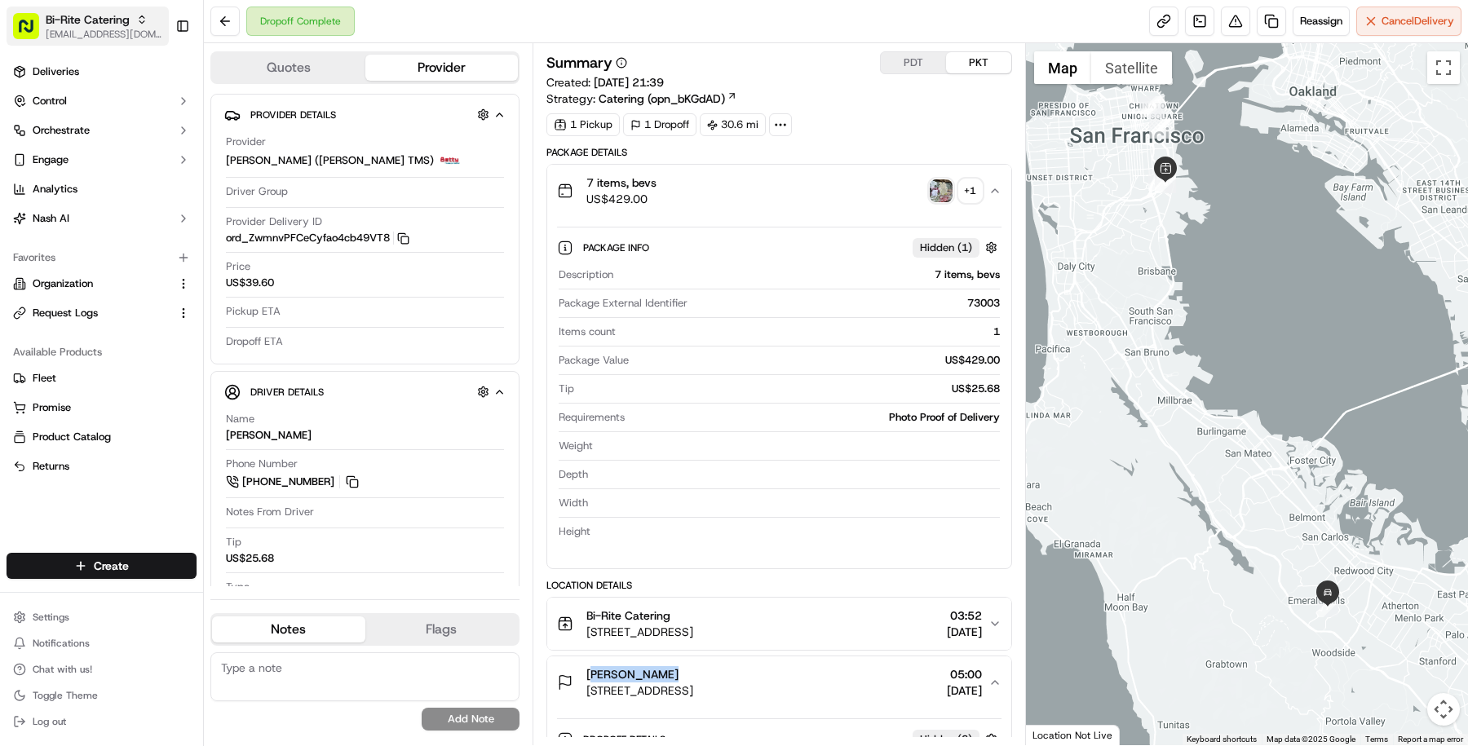
click at [44, 42] on button "Bi-Rite Catering masood@usenash.com" at bounding box center [88, 26] width 162 height 39
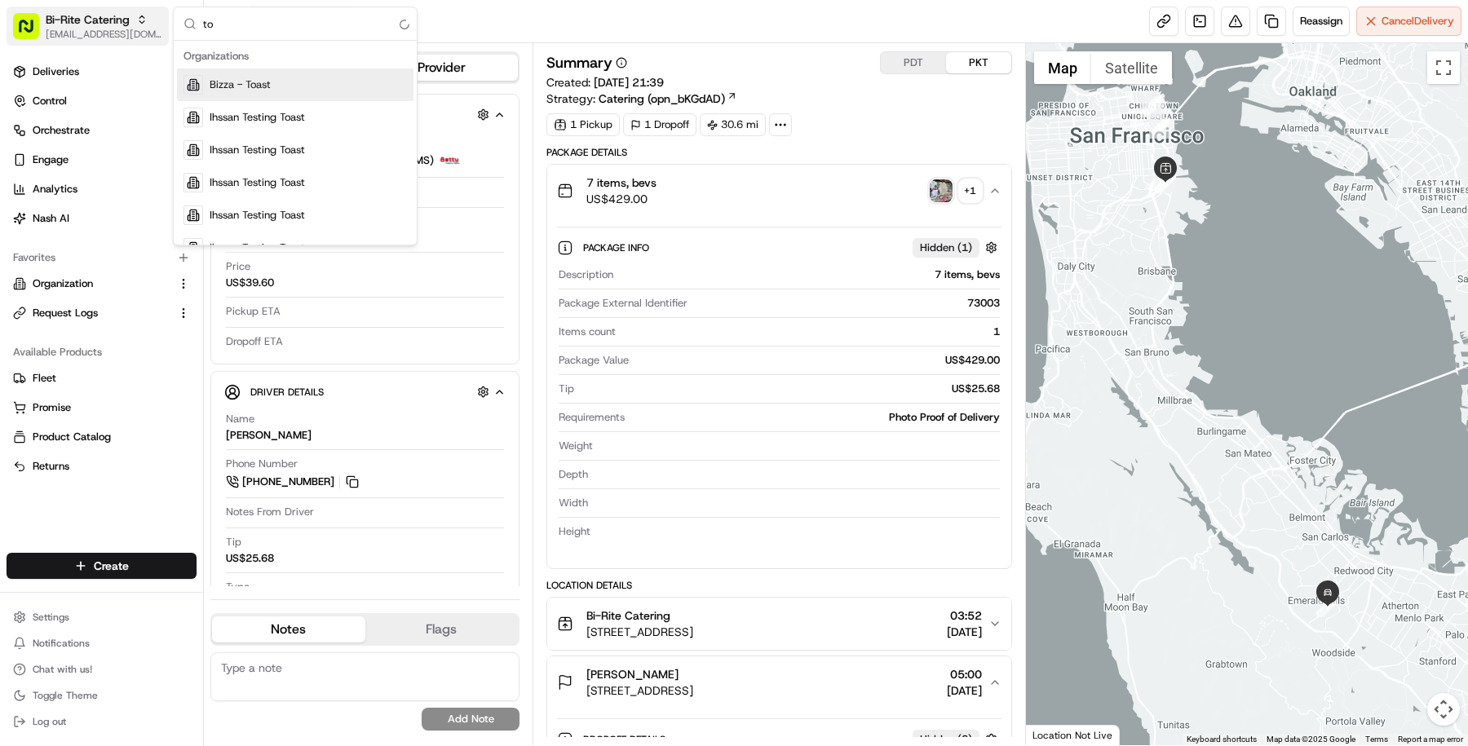
type input "t"
type input "n"
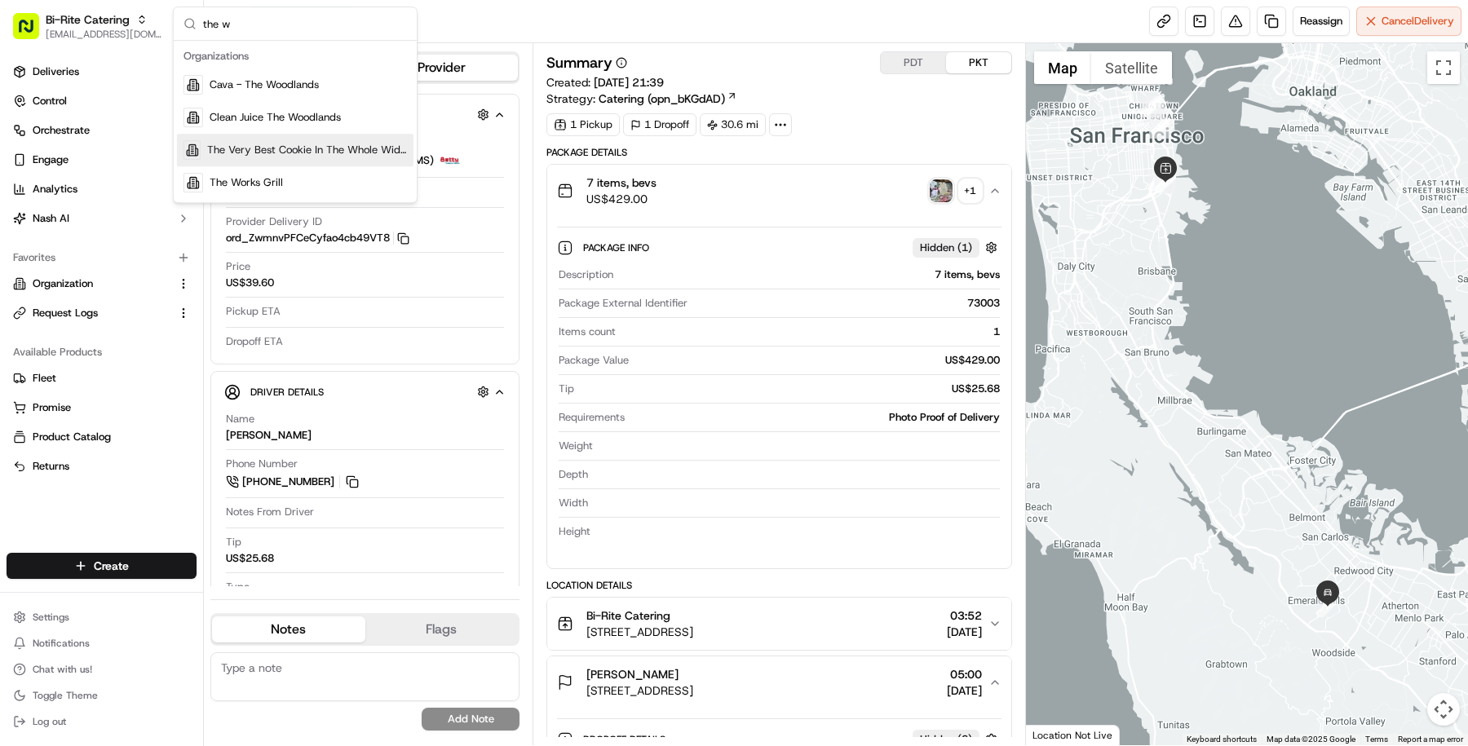
click at [236, 25] on input "the w" at bounding box center [305, 23] width 204 height 33
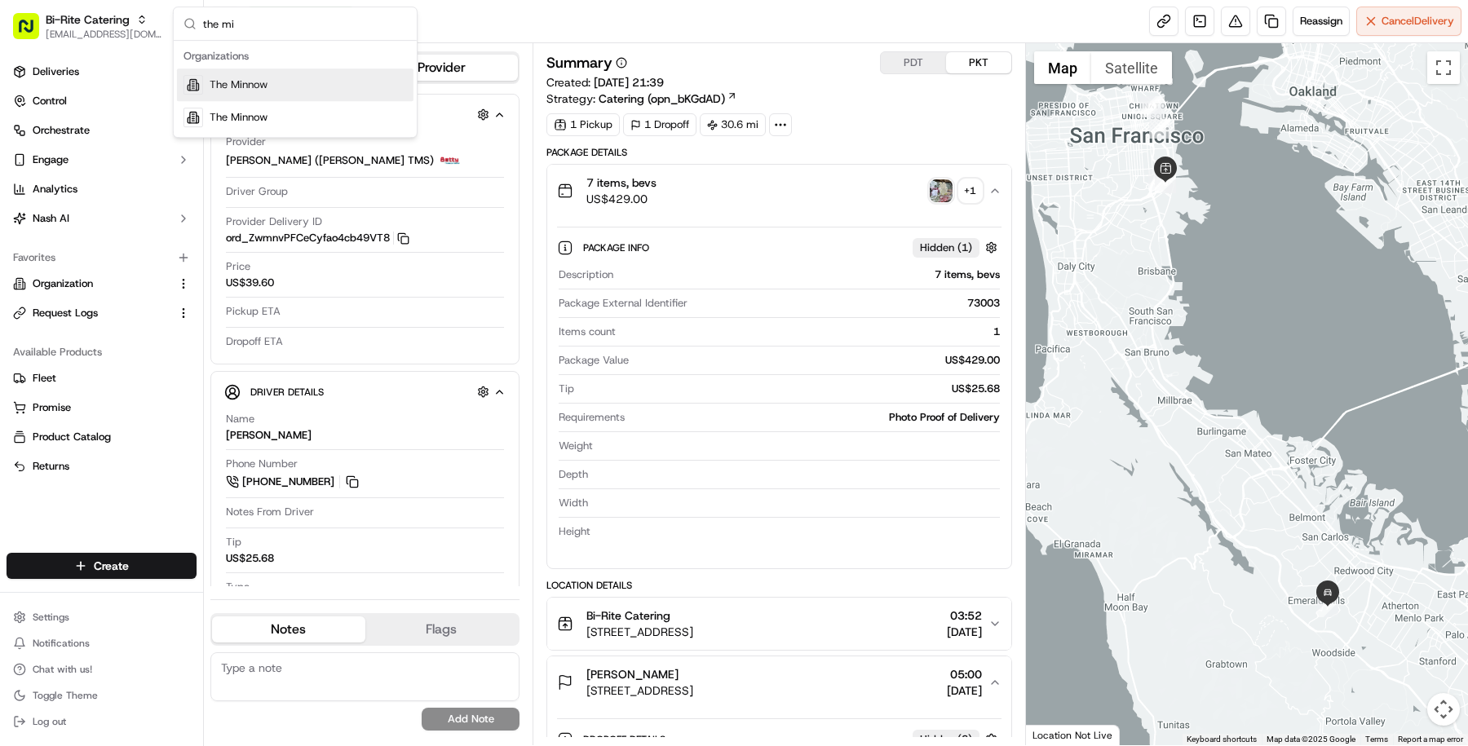
type input "the mi"
click at [400, 81] on div "The Minnow" at bounding box center [295, 85] width 236 height 33
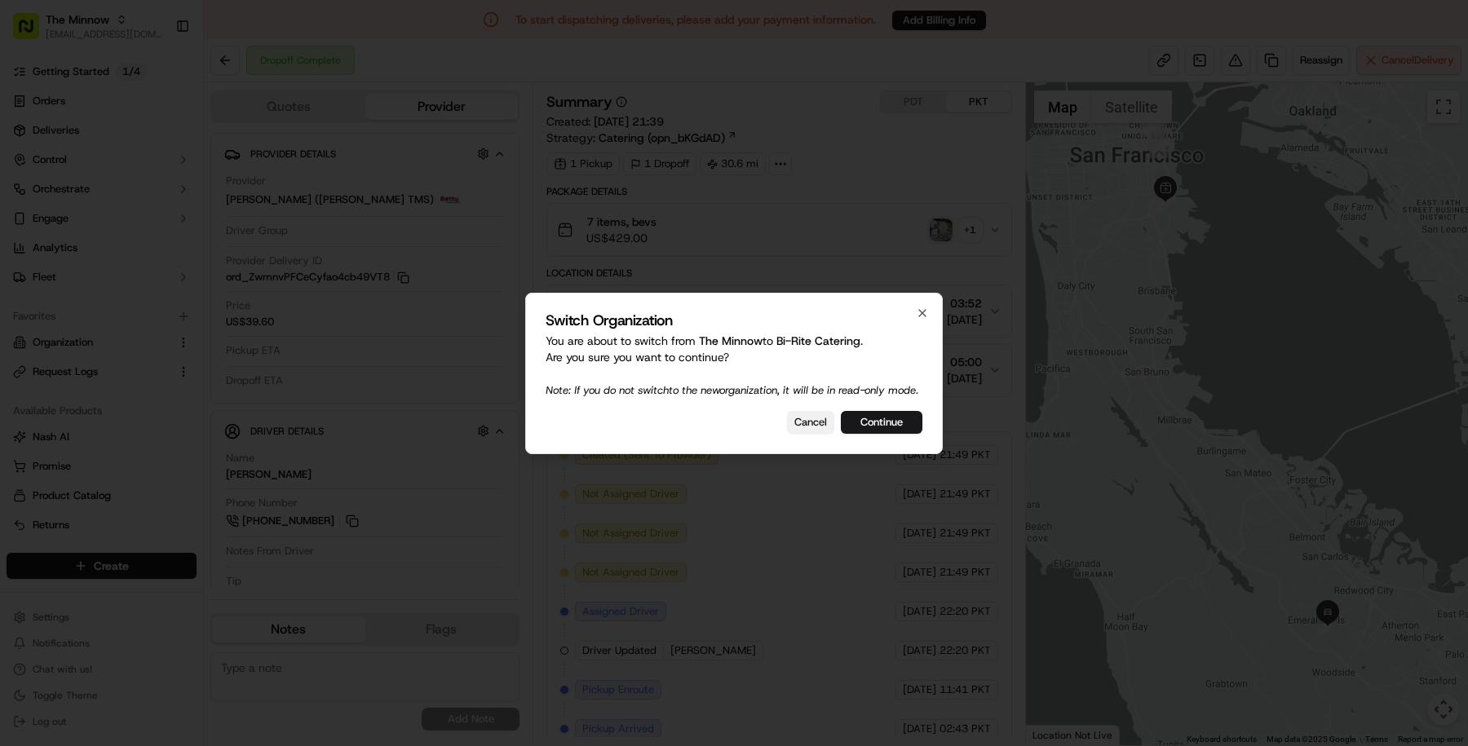
click at [806, 429] on button "Cancel" at bounding box center [810, 422] width 47 height 23
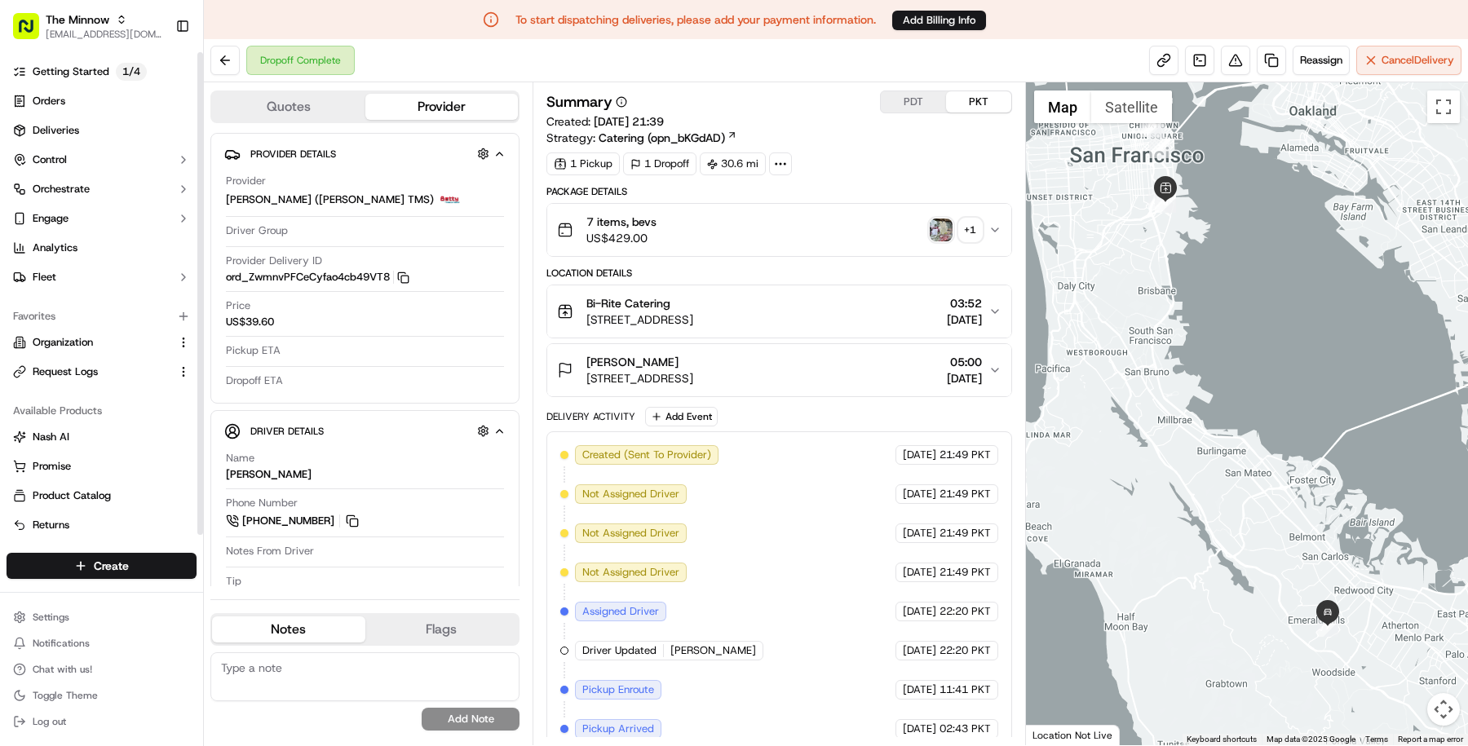
click at [126, 85] on ul "Getting Started 1 / 4 Orders Deliveries Control Orchestrate Engage Analytics Fl…" at bounding box center [102, 175] width 190 height 232
click at [121, 67] on p "1 / 4" at bounding box center [131, 72] width 31 height 18
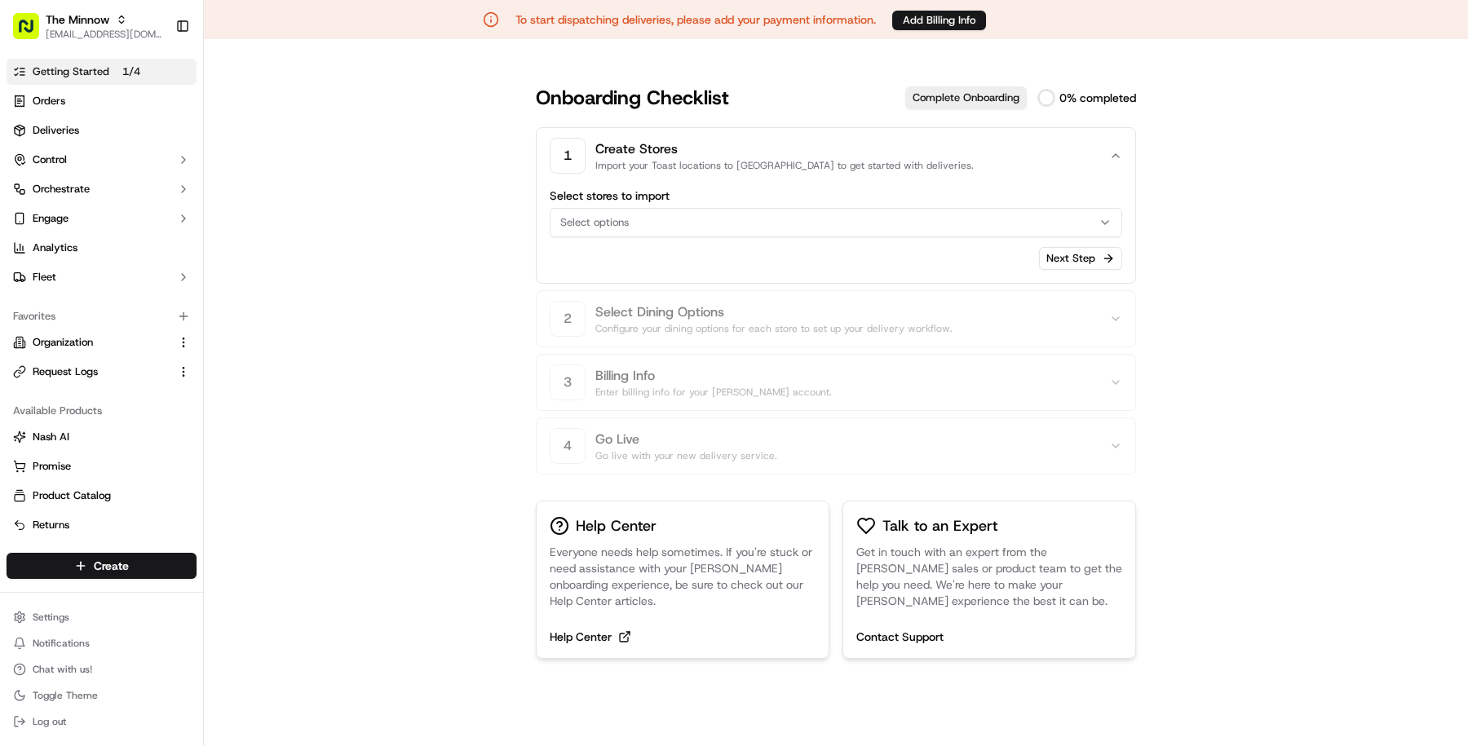
click at [918, 210] on button "Select options" at bounding box center [836, 222] width 572 height 29
click at [922, 273] on html "To start dispatching deliveries, please add your payment information. Add Billi…" at bounding box center [734, 373] width 1468 height 746
click at [87, 12] on span "The Minnow" at bounding box center [78, 19] width 64 height 16
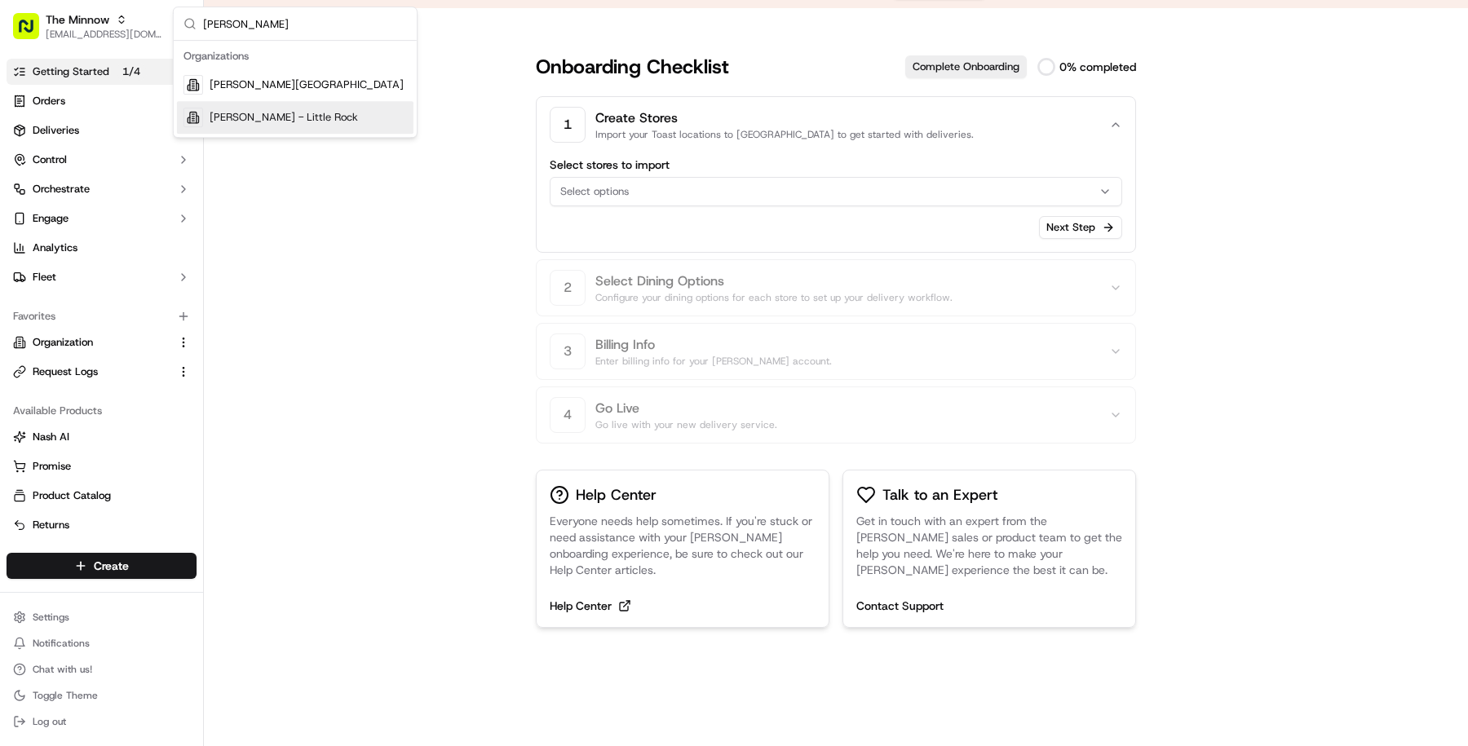
type input "pei wei - li"
click at [325, 113] on div "Pei Wei - Little Rock" at bounding box center [295, 117] width 236 height 33
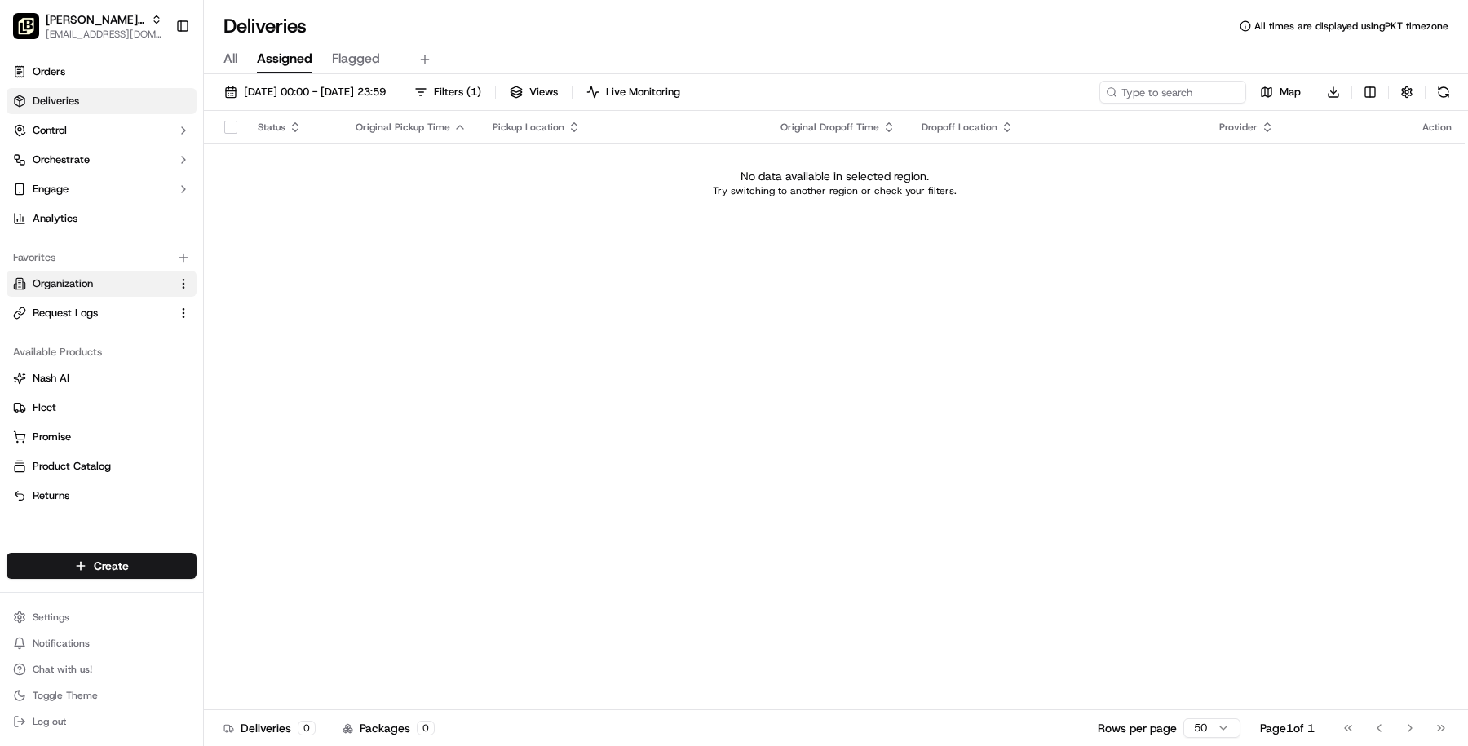
click at [123, 272] on button "Organization" at bounding box center [102, 284] width 190 height 26
click at [98, 294] on button "Organization" at bounding box center [102, 284] width 190 height 26
click at [64, 282] on span "Organization" at bounding box center [63, 283] width 60 height 15
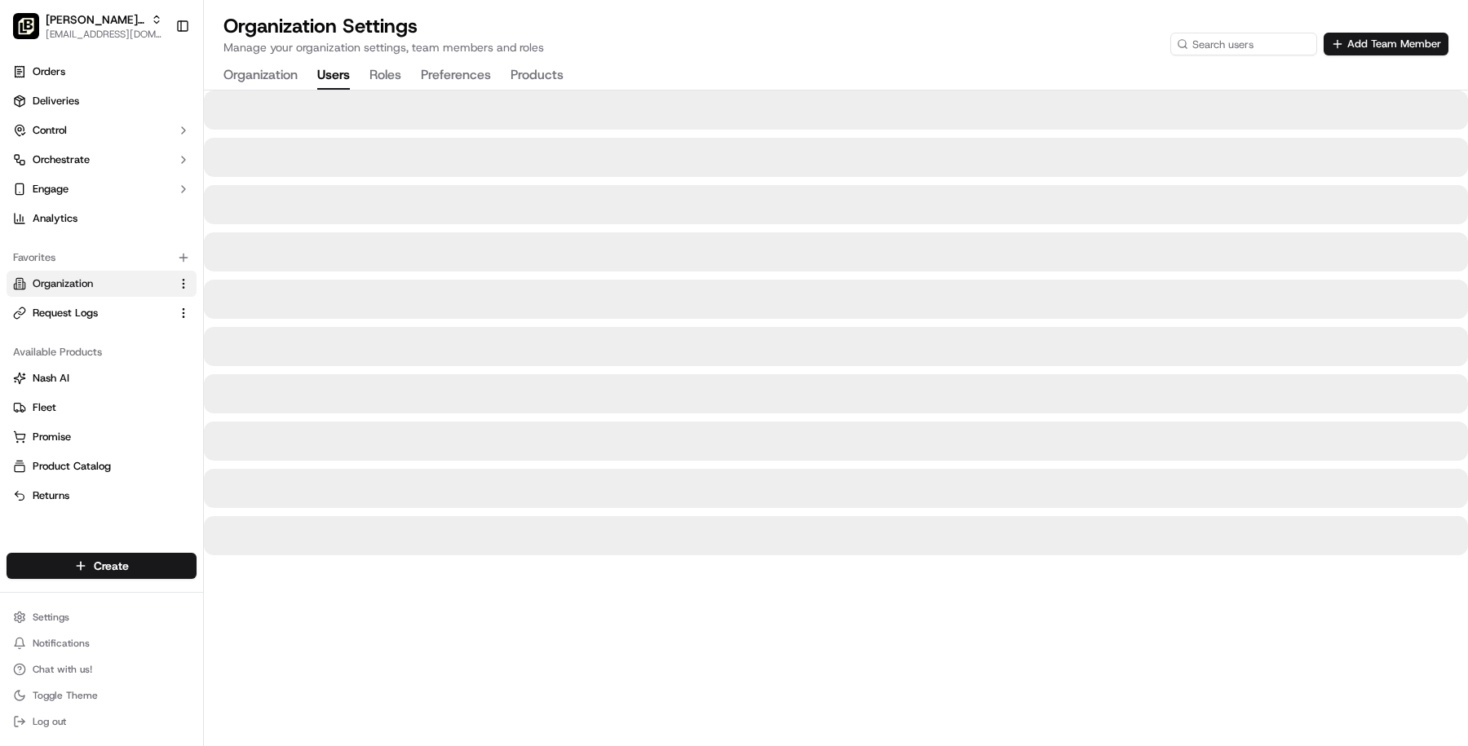
click at [344, 82] on button "Users" at bounding box center [333, 76] width 33 height 28
click at [387, 65] on button "Roles" at bounding box center [385, 76] width 32 height 28
click at [107, 132] on button "Control" at bounding box center [102, 130] width 190 height 26
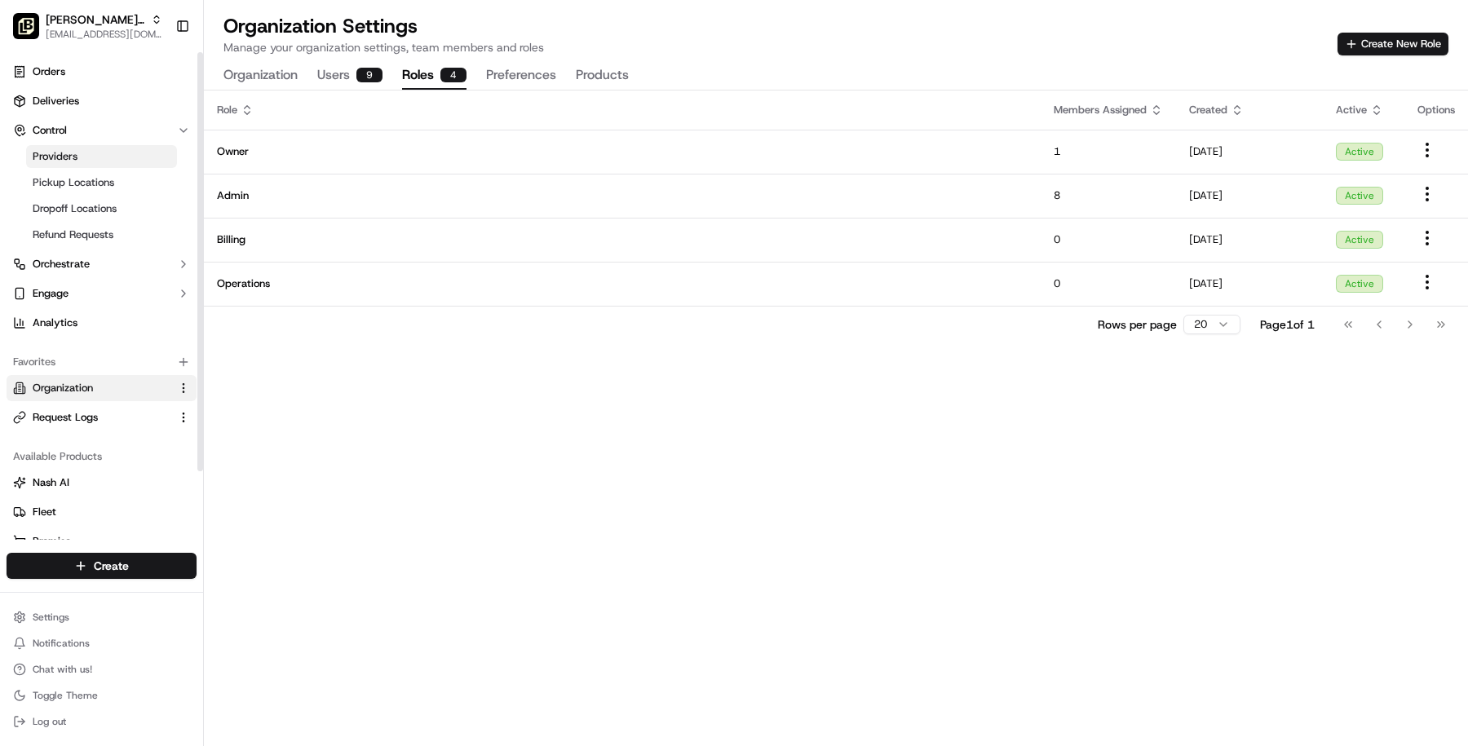
click at [115, 154] on link "Providers" at bounding box center [101, 156] width 151 height 23
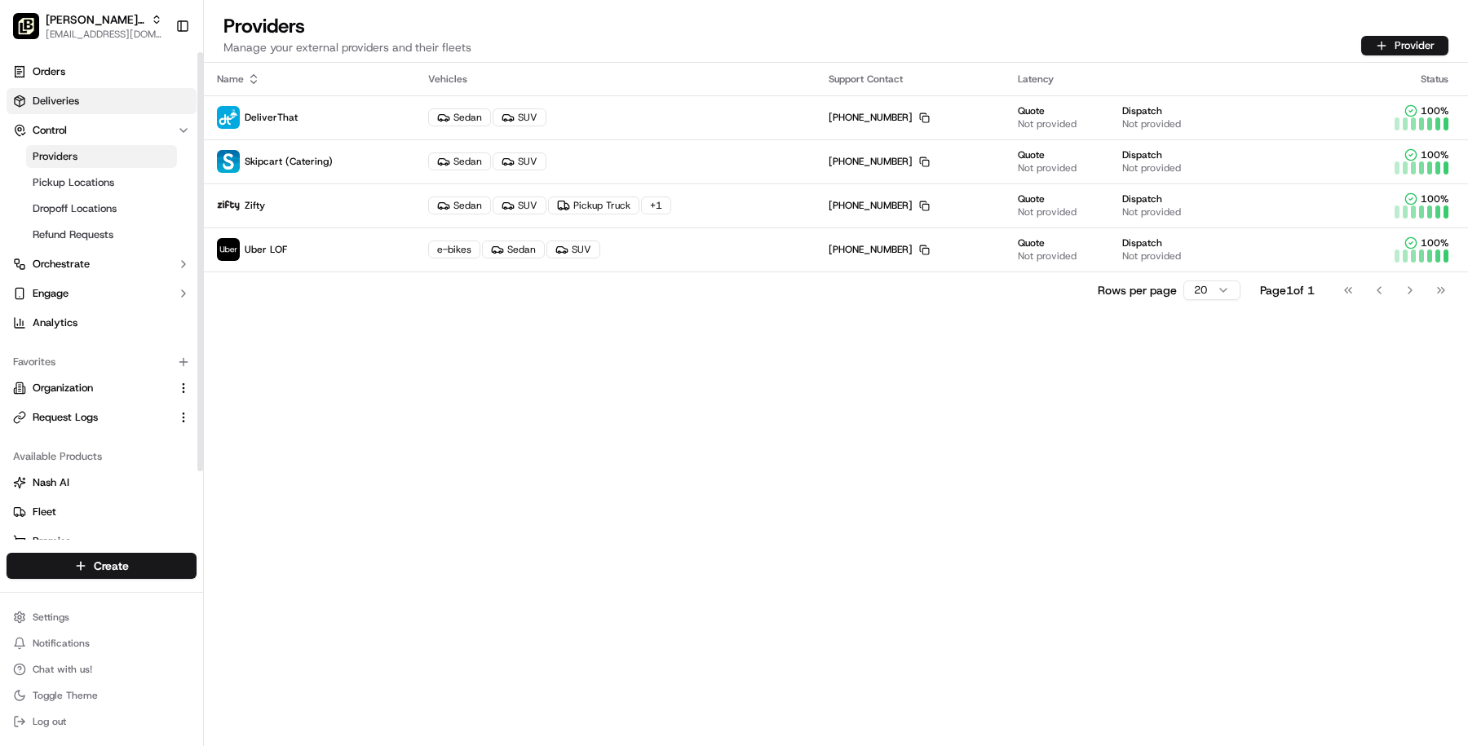
click at [94, 103] on link "Deliveries" at bounding box center [102, 101] width 190 height 26
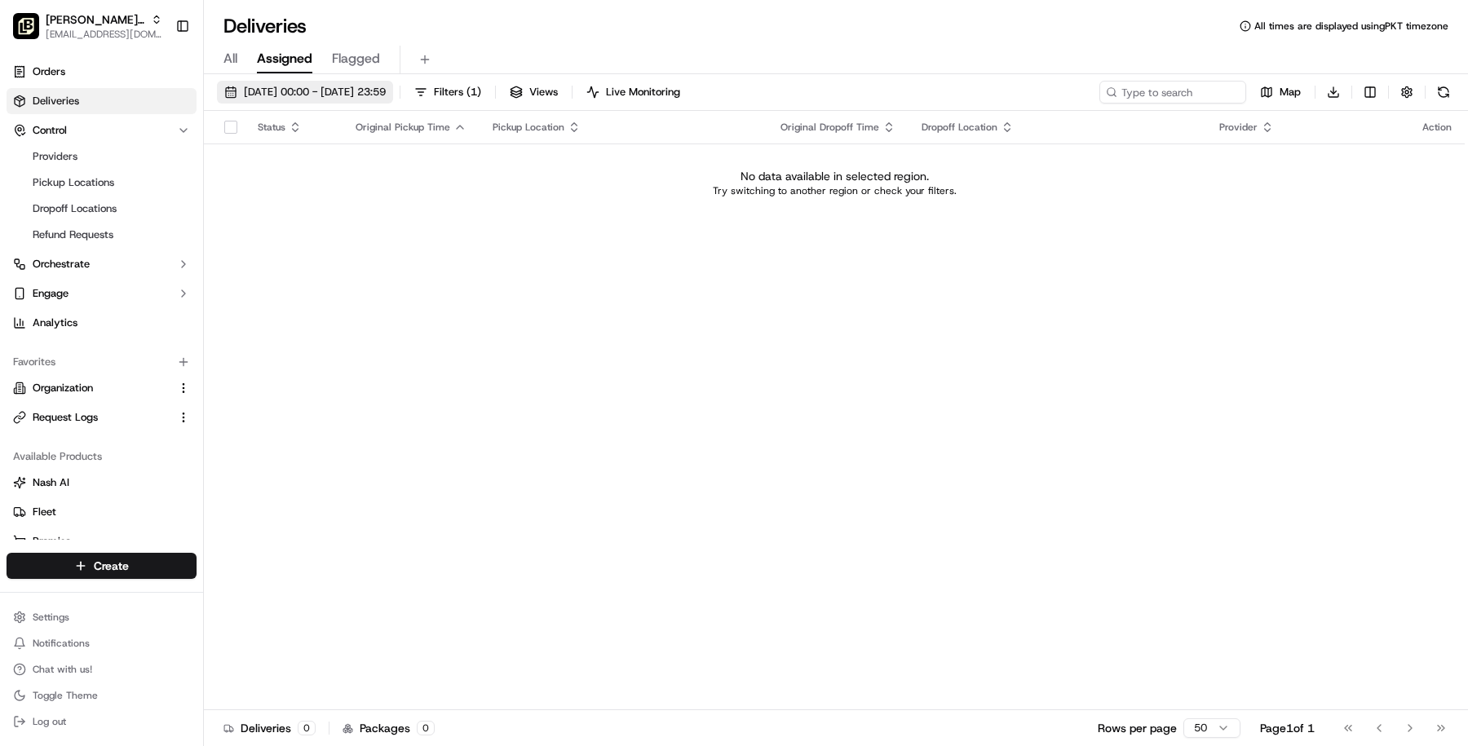
click at [375, 85] on span "[DATE] 00:00 - [DATE] 23:59" at bounding box center [315, 92] width 142 height 15
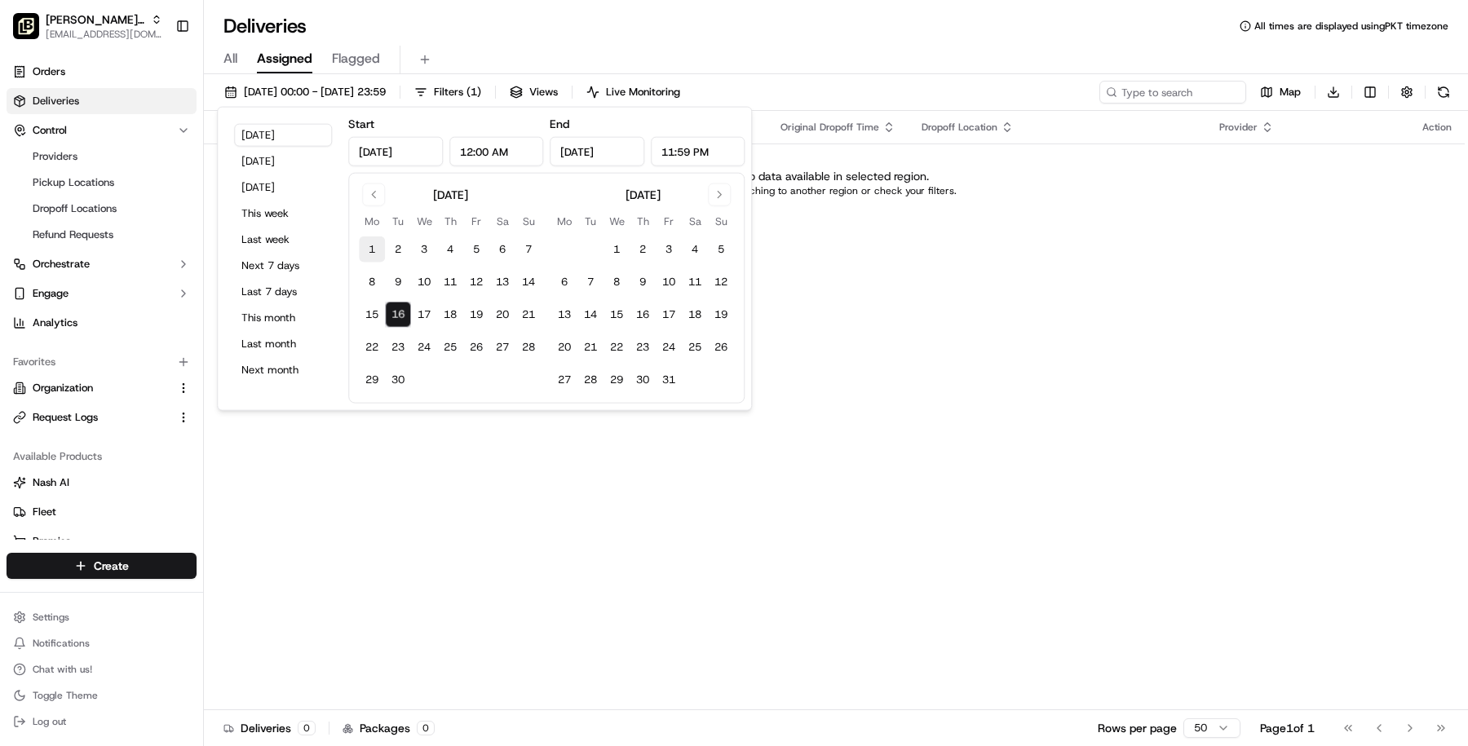
click at [365, 241] on button "1" at bounding box center [372, 249] width 26 height 26
type input "Sep 1, 2025"
click at [387, 315] on button "16" at bounding box center [398, 315] width 26 height 26
type input "Sep 16, 2025"
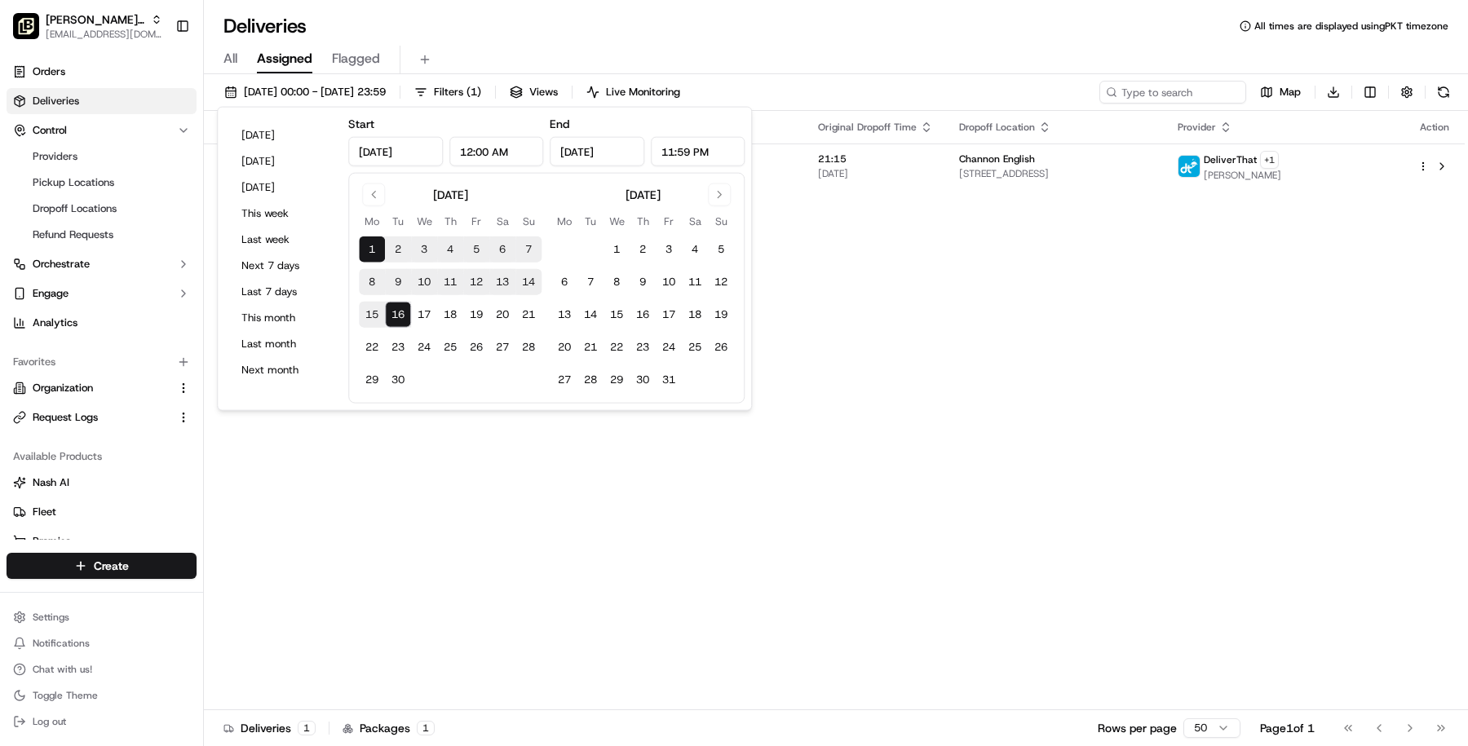
click at [904, 240] on div "Status Original Pickup Time Pickup Location Original Dropoff Time Dropoff Locat…" at bounding box center [834, 410] width 1261 height 599
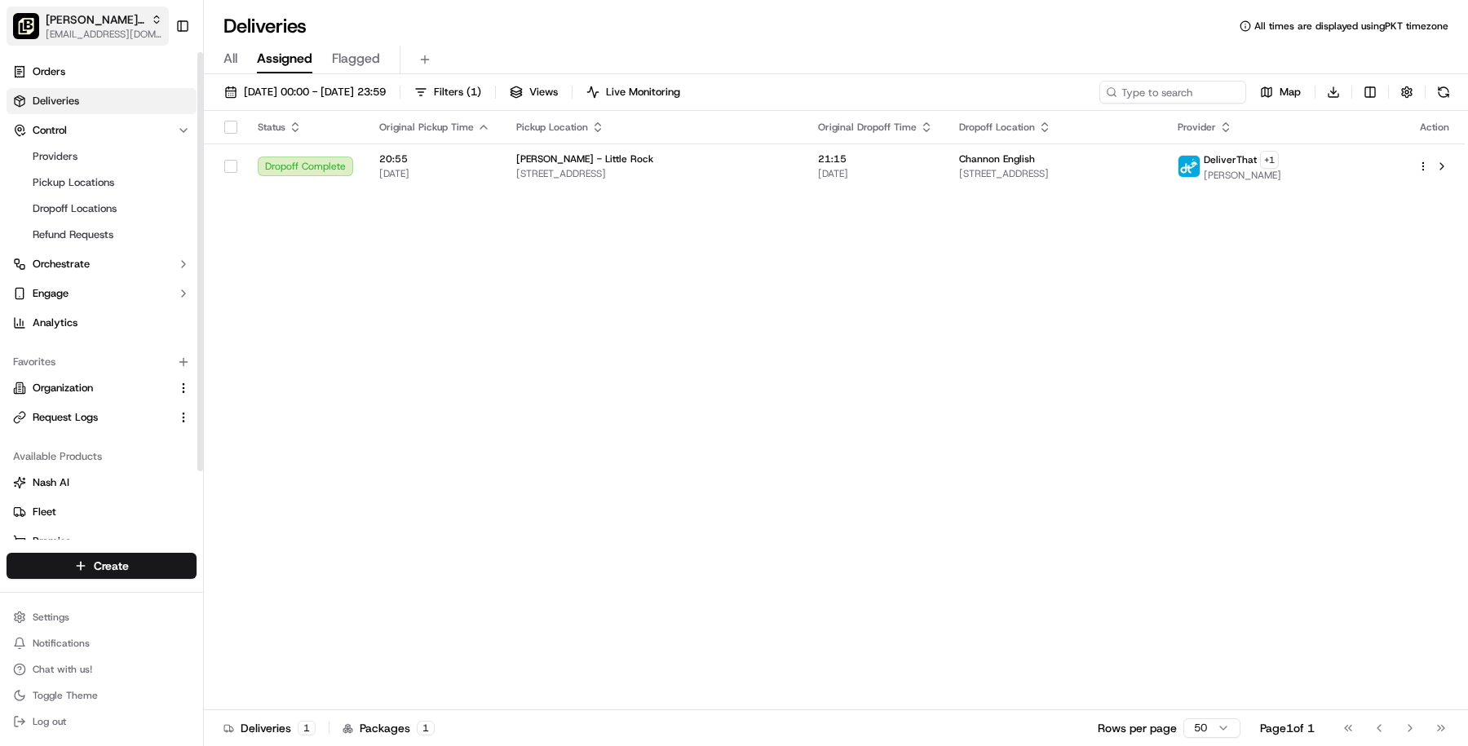
click at [94, 38] on span "masood@usenash.com" at bounding box center [104, 34] width 117 height 13
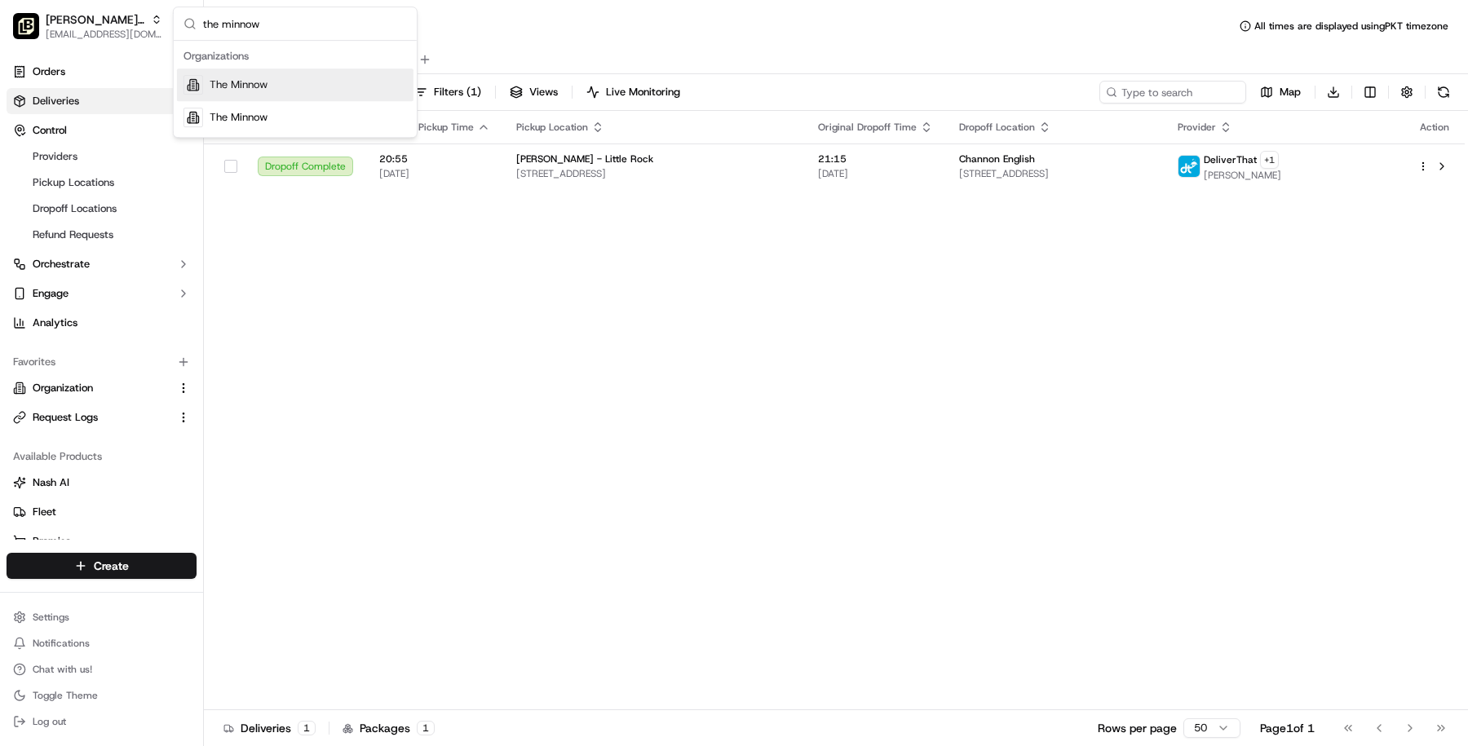
type input "the minnow"
click at [265, 80] on span "The Minnow" at bounding box center [239, 84] width 58 height 15
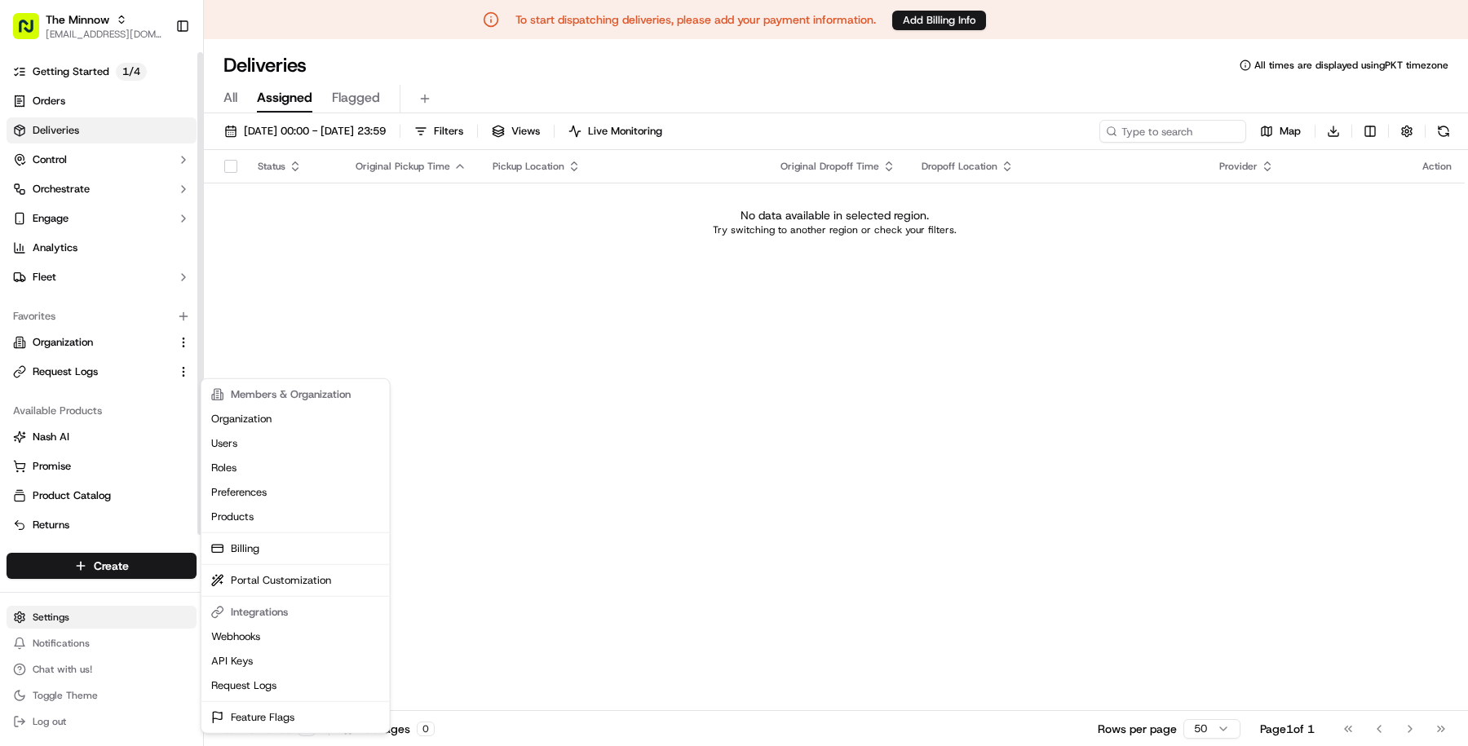
click at [83, 609] on html "To start dispatching deliveries, please add your payment information. Add Billi…" at bounding box center [734, 373] width 1468 height 746
click at [96, 154] on html "To start dispatching deliveries, please add your payment information. Add Billi…" at bounding box center [734, 373] width 1468 height 746
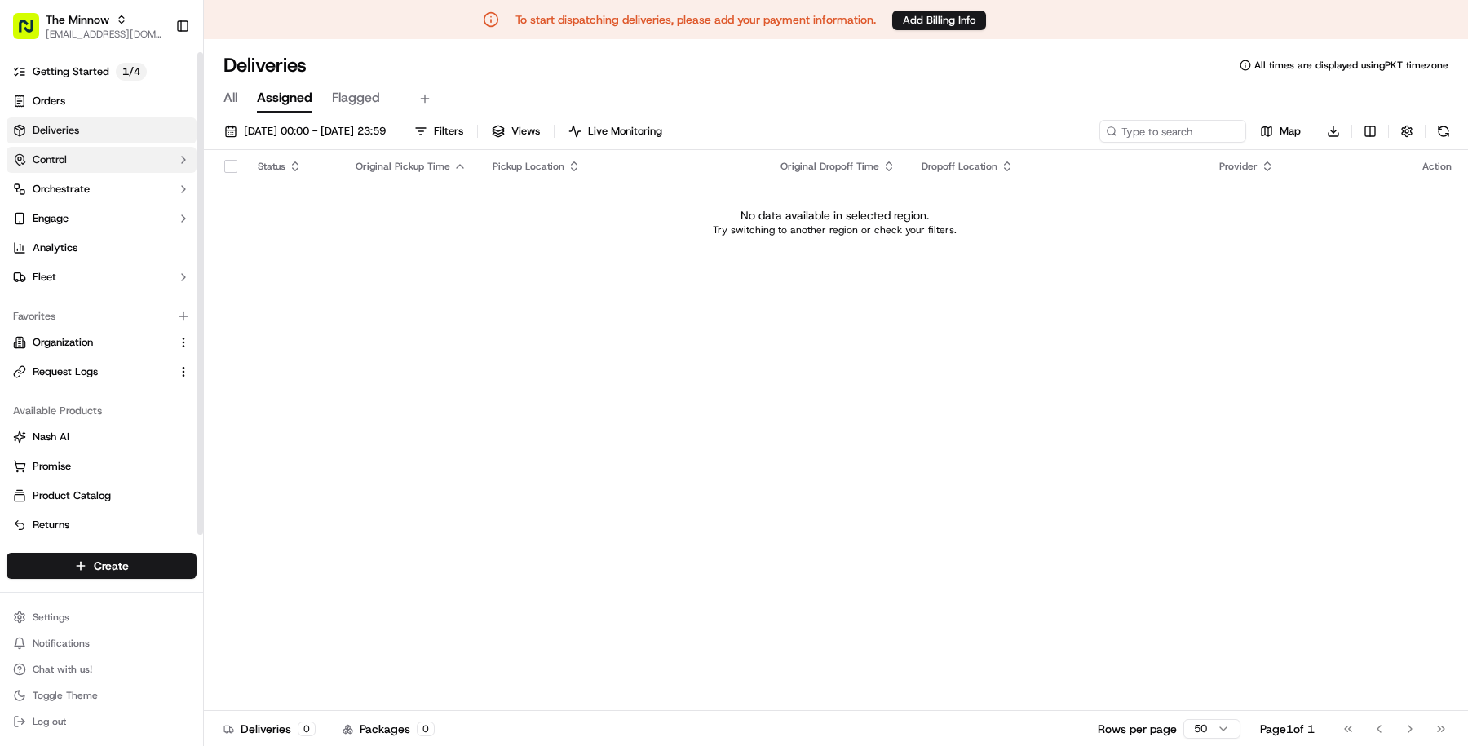
click at [96, 154] on button "Control" at bounding box center [102, 160] width 190 height 26
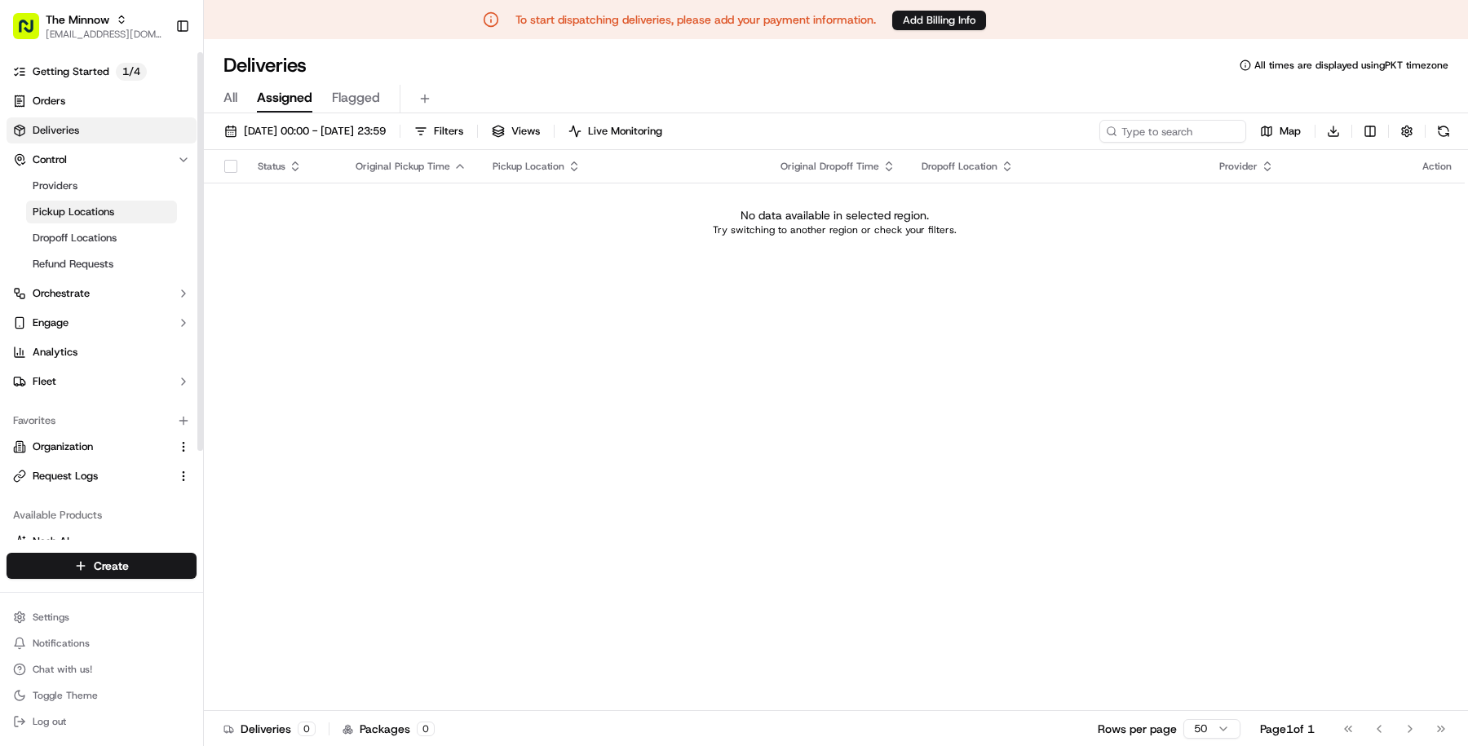
click at [115, 201] on link "Pickup Locations" at bounding box center [101, 212] width 151 height 23
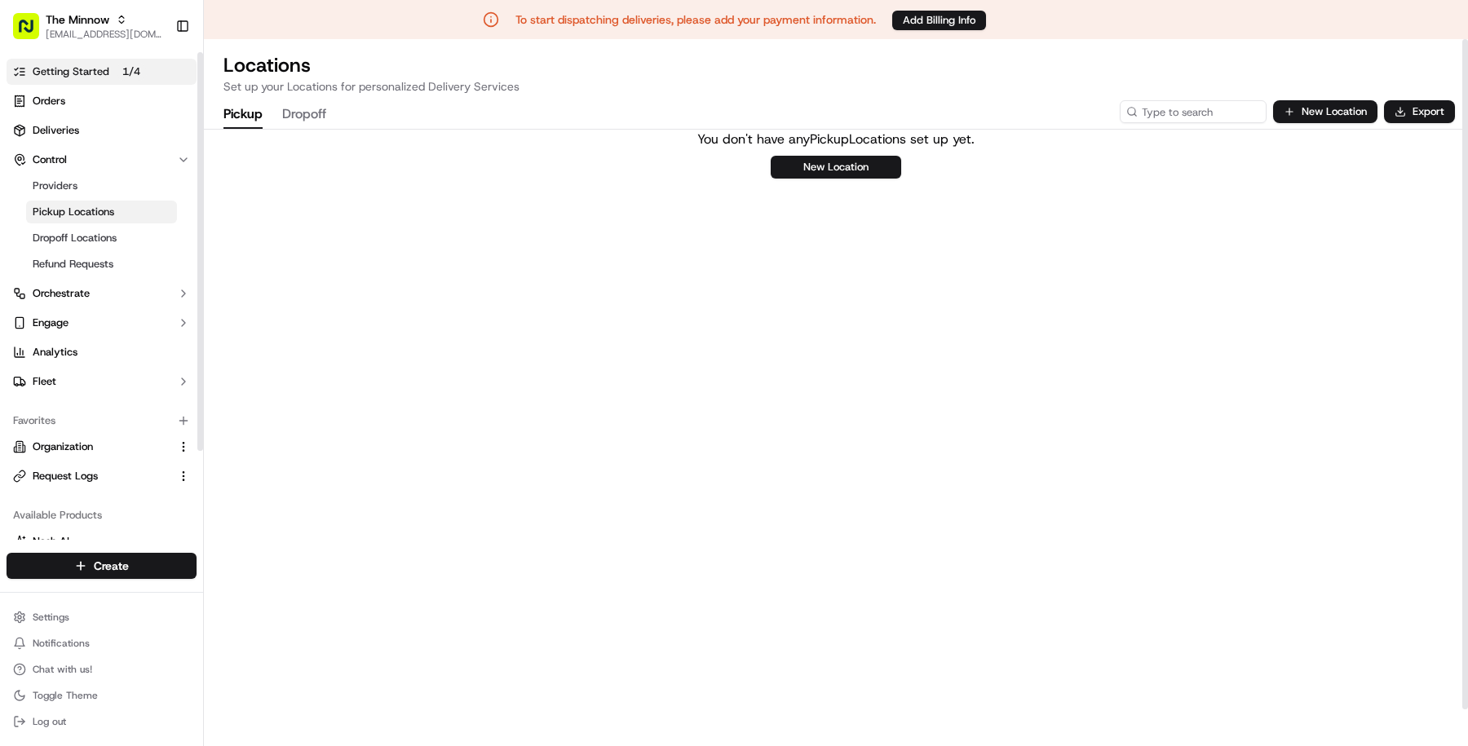
click at [147, 73] on link "Getting Started 1 / 4" at bounding box center [102, 72] width 190 height 26
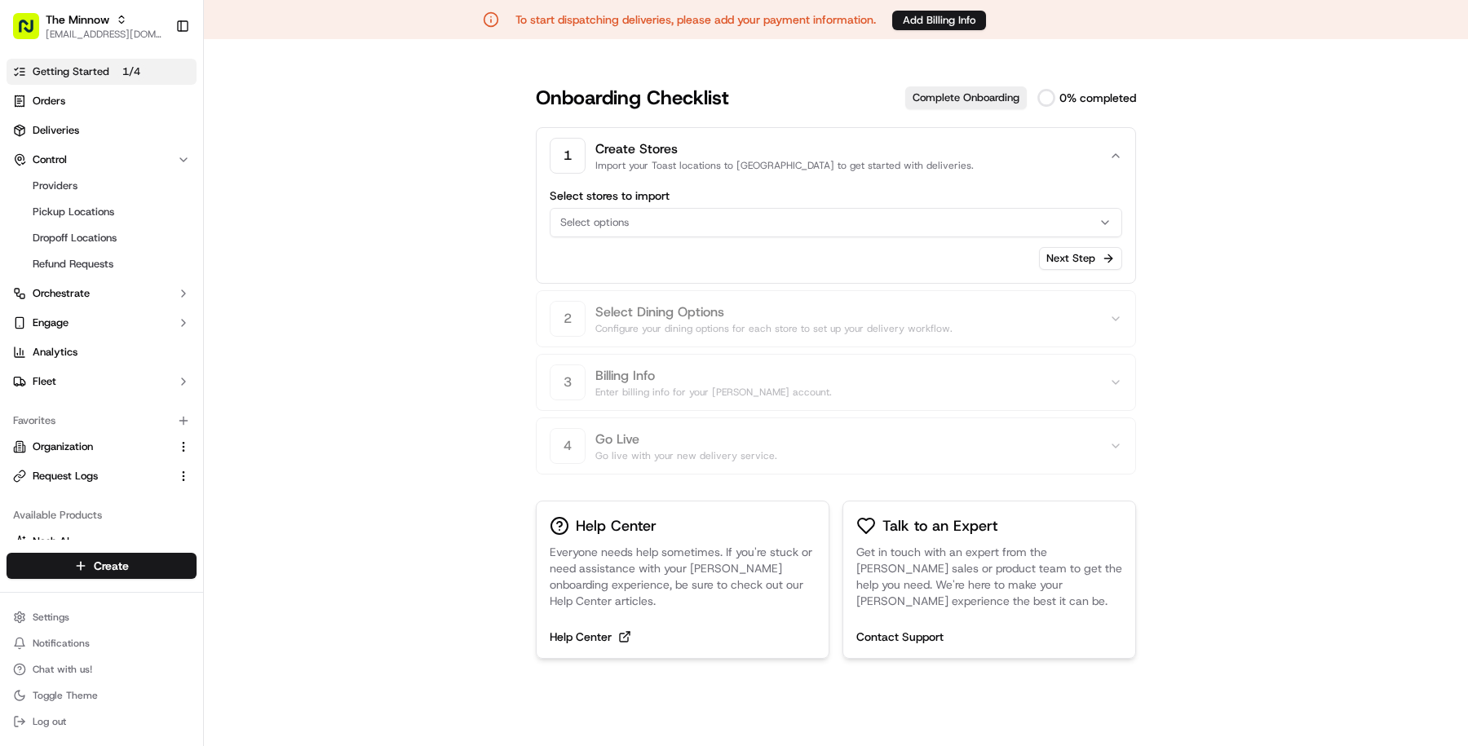
click at [763, 231] on button "Select options" at bounding box center [836, 222] width 572 height 29
click at [950, 272] on html "To start dispatching deliveries, please add your payment information. Add Billi…" at bounding box center [734, 373] width 1468 height 746
click at [944, 254] on div "Next Step" at bounding box center [836, 258] width 572 height 23
click at [597, 622] on div "Help Center Everyone needs help sometimes. If you're stuck or need assistance w…" at bounding box center [683, 580] width 294 height 158
click at [597, 631] on link "Help Center" at bounding box center [683, 637] width 266 height 16
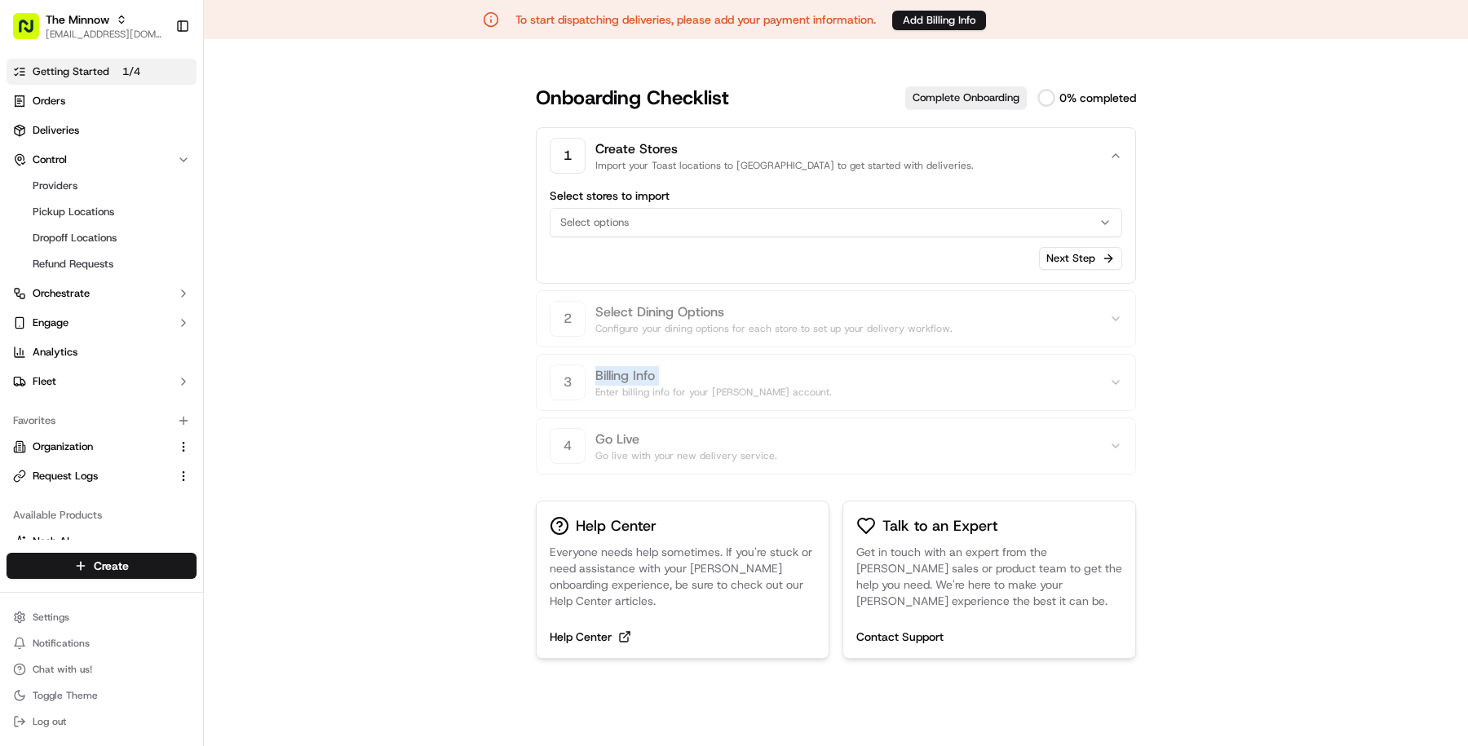
click at [746, 215] on div "Select options" at bounding box center [836, 222] width 564 height 15
click at [746, 215] on html "To start dispatching deliveries, please add your payment information. Add Billi…" at bounding box center [734, 373] width 1468 height 746
